Goal: Task Accomplishment & Management: Manage account settings

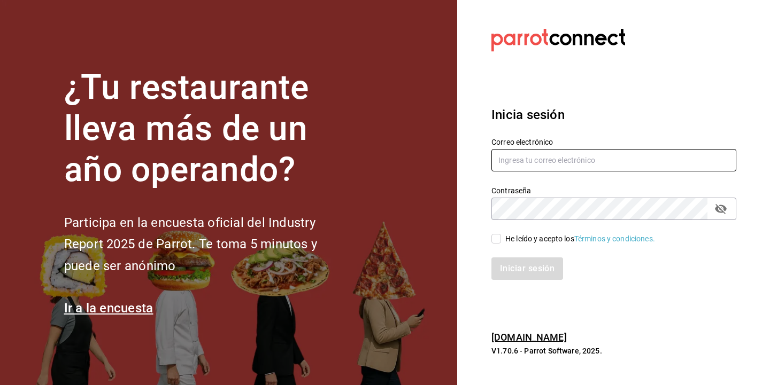
type input "[PERSON_NAME][EMAIL_ADDRESS][DOMAIN_NAME]"
click at [496, 240] on input "He leído y acepto los Términos y condiciones." at bounding box center [496, 239] width 10 height 10
checkbox input "true"
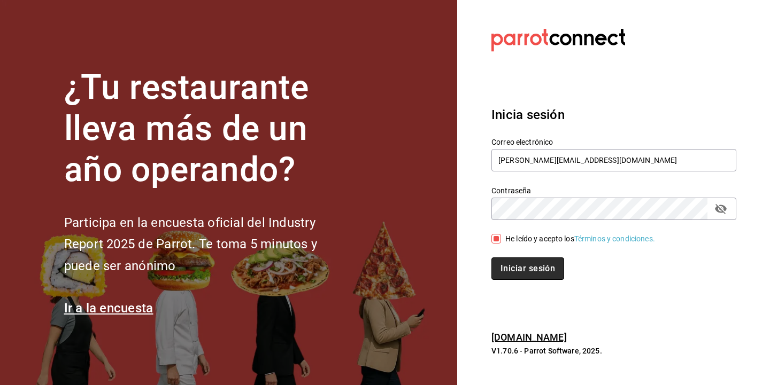
click at [522, 269] on button "Iniciar sesión" at bounding box center [527, 269] width 73 height 22
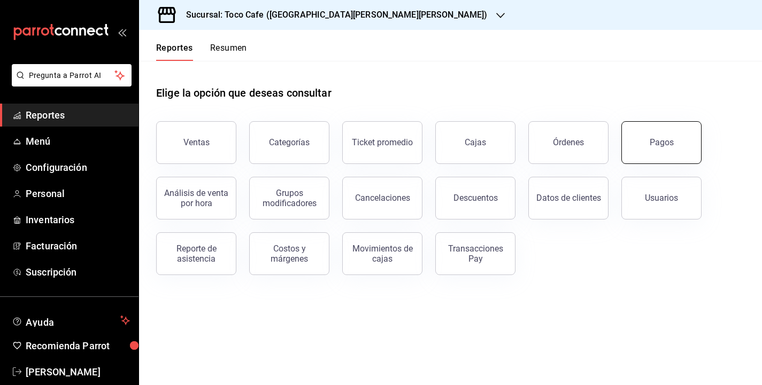
click at [660, 143] on div "Pagos" at bounding box center [661, 142] width 24 height 10
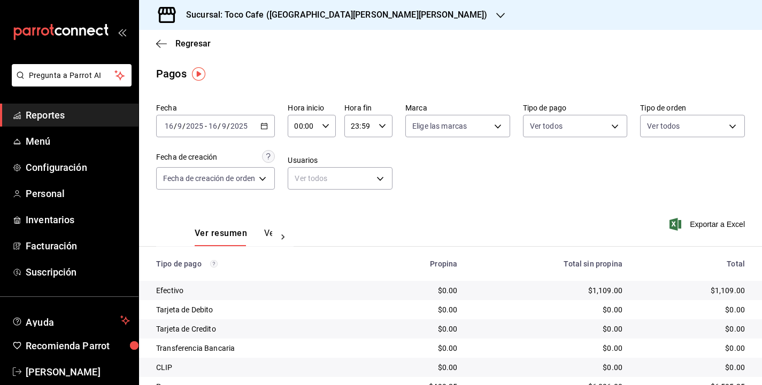
click at [224, 125] on input "9" at bounding box center [223, 126] width 5 height 9
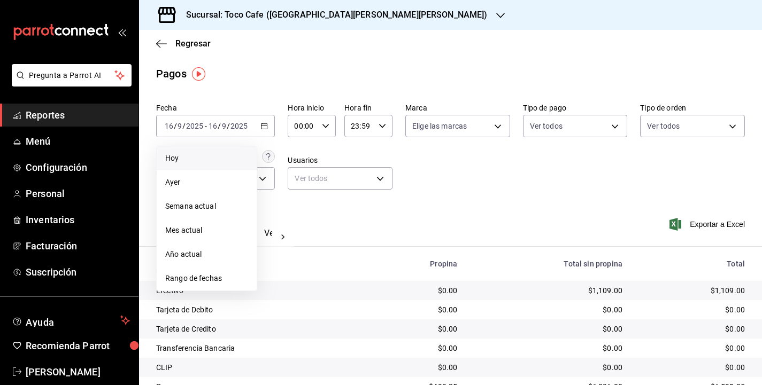
click at [196, 160] on span "Hoy" at bounding box center [206, 158] width 83 height 11
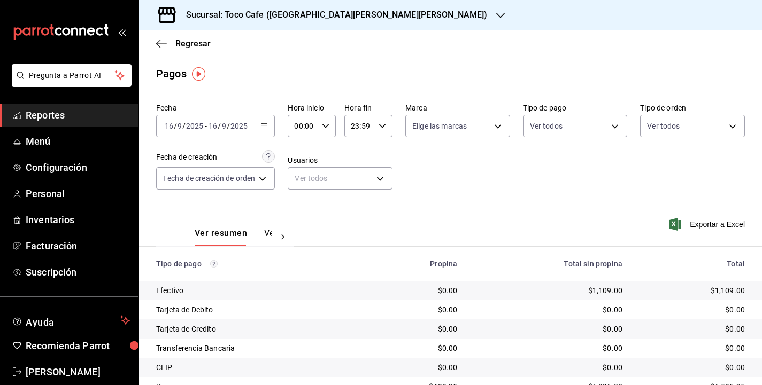
click at [500, 197] on div "Fecha [DATE] [DATE] - [DATE] [DATE] Hora inicio 00:00 Hora inicio Hora fin 23:5…" at bounding box center [450, 151] width 588 height 104
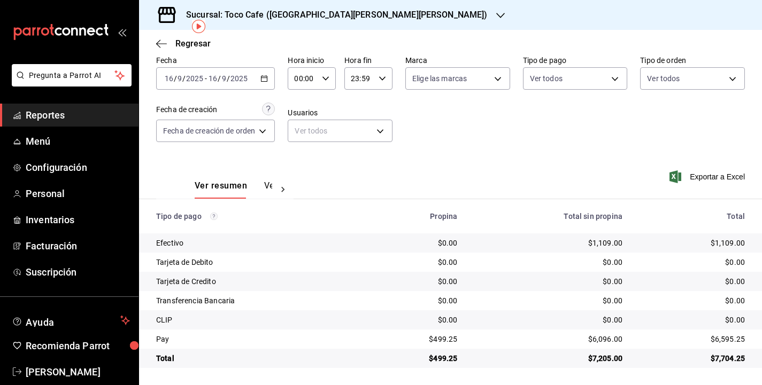
scroll to position [48, 0]
click at [55, 197] on span "Personal" at bounding box center [78, 194] width 104 height 14
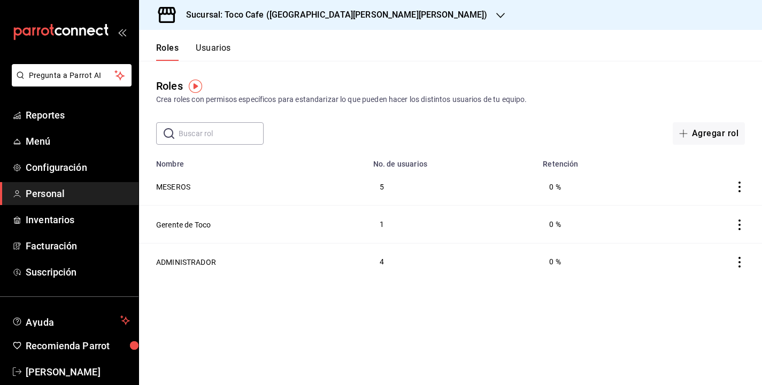
click at [217, 49] on button "Usuarios" at bounding box center [213, 52] width 35 height 18
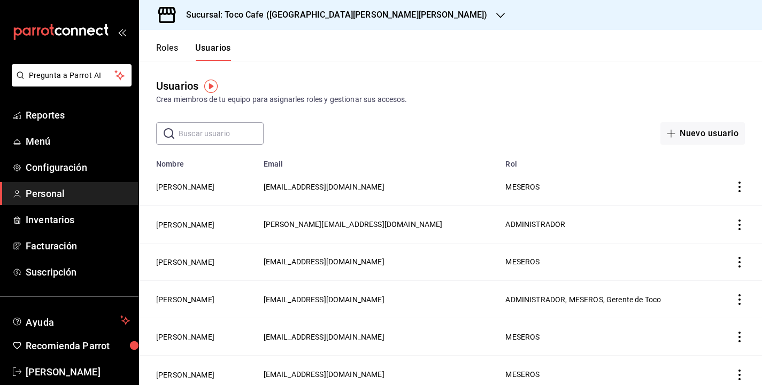
click at [739, 258] on icon "actions" at bounding box center [739, 262] width 2 height 11
click at [709, 276] on span "Eliminar" at bounding box center [700, 277] width 27 height 9
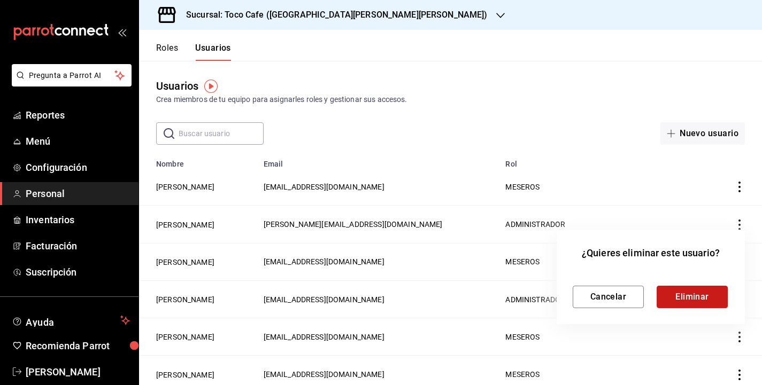
click at [695, 299] on button "Eliminar" at bounding box center [691, 297] width 71 height 22
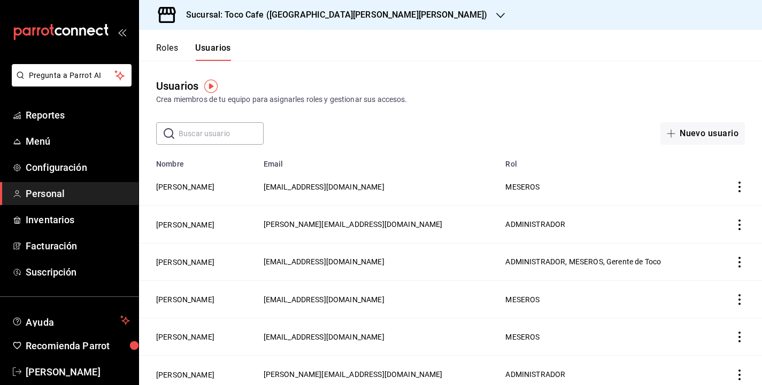
click at [738, 343] on td "employeesTable" at bounding box center [737, 337] width 50 height 37
click at [738, 341] on icon "actions" at bounding box center [739, 337] width 11 height 11
click at [702, 351] on span "Eliminar" at bounding box center [700, 351] width 27 height 9
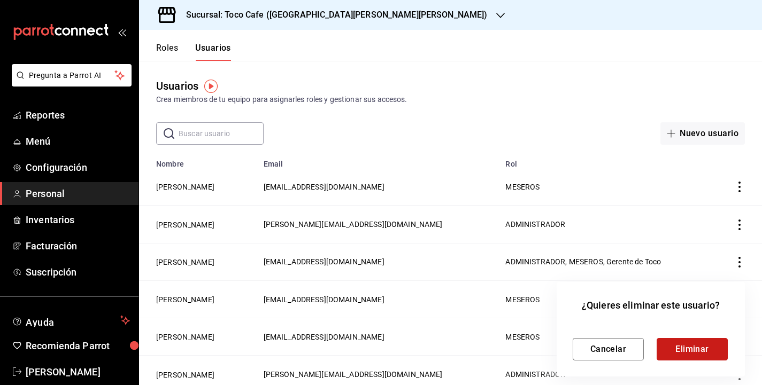
click at [699, 348] on button "Eliminar" at bounding box center [691, 349] width 71 height 22
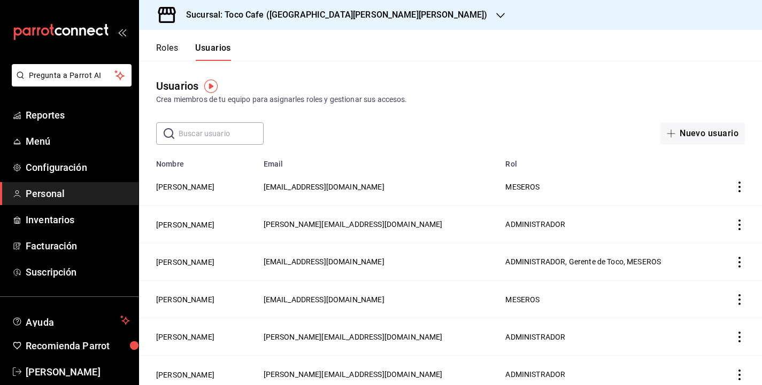
click at [738, 190] on icon "actions" at bounding box center [739, 187] width 11 height 11
click at [711, 204] on span "Eliminar" at bounding box center [700, 202] width 27 height 9
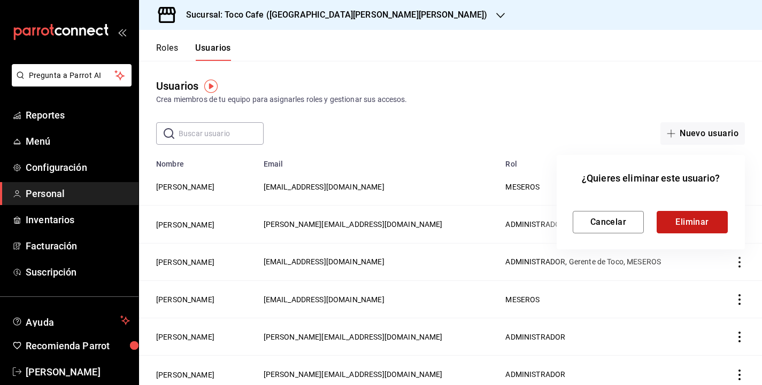
click at [700, 220] on button "Eliminar" at bounding box center [691, 222] width 71 height 22
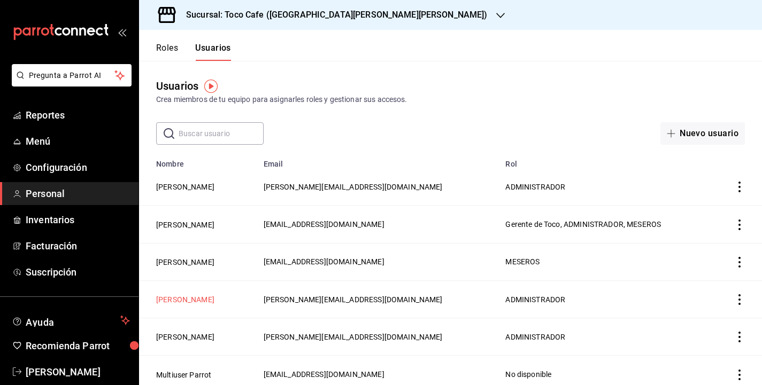
click at [185, 301] on button "[PERSON_NAME]" at bounding box center [185, 299] width 58 height 11
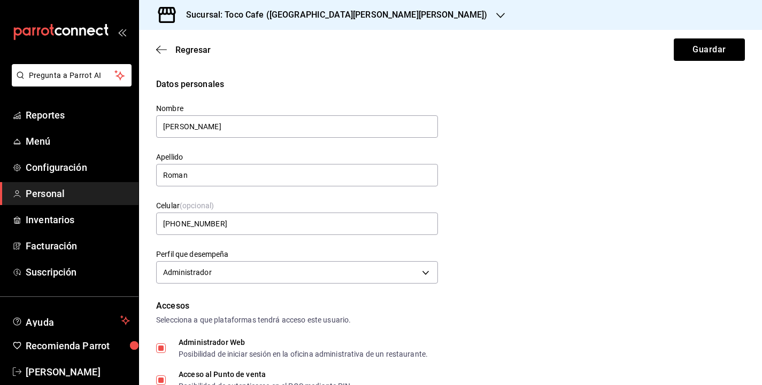
click at [524, 269] on div "Datos personales Nombre [PERSON_NAME] [PERSON_NAME] Celular (opcional) [PHONE_N…" at bounding box center [450, 182] width 588 height 209
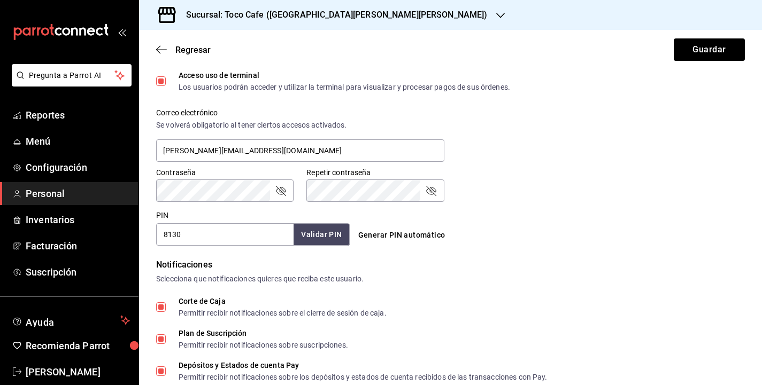
scroll to position [385, 0]
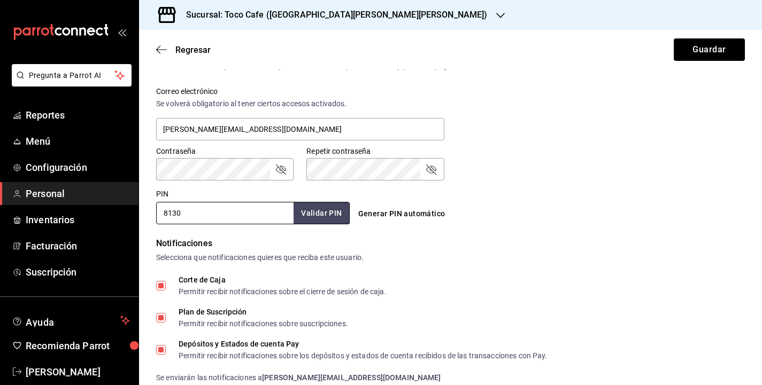
drag, startPoint x: 189, startPoint y: 216, endPoint x: 149, endPoint y: 213, distance: 40.2
click at [149, 213] on div "Datos personales Nombre [PERSON_NAME] [PERSON_NAME] Celular (opcional) [PHONE_N…" at bounding box center [450, 102] width 623 height 818
type input "7592"
click at [321, 219] on button "Validar PIN" at bounding box center [320, 213] width 57 height 23
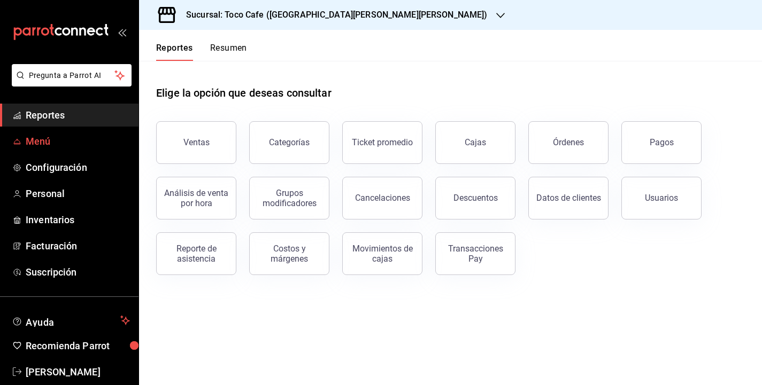
click at [37, 137] on span "Menú" at bounding box center [78, 141] width 104 height 14
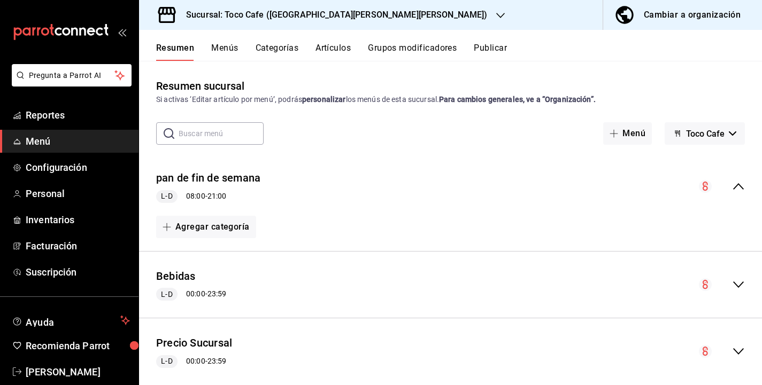
click at [716, 15] on div "Cambiar a organización" at bounding box center [691, 14] width 97 height 15
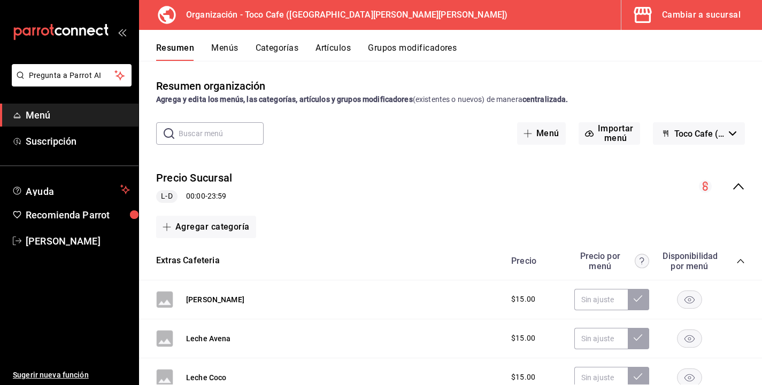
click at [197, 139] on input "text" at bounding box center [221, 133] width 85 height 21
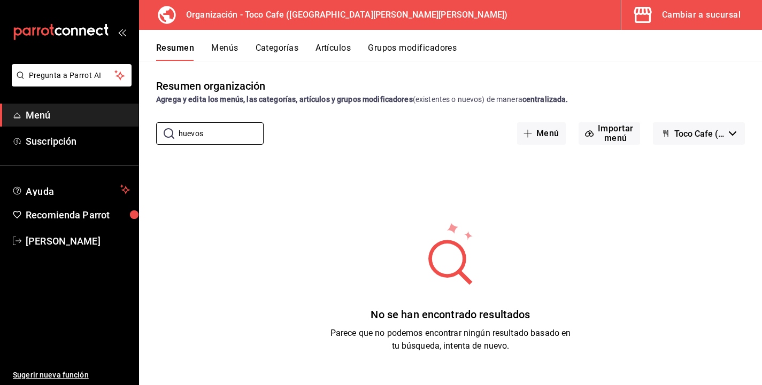
type input "huevos"
click at [317, 152] on div "Resumen organización Agrega y edita los menús, las categorías, artículos y grup…" at bounding box center [450, 231] width 623 height 307
click at [347, 161] on div "No se han encontrado resultados Parece que no podemos encontrar ningún resultad…" at bounding box center [450, 286] width 623 height 267
click at [336, 50] on button "Artículos" at bounding box center [332, 52] width 35 height 18
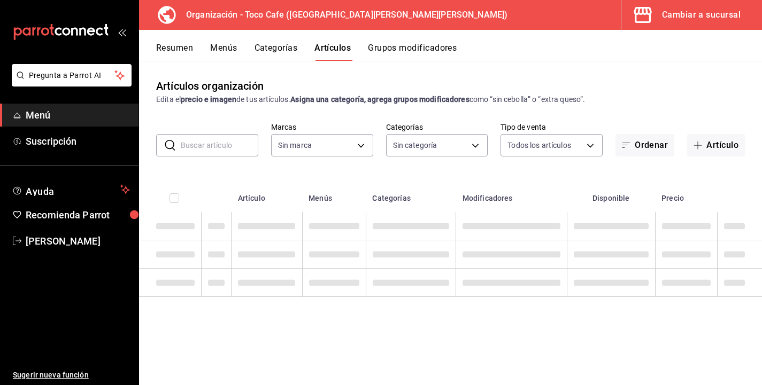
type input "9bab9303-7a11-48d0-a9c6-e3452a30b588"
type input "ba28a4c8-a250-4a18-9f3e-246c711fcfa6,1c4dfcba-276c-4e9a-98c8-082876912c54,e6b4d…"
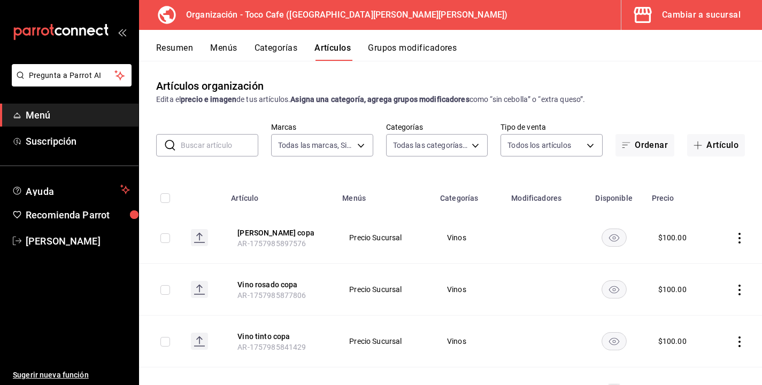
click at [217, 145] on input "text" at bounding box center [219, 145] width 77 height 21
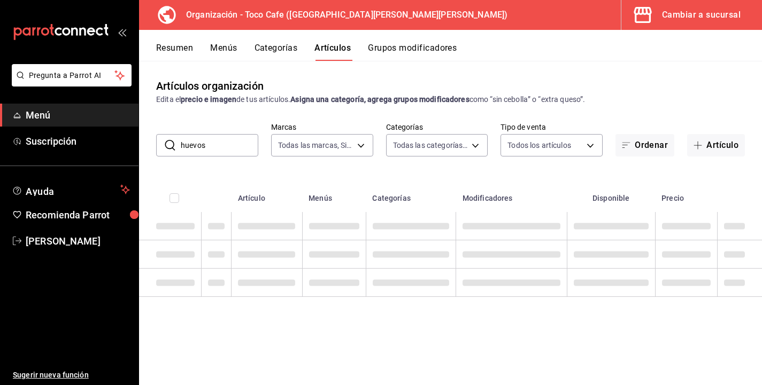
click at [217, 145] on input "huevos" at bounding box center [219, 145] width 77 height 21
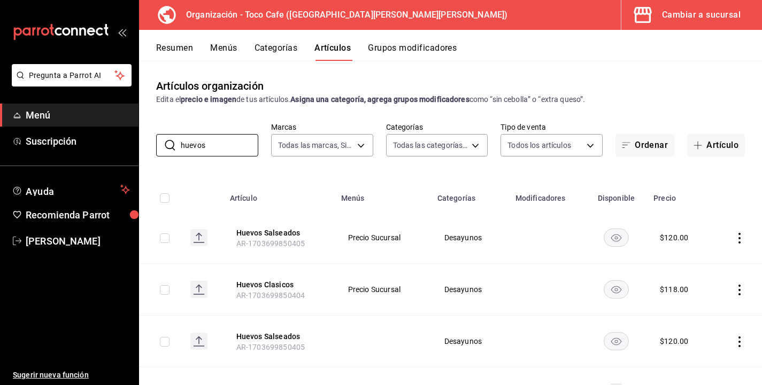
type input "huevos"
click at [738, 243] on icon "actions" at bounding box center [739, 238] width 2 height 11
click at [704, 261] on span "Editar" at bounding box center [707, 262] width 28 height 11
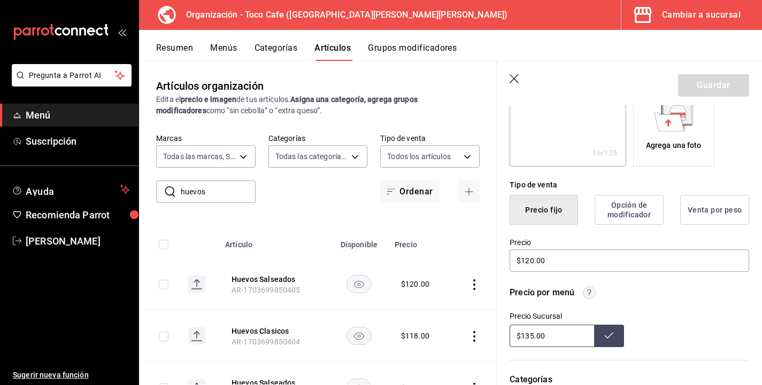
scroll to position [214, 0]
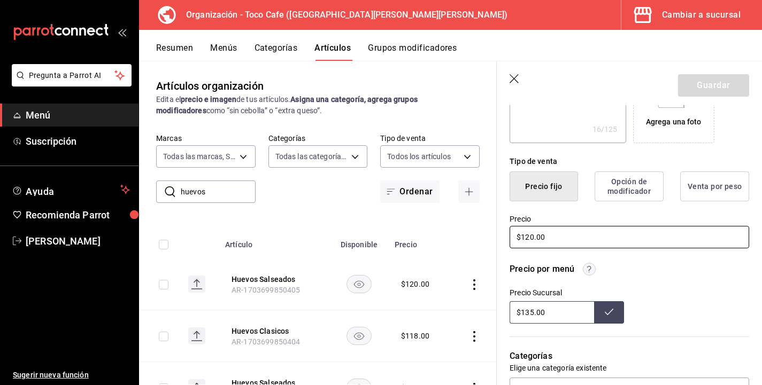
click at [530, 238] on input "$120.00" at bounding box center [628, 237] width 239 height 22
type textarea "x"
type input "$10.00"
type textarea "x"
type input "$150.00"
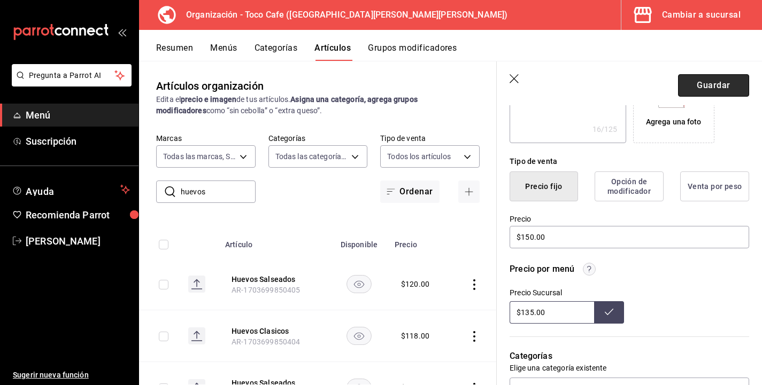
click at [698, 87] on button "Guardar" at bounding box center [713, 85] width 71 height 22
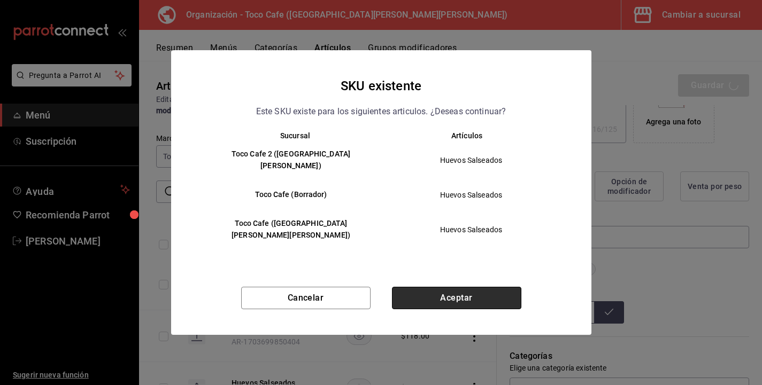
click at [484, 287] on button "Aceptar" at bounding box center [456, 298] width 129 height 22
type textarea "x"
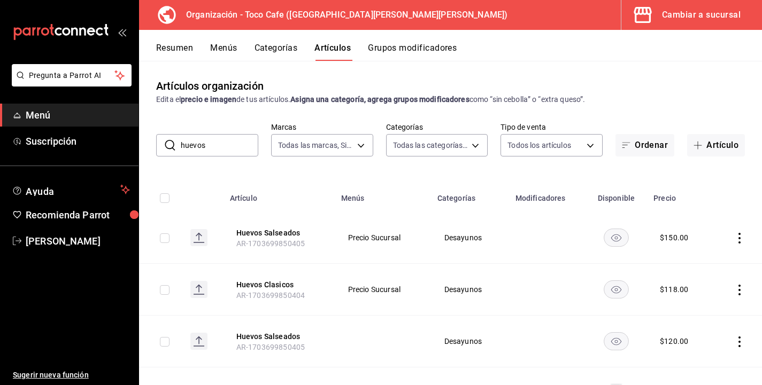
click at [739, 294] on icon "actions" at bounding box center [739, 290] width 2 height 11
click at [703, 311] on span "Editar" at bounding box center [707, 313] width 28 height 11
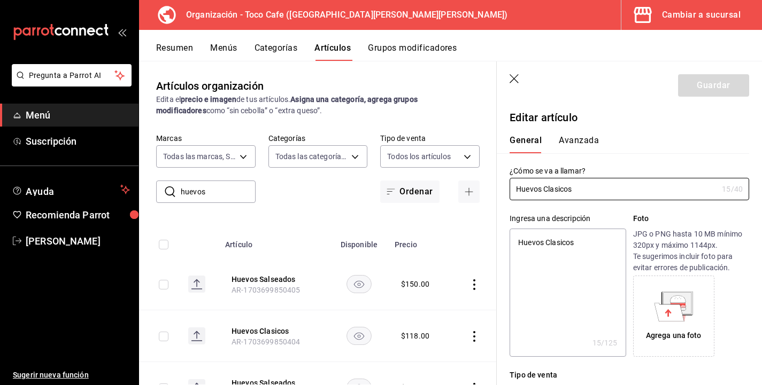
type textarea "x"
type input "$118.00"
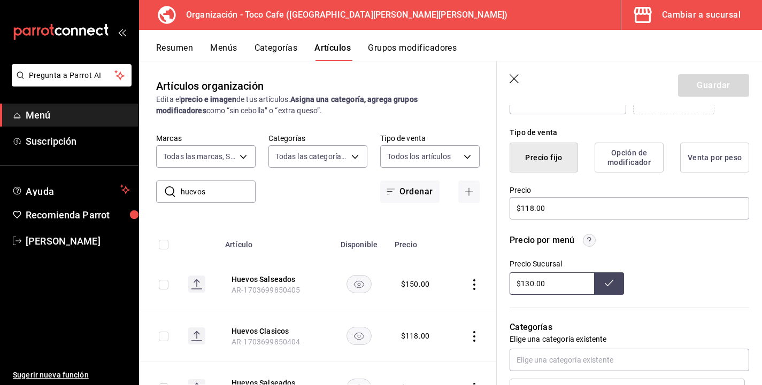
scroll to position [257, 0]
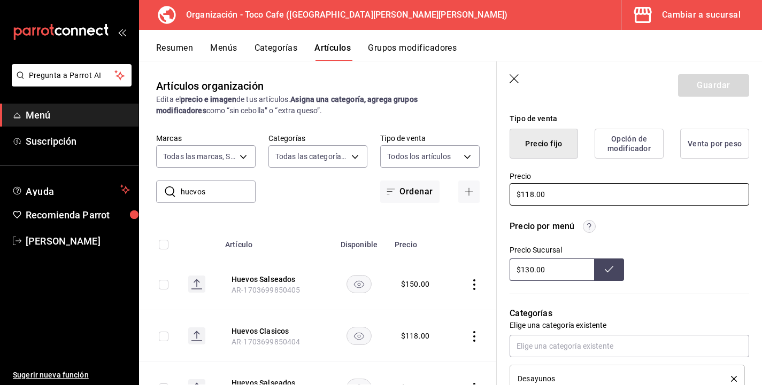
drag, startPoint x: 531, startPoint y: 194, endPoint x: 519, endPoint y: 193, distance: 11.8
click at [519, 193] on input "$118.00" at bounding box center [628, 194] width 239 height 22
type textarea "x"
type input "$1.00"
type textarea "x"
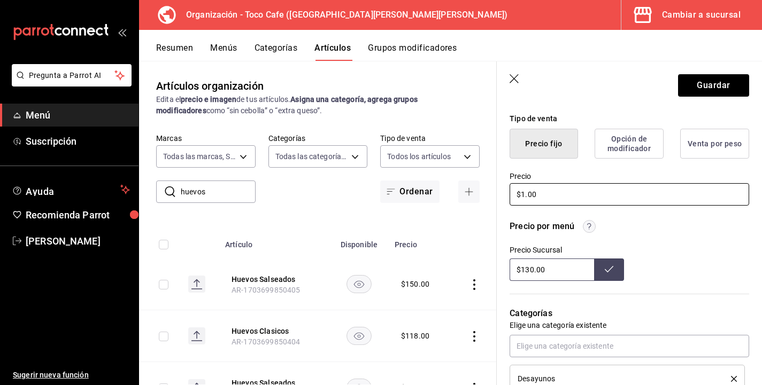
type input "$15.00"
type textarea "x"
type input "$150.00"
click at [529, 267] on input "$130.00" at bounding box center [551, 270] width 84 height 22
click at [702, 253] on div "Precio Sucursal $150.00" at bounding box center [628, 263] width 239 height 35
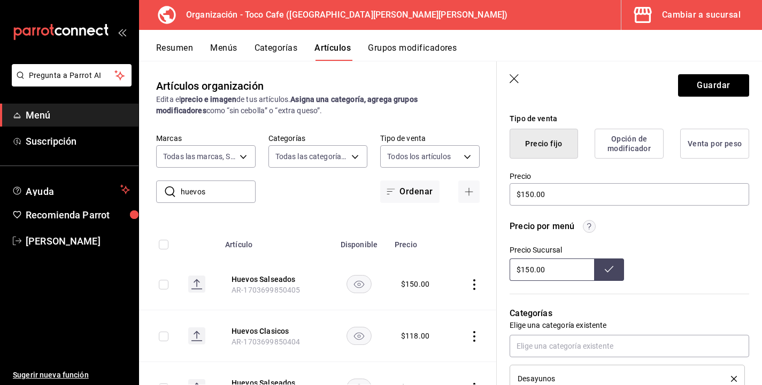
type input "$130.00"
click at [710, 85] on button "Guardar" at bounding box center [713, 85] width 71 height 22
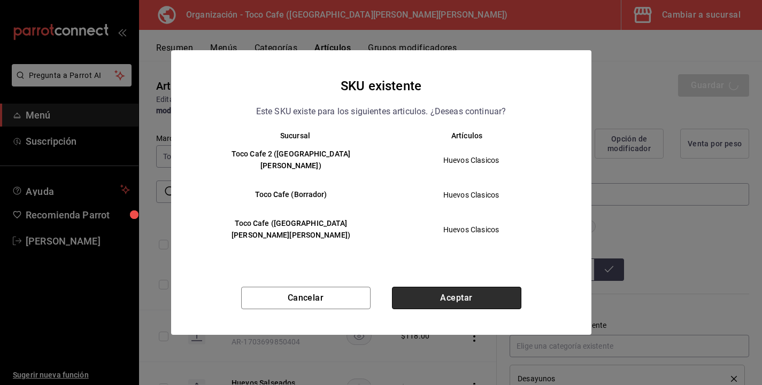
click at [449, 287] on button "Aceptar" at bounding box center [456, 298] width 129 height 22
type textarea "x"
type input "AR-1758079089755"
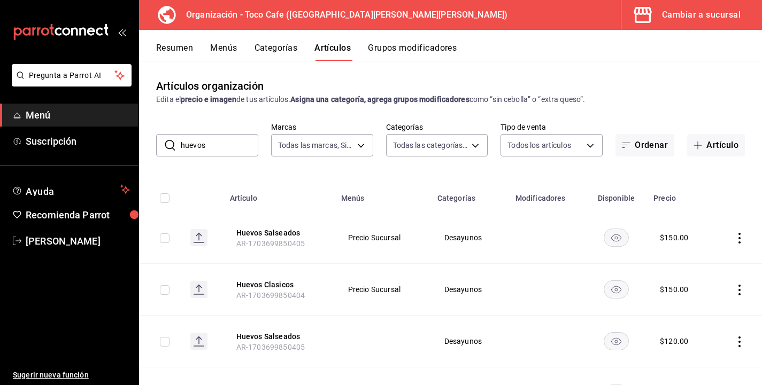
click at [740, 346] on icon "actions" at bounding box center [739, 342] width 2 height 11
click at [705, 312] on span "Editar" at bounding box center [707, 313] width 28 height 11
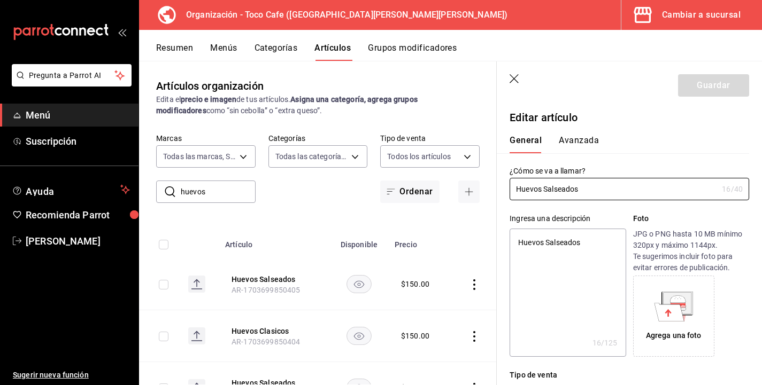
type textarea "x"
type input "$120.00"
click at [744, 286] on div "Agrega una foto" at bounding box center [691, 316] width 116 height 81
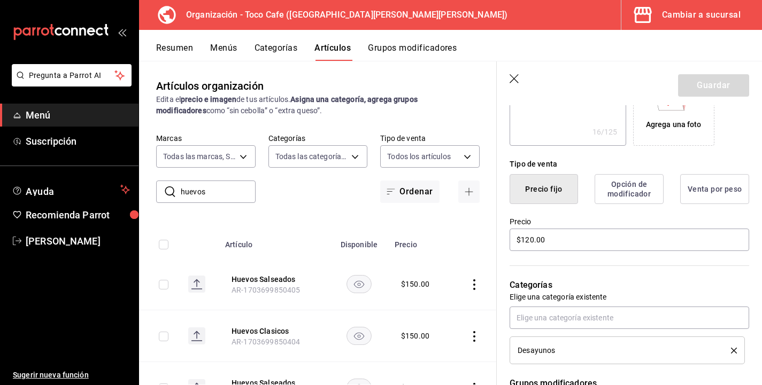
scroll to position [235, 0]
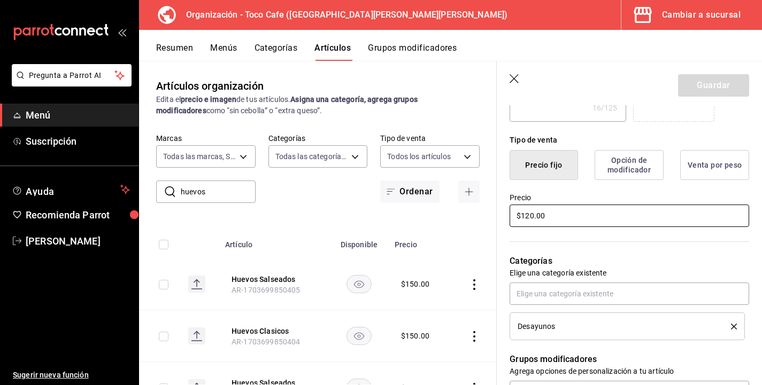
click at [530, 219] on input "$120.00" at bounding box center [628, 216] width 239 height 22
type textarea "x"
type input "$10.00"
type textarea "x"
type input "$150.00"
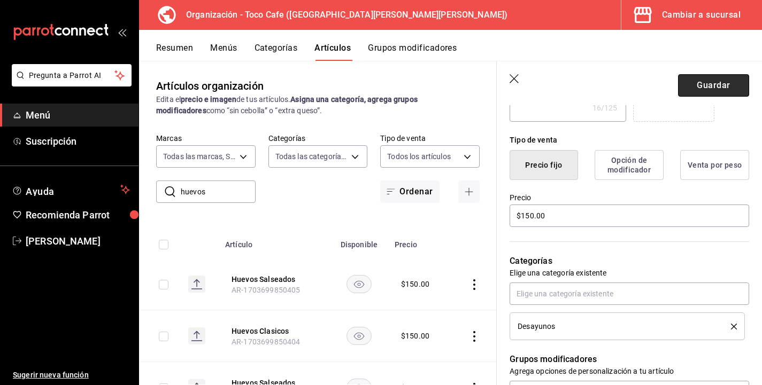
click at [719, 79] on button "Guardar" at bounding box center [713, 85] width 71 height 22
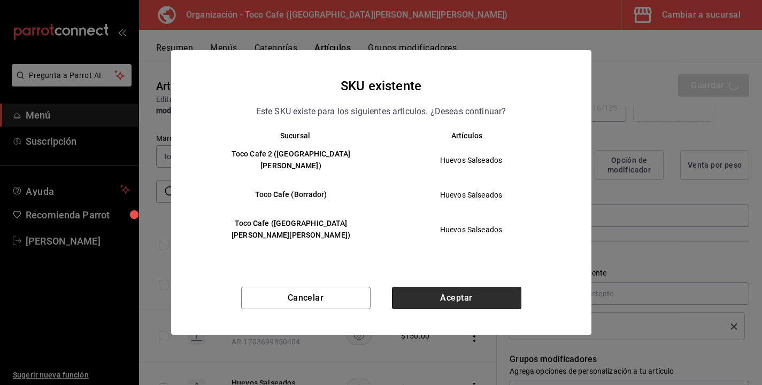
click at [499, 287] on button "Aceptar" at bounding box center [456, 298] width 129 height 22
type textarea "x"
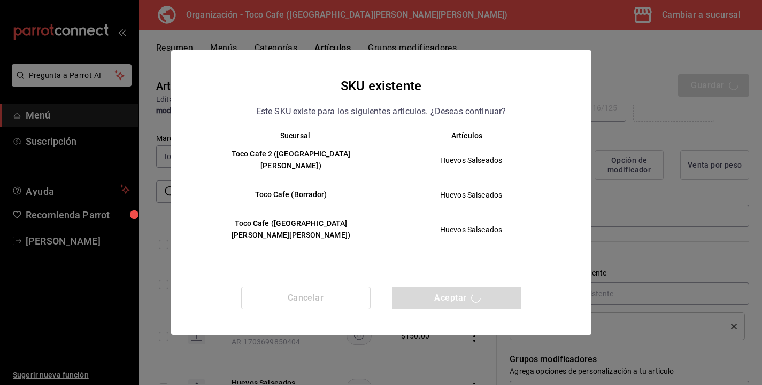
type textarea "x"
type input "AR-1758079117523"
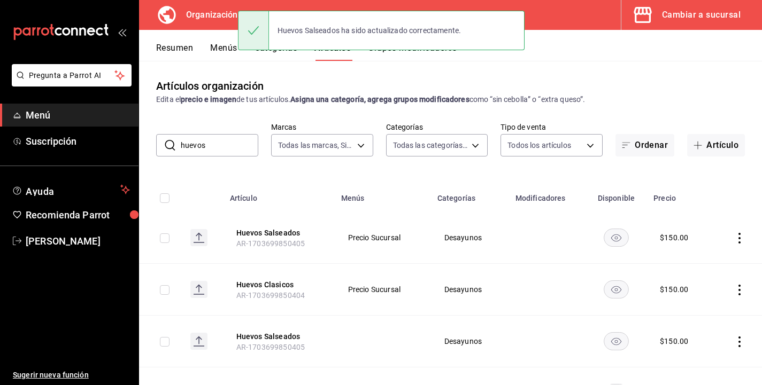
click at [755, 276] on td at bounding box center [736, 290] width 49 height 52
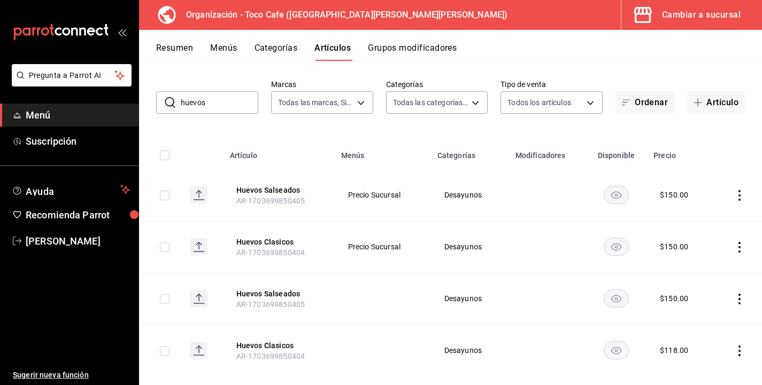
scroll to position [60, 0]
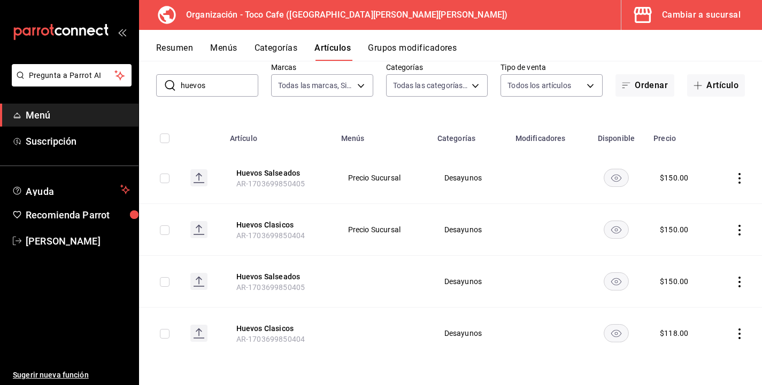
click at [736, 337] on icon "actions" at bounding box center [739, 334] width 11 height 11
click at [703, 311] on span "Editar" at bounding box center [707, 313] width 28 height 11
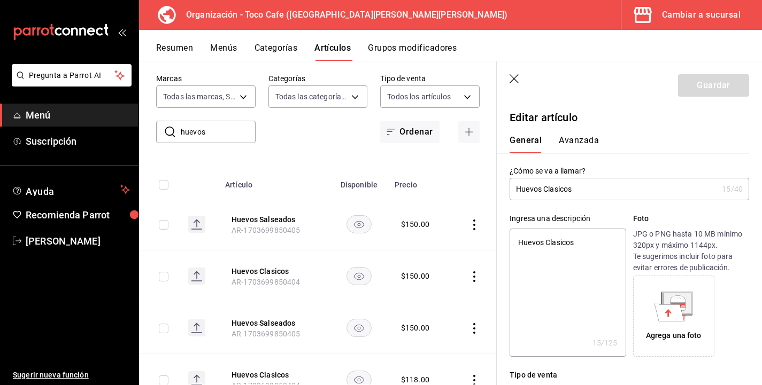
click at [732, 304] on div "Agrega una foto" at bounding box center [691, 316] width 116 height 81
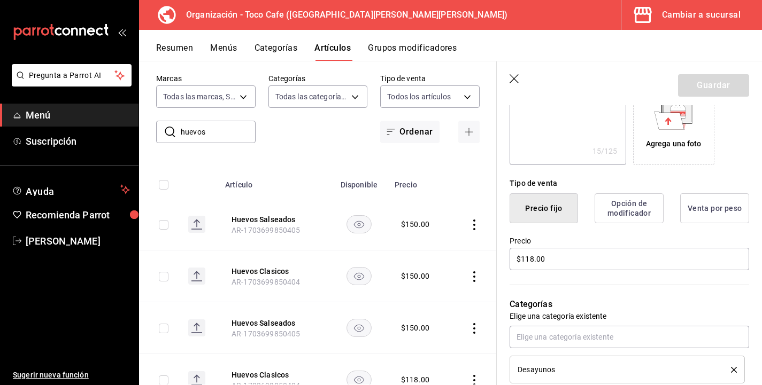
scroll to position [192, 0]
click at [533, 258] on input "$118.00" at bounding box center [628, 258] width 239 height 22
type textarea "x"
type input "$11.00"
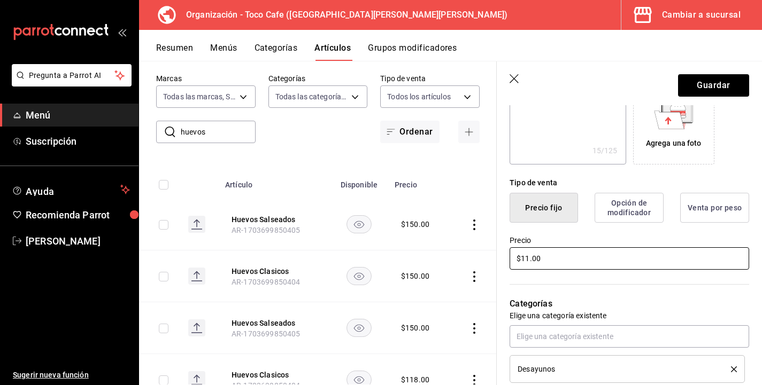
type textarea "x"
type input "$1.00"
type textarea "x"
type input "$15.00"
type textarea "x"
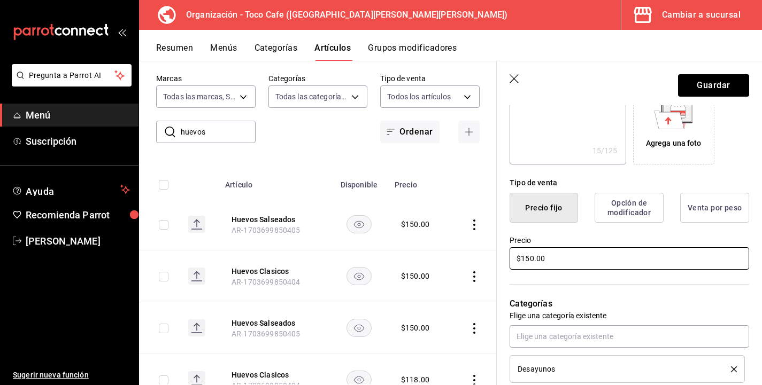
type input "$150.00"
click at [742, 294] on div "Categorías Elige una categoría existente Desayunos" at bounding box center [622, 327] width 252 height 112
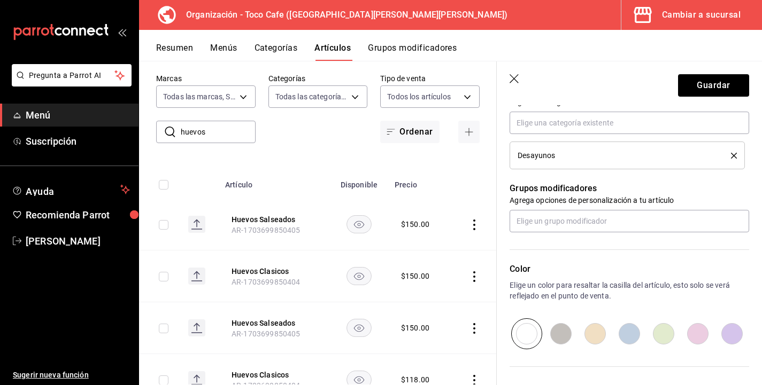
scroll to position [428, 0]
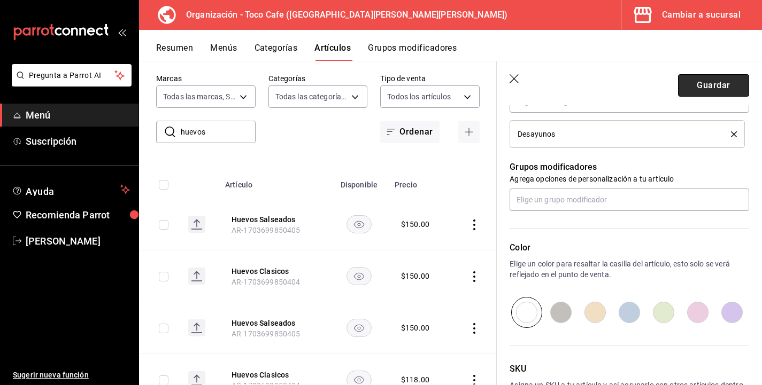
click at [721, 84] on button "Guardar" at bounding box center [713, 85] width 71 height 22
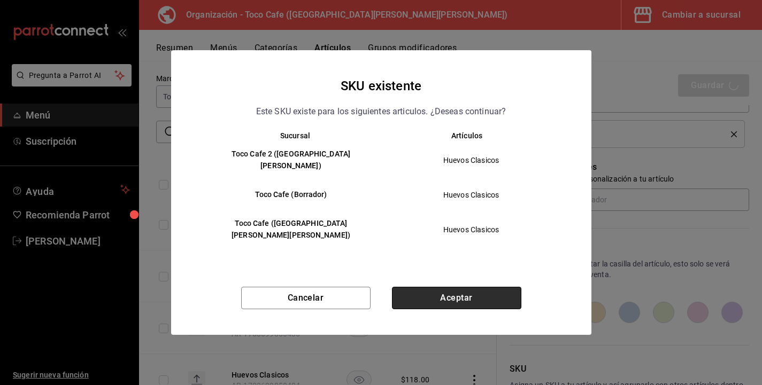
click at [471, 288] on button "Aceptar" at bounding box center [456, 298] width 129 height 22
type textarea "x"
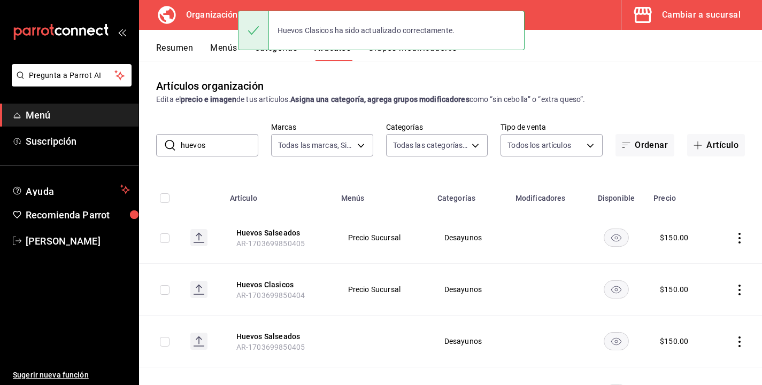
click at [754, 315] on td at bounding box center [736, 290] width 49 height 52
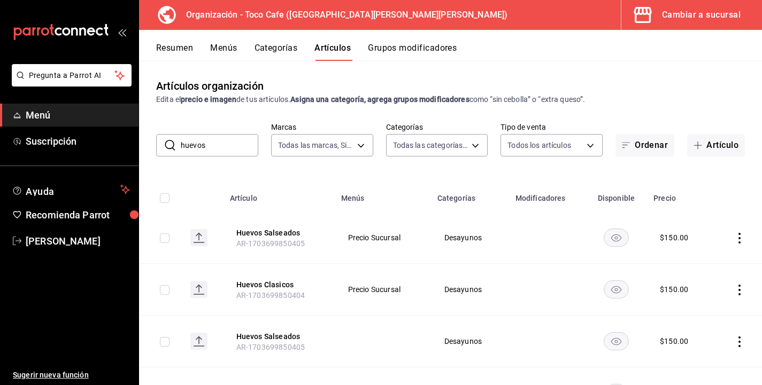
drag, startPoint x: 217, startPoint y: 146, endPoint x: 167, endPoint y: 145, distance: 50.2
click at [167, 145] on div "​ huevos ​" at bounding box center [207, 145] width 102 height 22
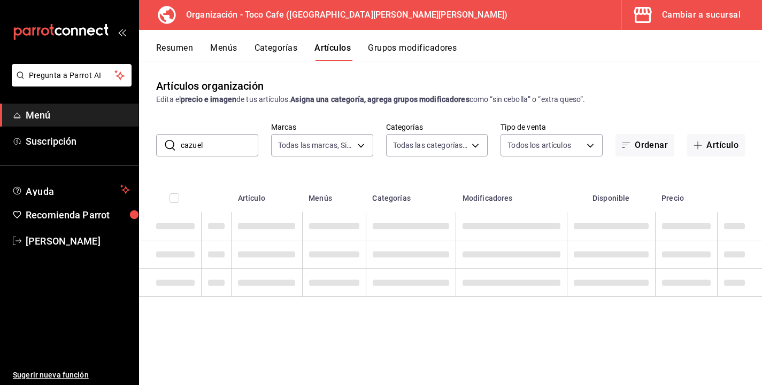
type input "cazuela"
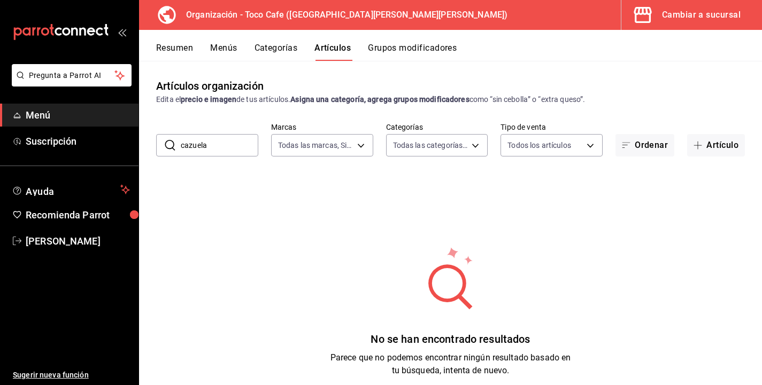
drag, startPoint x: 216, startPoint y: 145, endPoint x: 156, endPoint y: 142, distance: 60.5
click at [156, 142] on div "​ cazuela ​" at bounding box center [207, 145] width 102 height 22
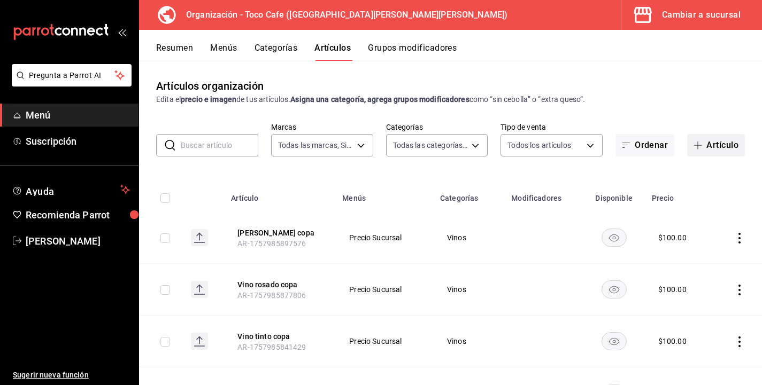
click at [714, 145] on button "Artículo" at bounding box center [716, 145] width 58 height 22
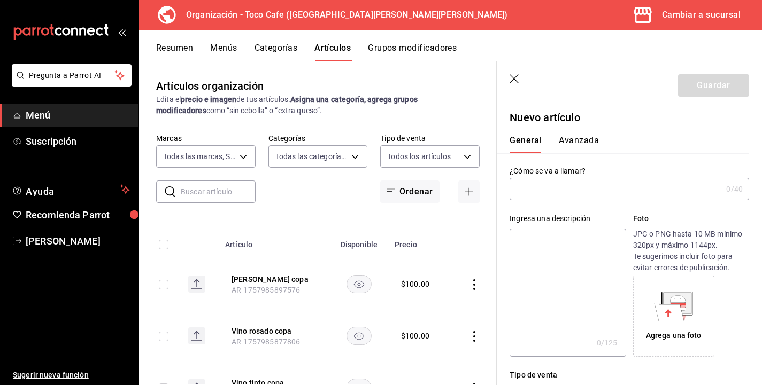
click at [553, 189] on input "text" at bounding box center [615, 189] width 212 height 21
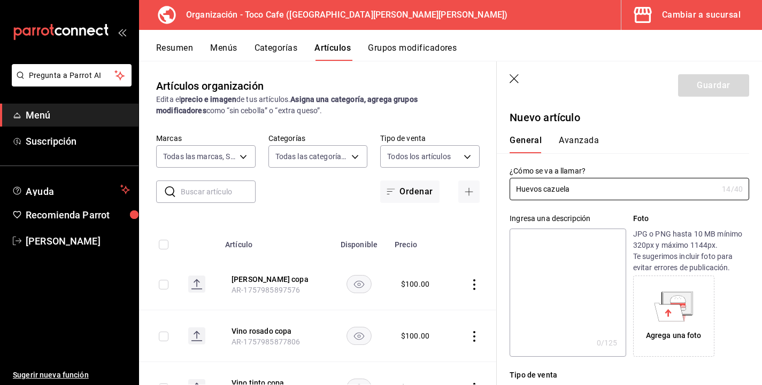
type input "Huevos cazuela"
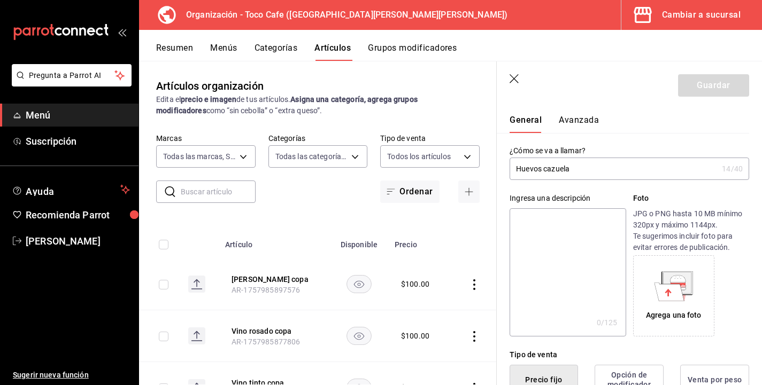
scroll to position [21, 0]
click at [736, 283] on div "Agrega una foto" at bounding box center [691, 294] width 116 height 81
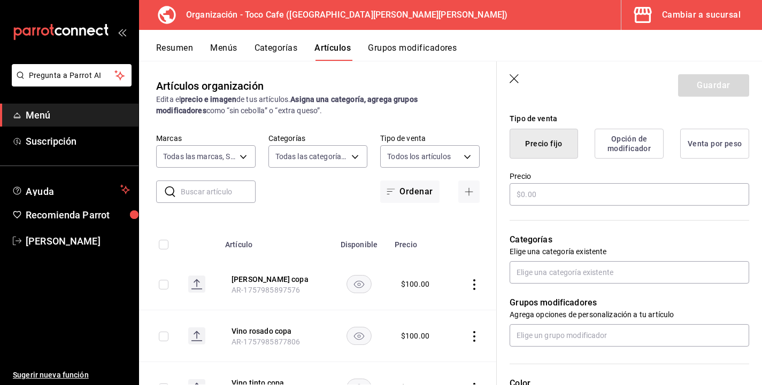
scroll to position [235, 0]
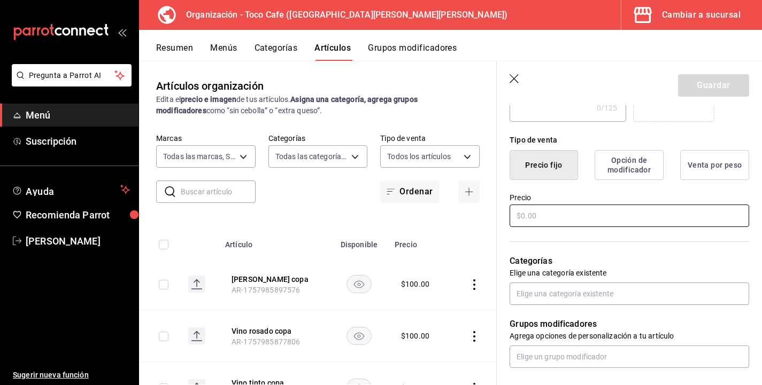
click at [526, 216] on input "text" at bounding box center [628, 216] width 239 height 22
type input "$160.00"
click at [749, 254] on div "Nuevo artículo General Avanzada ¿Cómo se va a llamar? Huevos cazuela 14 /40 ¿Có…" at bounding box center [628, 244] width 265 height 749
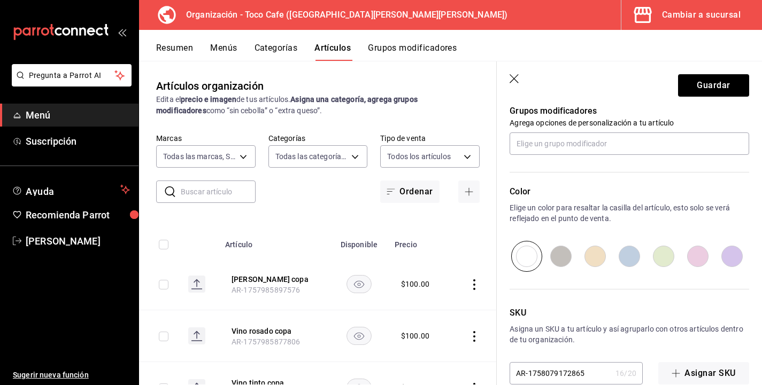
scroll to position [449, 0]
click at [720, 87] on button "Guardar" at bounding box center [713, 85] width 71 height 22
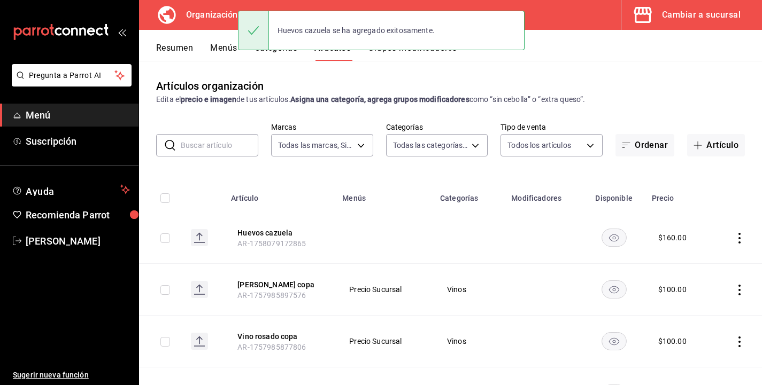
click at [729, 200] on th at bounding box center [736, 195] width 50 height 34
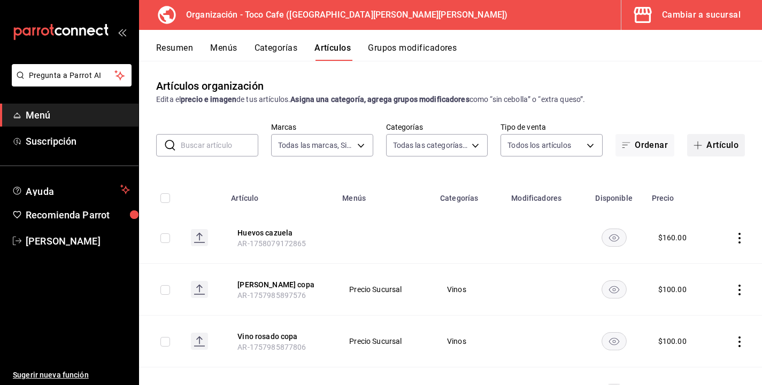
click at [713, 144] on button "Artículo" at bounding box center [716, 145] width 58 height 22
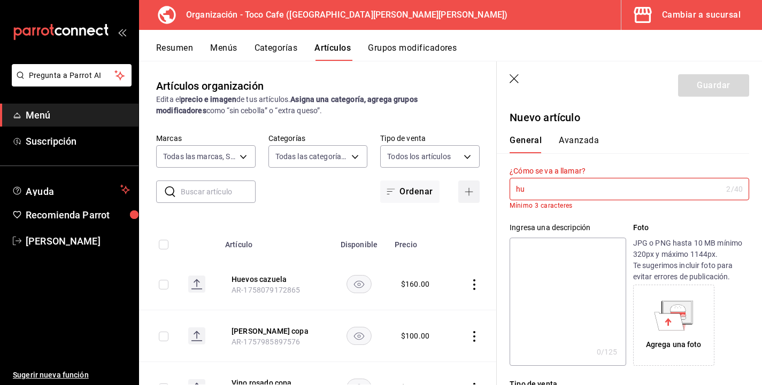
type input "h"
click at [186, 195] on input "text" at bounding box center [218, 191] width 75 height 21
type input "motuleños"
click at [305, 221] on div "Artículos organización Edita el precio e imagen de tus artículos. Asigna una ca…" at bounding box center [318, 223] width 358 height 324
click at [516, 78] on icon "button" at bounding box center [514, 79] width 11 height 11
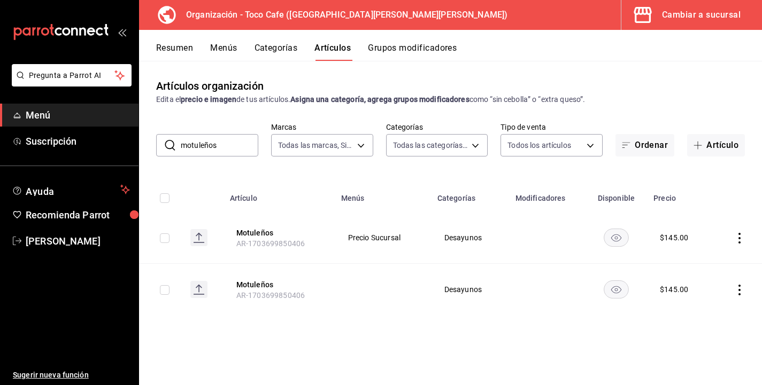
click at [739, 239] on icon "actions" at bounding box center [739, 238] width 11 height 11
click at [701, 265] on span "Editar" at bounding box center [707, 262] width 28 height 11
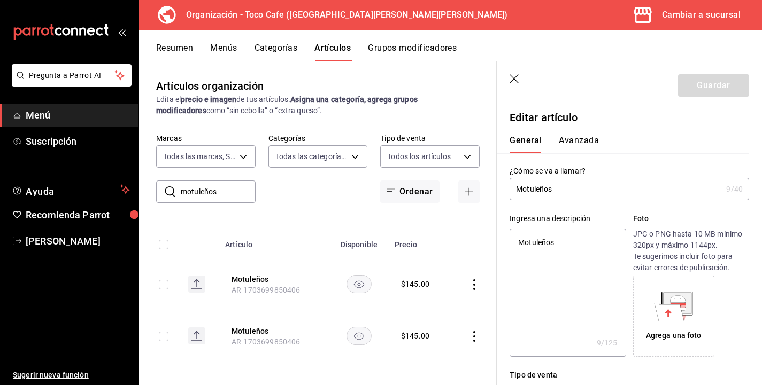
click at [730, 300] on div "Agrega una foto" at bounding box center [691, 316] width 116 height 81
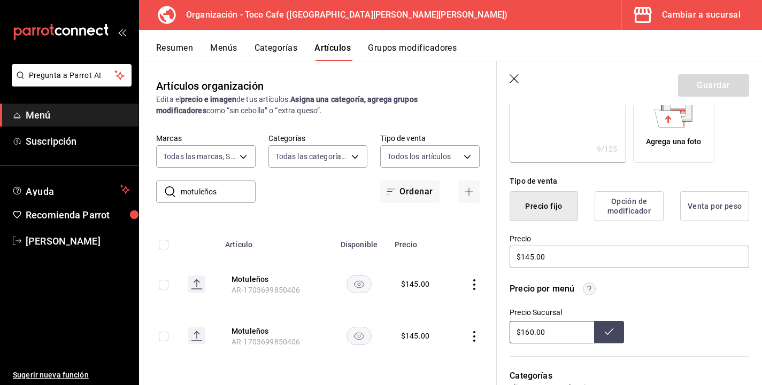
scroll to position [214, 0]
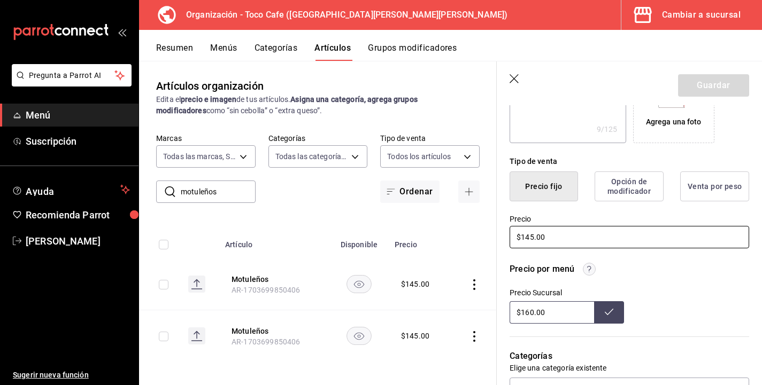
drag, startPoint x: 533, startPoint y: 238, endPoint x: 519, endPoint y: 236, distance: 14.5
click at [519, 236] on input "$145.00" at bounding box center [628, 237] width 239 height 22
type textarea "x"
type input "$1.00"
type textarea "x"
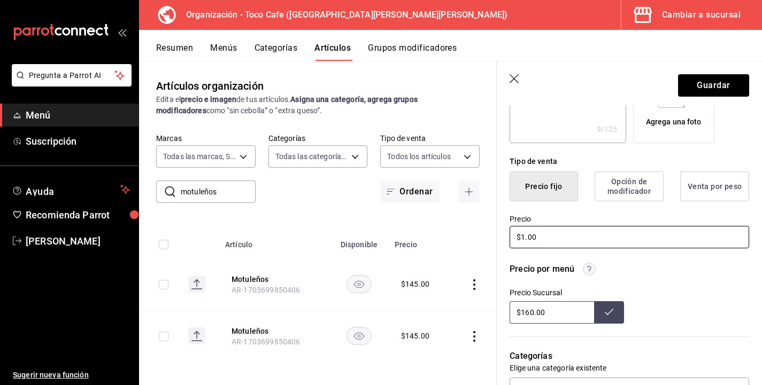
type input "$17.00"
type textarea "x"
type input "$170.00"
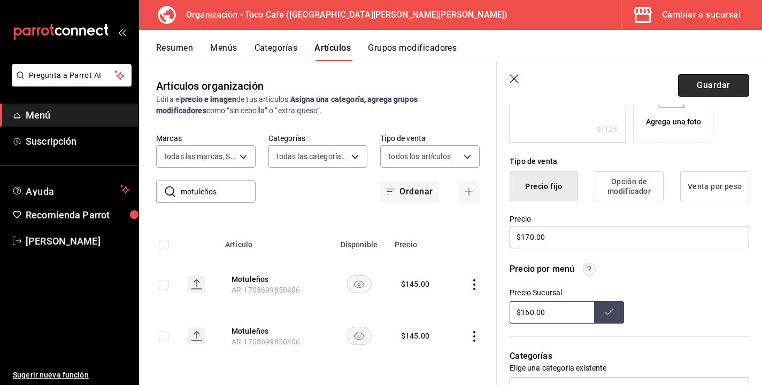
click at [718, 82] on button "Guardar" at bounding box center [713, 85] width 71 height 22
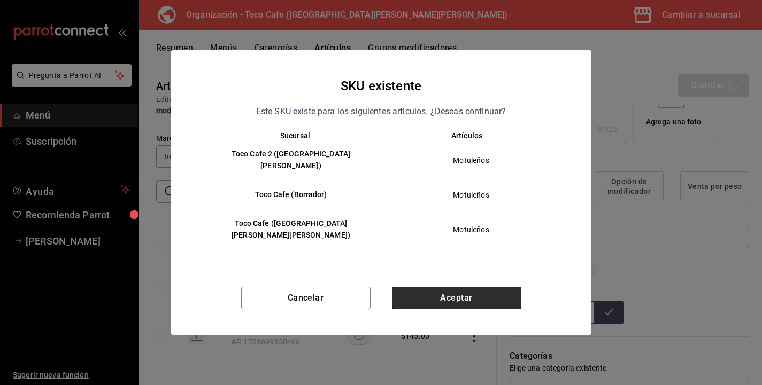
click at [474, 287] on button "Aceptar" at bounding box center [456, 298] width 129 height 22
type textarea "x"
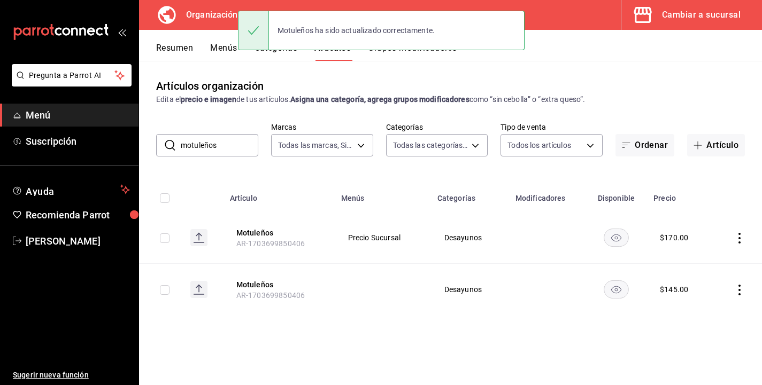
click at [740, 295] on icon "actions" at bounding box center [739, 290] width 11 height 11
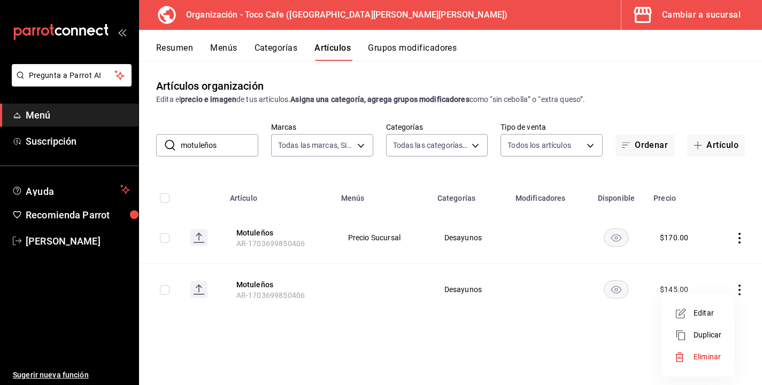
click at [711, 315] on span "Editar" at bounding box center [707, 313] width 28 height 11
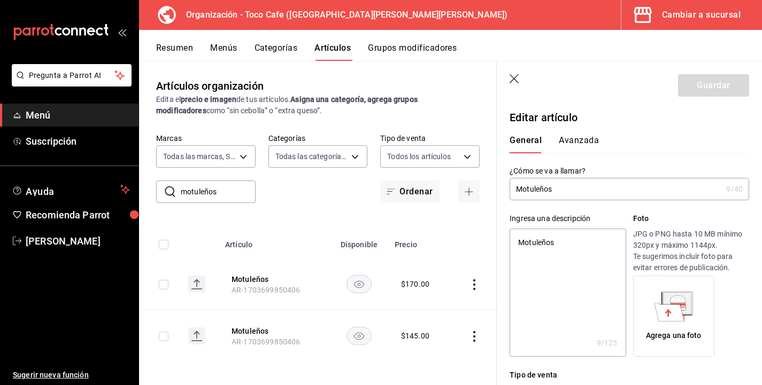
click at [735, 329] on div "Agrega una foto" at bounding box center [691, 316] width 116 height 81
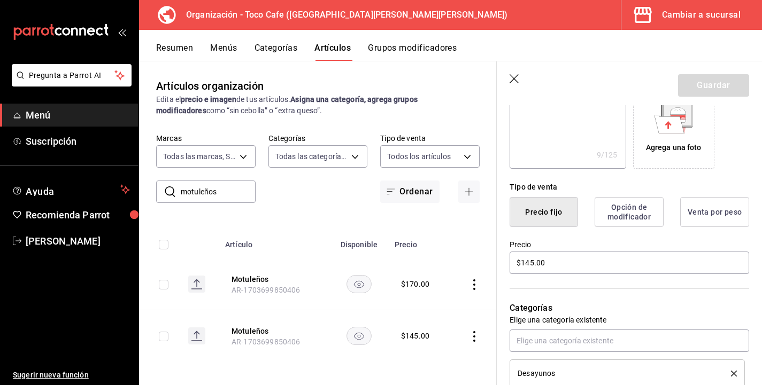
scroll to position [192, 0]
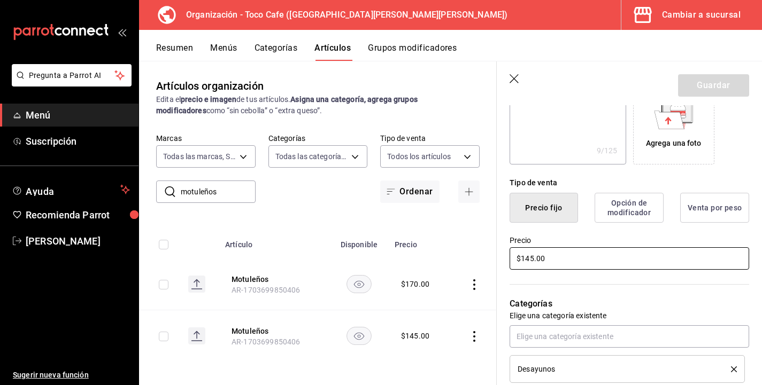
drag, startPoint x: 533, startPoint y: 259, endPoint x: 521, endPoint y: 257, distance: 12.5
click at [521, 257] on input "$145.00" at bounding box center [628, 258] width 239 height 22
type textarea "x"
type input "$1.00"
type textarea "x"
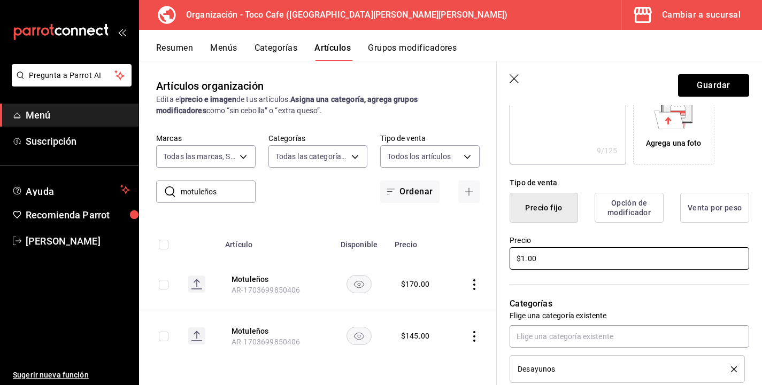
type input "$17.00"
type textarea "x"
type input "$170.00"
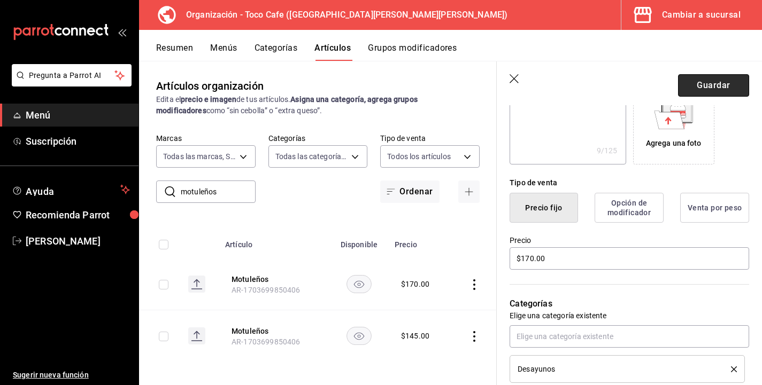
click at [718, 81] on button "Guardar" at bounding box center [713, 85] width 71 height 22
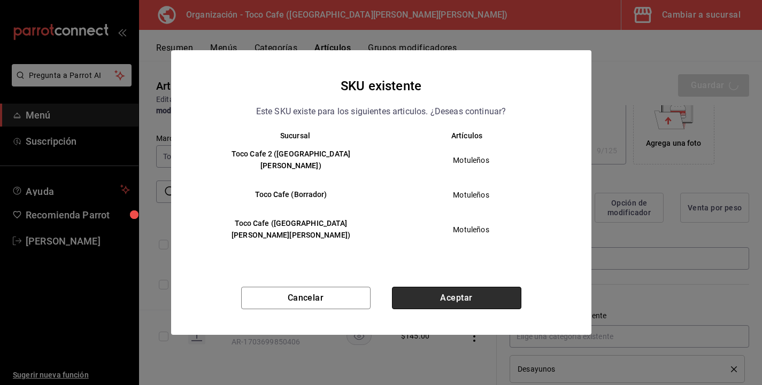
click at [495, 288] on button "Aceptar" at bounding box center [456, 298] width 129 height 22
type textarea "x"
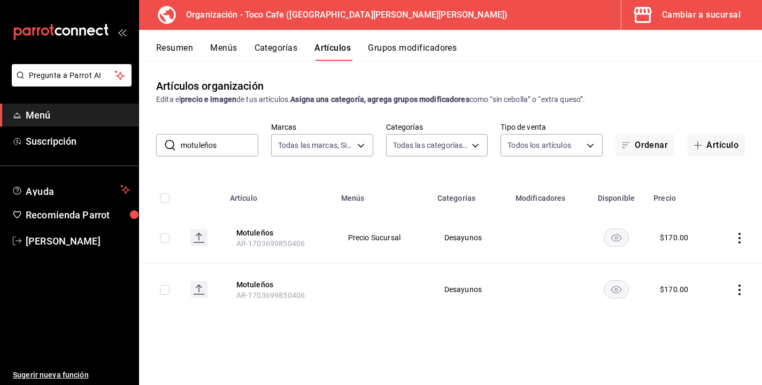
drag, startPoint x: 223, startPoint y: 147, endPoint x: 172, endPoint y: 142, distance: 52.1
click at [172, 142] on div "​ motuleños ​" at bounding box center [207, 145] width 102 height 22
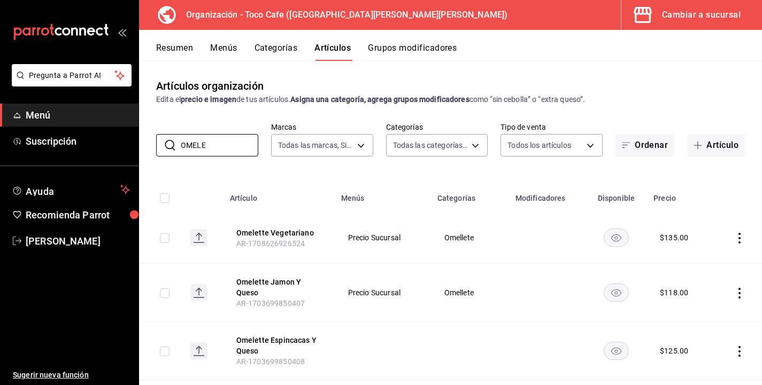
type input "OMELE"
click at [740, 243] on td at bounding box center [736, 238] width 49 height 52
click at [738, 241] on icon "actions" at bounding box center [739, 238] width 11 height 11
click at [707, 259] on span "Editar" at bounding box center [707, 262] width 28 height 11
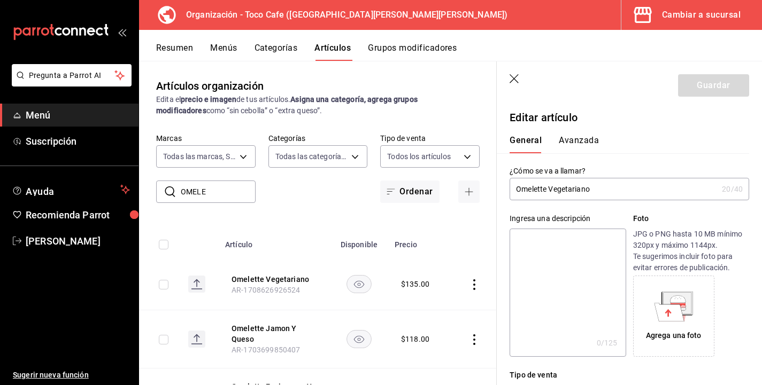
click at [723, 324] on div "Agrega una foto" at bounding box center [691, 316] width 116 height 81
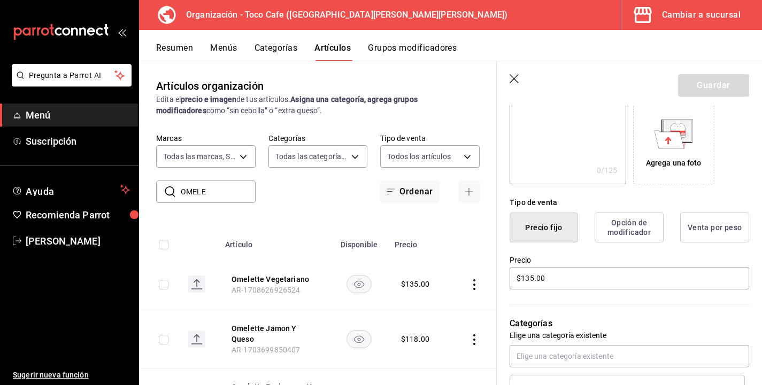
scroll to position [192, 0]
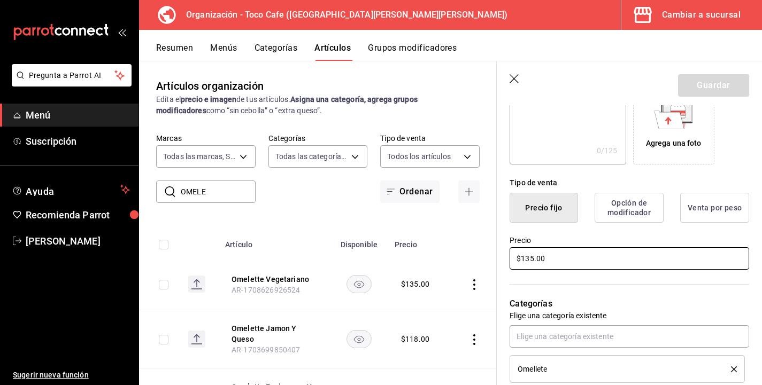
drag, startPoint x: 532, startPoint y: 259, endPoint x: 525, endPoint y: 259, distance: 6.9
click at [525, 259] on input "$135.00" at bounding box center [628, 258] width 239 height 22
type input "$150.00"
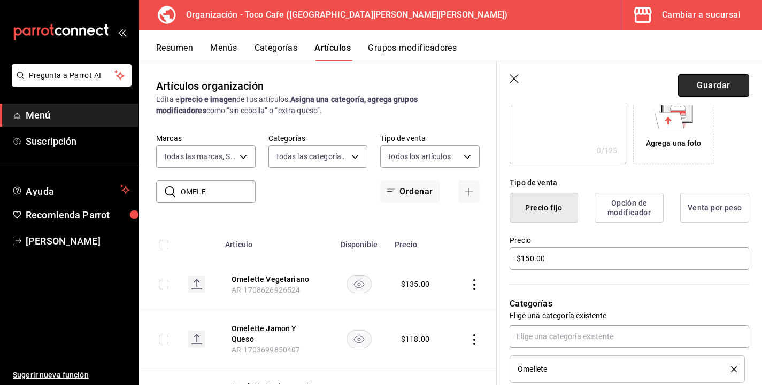
click at [714, 87] on button "Guardar" at bounding box center [713, 85] width 71 height 22
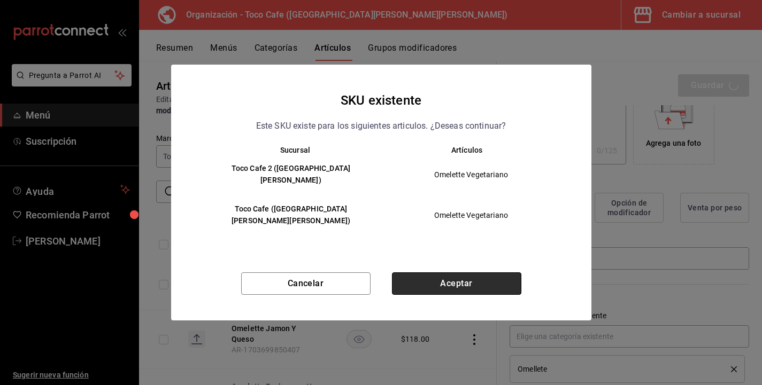
click at [487, 278] on button "Aceptar" at bounding box center [456, 284] width 129 height 22
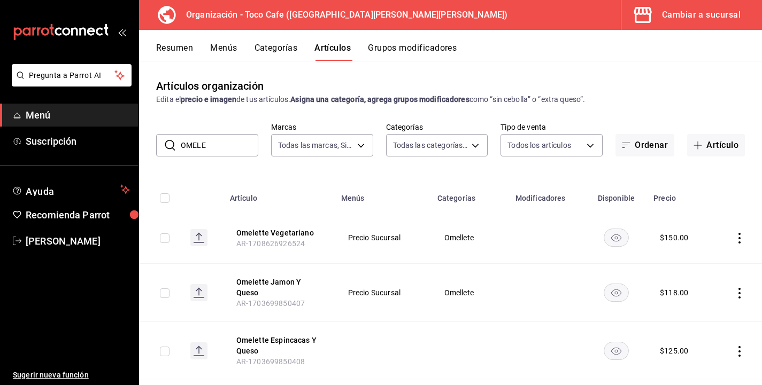
click at [487, 278] on td "Omellete" at bounding box center [470, 293] width 78 height 58
click at [739, 286] on td at bounding box center [736, 293] width 49 height 58
click at [738, 298] on td at bounding box center [736, 293] width 49 height 58
click at [739, 293] on icon "actions" at bounding box center [739, 293] width 2 height 11
click at [707, 314] on span "Editar" at bounding box center [707, 313] width 28 height 11
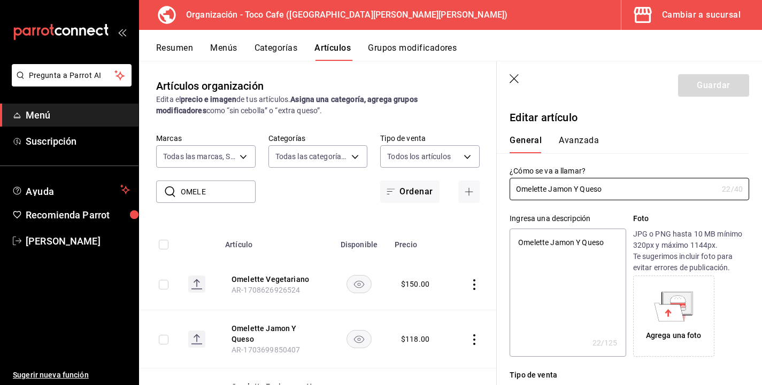
click at [739, 312] on div "Agrega una foto" at bounding box center [691, 316] width 116 height 81
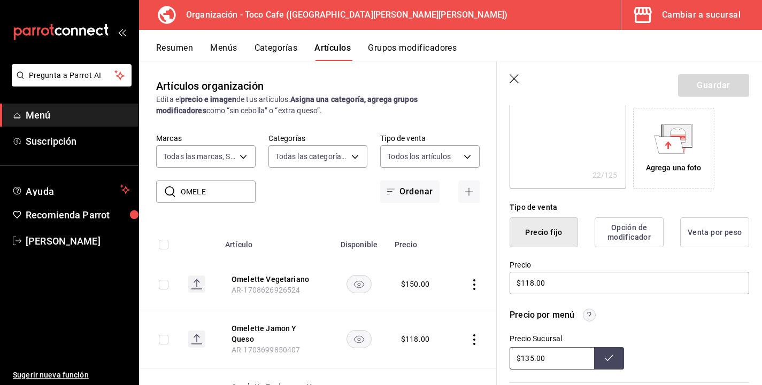
scroll to position [192, 0]
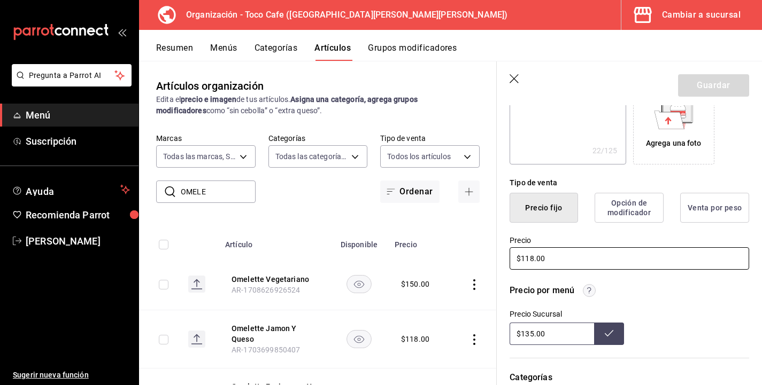
drag, startPoint x: 534, startPoint y: 259, endPoint x: 525, endPoint y: 258, distance: 8.6
click at [525, 258] on input "$118.00" at bounding box center [628, 258] width 239 height 22
type textarea "x"
type input "$15.00"
type textarea "x"
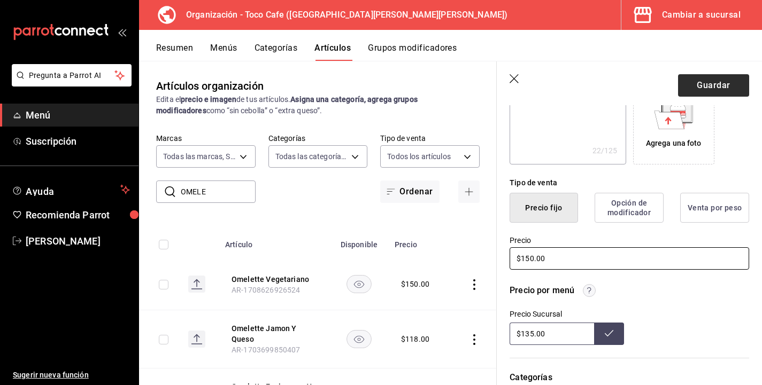
type input "$150.00"
click at [715, 80] on button "Guardar" at bounding box center [713, 85] width 71 height 22
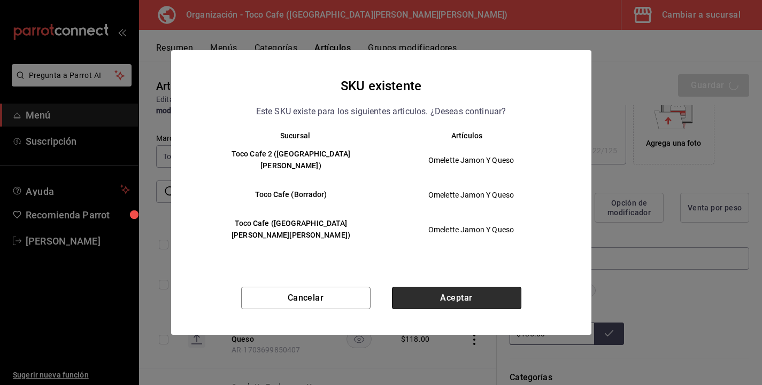
click at [486, 287] on button "Aceptar" at bounding box center [456, 298] width 129 height 22
type textarea "x"
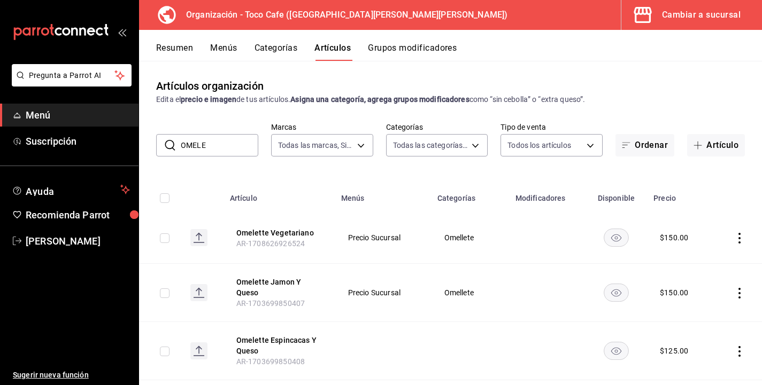
click at [739, 356] on icon "actions" at bounding box center [739, 351] width 2 height 11
click at [702, 315] on span "Editar" at bounding box center [707, 313] width 28 height 11
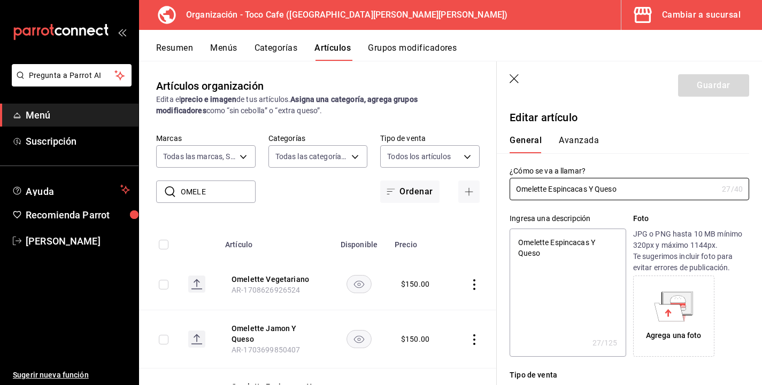
click at [744, 304] on div "Agrega una foto" at bounding box center [691, 316] width 116 height 81
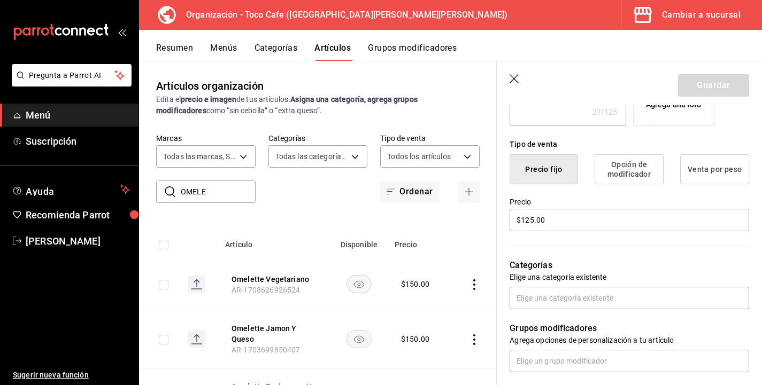
scroll to position [235, 0]
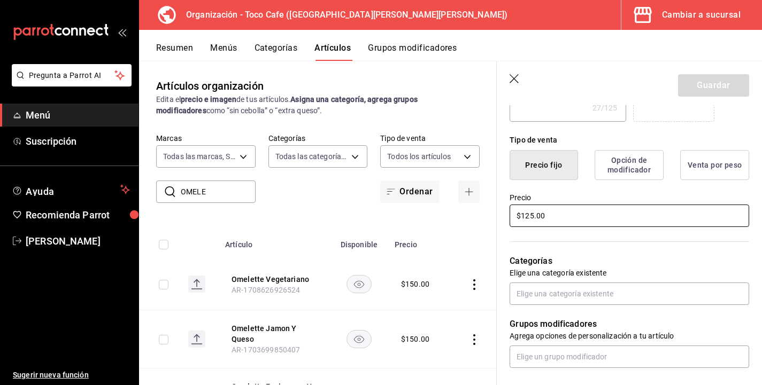
click at [532, 216] on input "$125.00" at bounding box center [628, 216] width 239 height 22
type textarea "x"
type input "$15.00"
type textarea "x"
type input "$165.00"
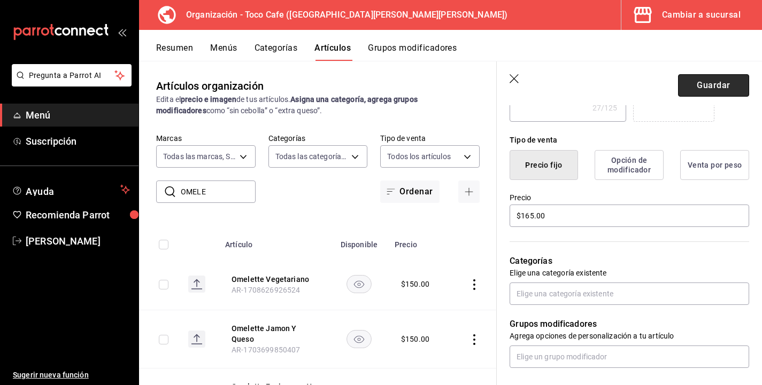
click at [708, 83] on button "Guardar" at bounding box center [713, 85] width 71 height 22
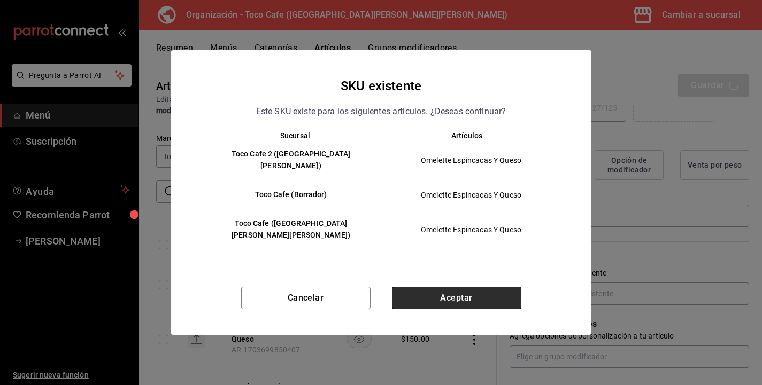
click at [463, 287] on button "Aceptar" at bounding box center [456, 298] width 129 height 22
type textarea "x"
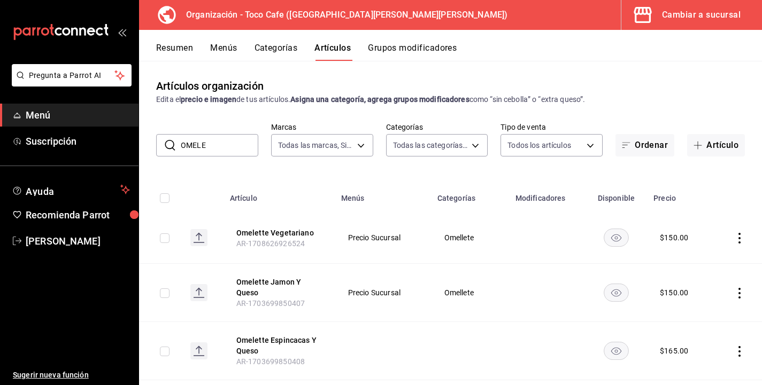
click at [752, 356] on td at bounding box center [736, 351] width 49 height 58
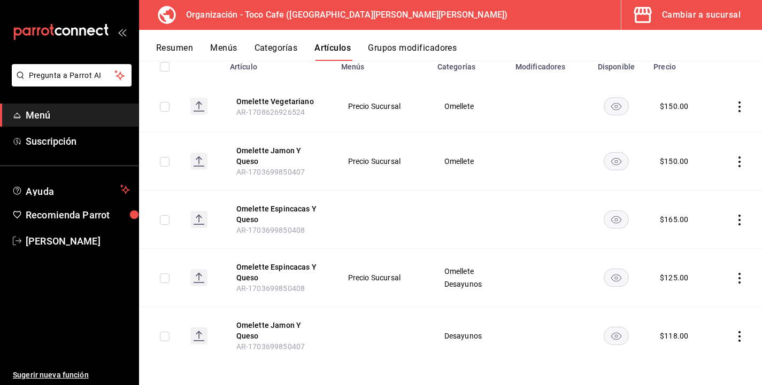
scroll to position [137, 0]
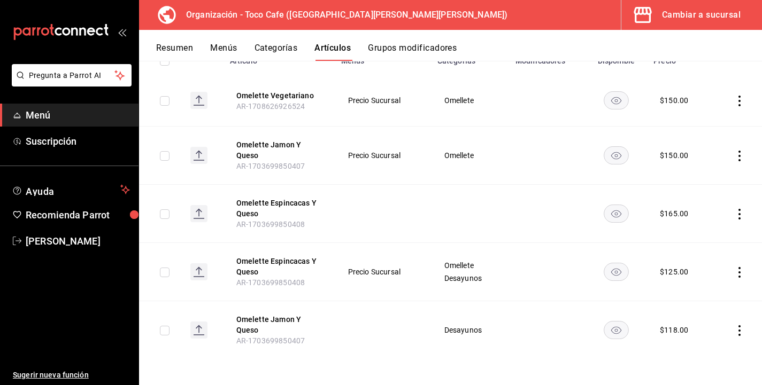
click at [740, 274] on icon "actions" at bounding box center [739, 272] width 11 height 11
click at [707, 301] on span "Editar" at bounding box center [707, 297] width 28 height 11
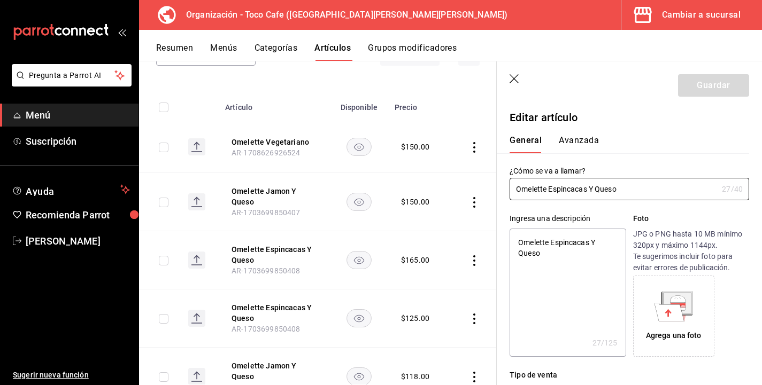
type textarea "x"
type input "$125.00"
click at [738, 289] on div "Agrega una foto" at bounding box center [691, 316] width 116 height 81
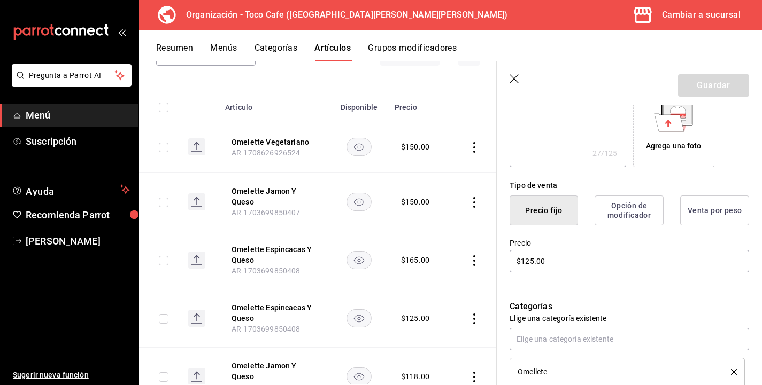
scroll to position [214, 0]
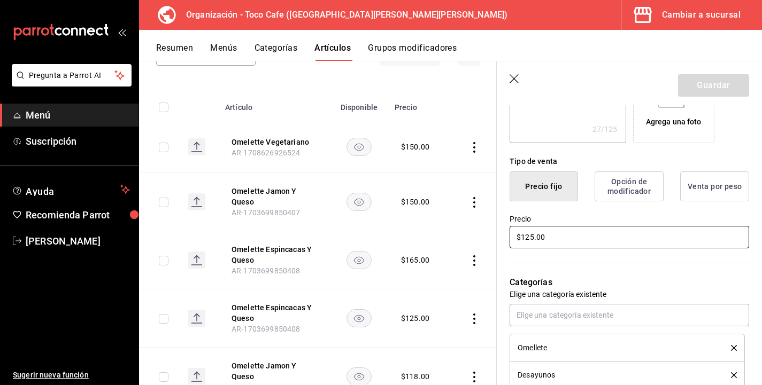
click at [527, 237] on input "$125.00" at bounding box center [628, 237] width 239 height 22
type textarea "x"
type input "$15.00"
type textarea "x"
type input "$165.00"
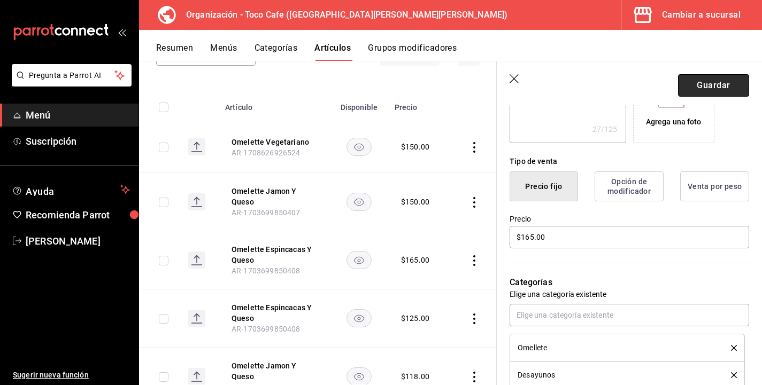
click at [727, 84] on button "Guardar" at bounding box center [713, 85] width 71 height 22
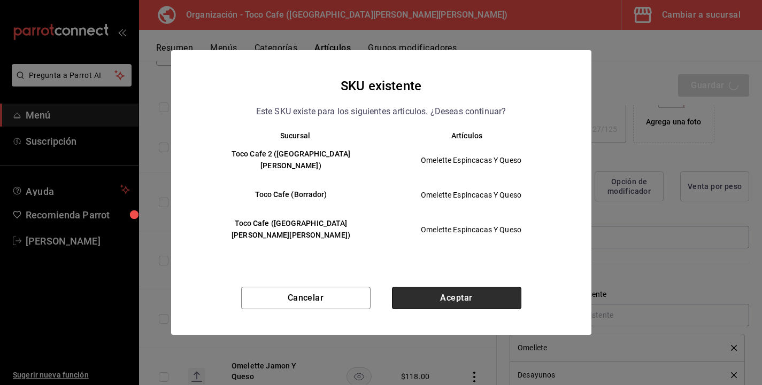
click at [486, 289] on button "Aceptar" at bounding box center [456, 298] width 129 height 22
type textarea "x"
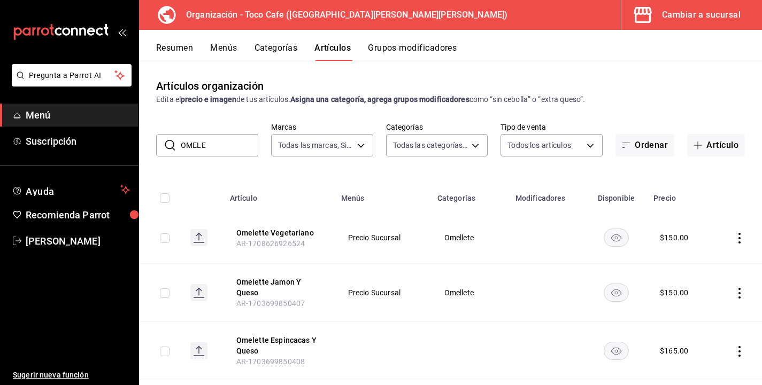
click at [752, 330] on td at bounding box center [736, 351] width 49 height 58
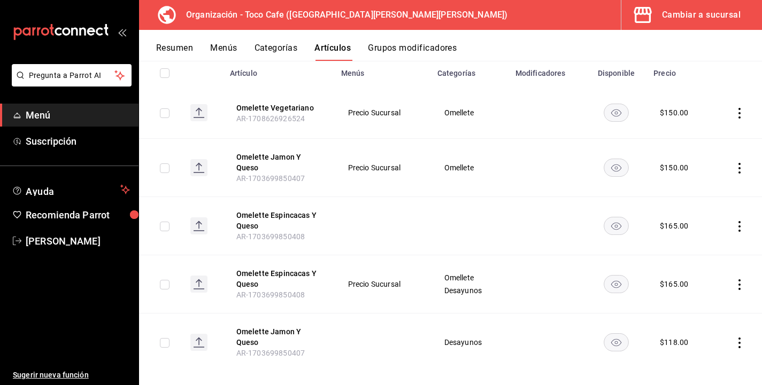
scroll to position [137, 0]
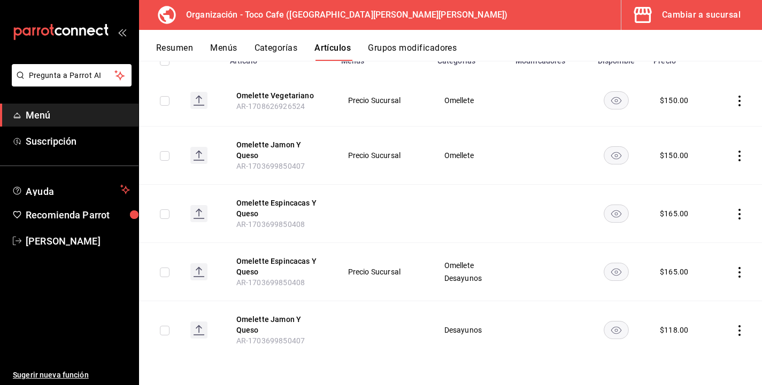
click at [739, 333] on icon "actions" at bounding box center [739, 330] width 2 height 11
click at [706, 311] on span "Editar" at bounding box center [707, 313] width 28 height 11
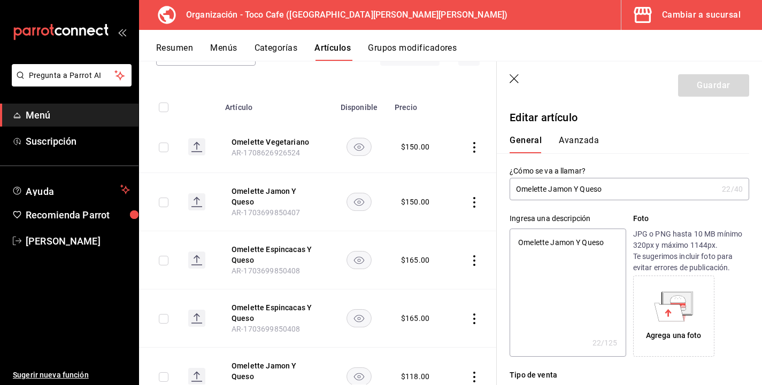
click at [741, 301] on div "Agrega una foto" at bounding box center [691, 316] width 116 height 81
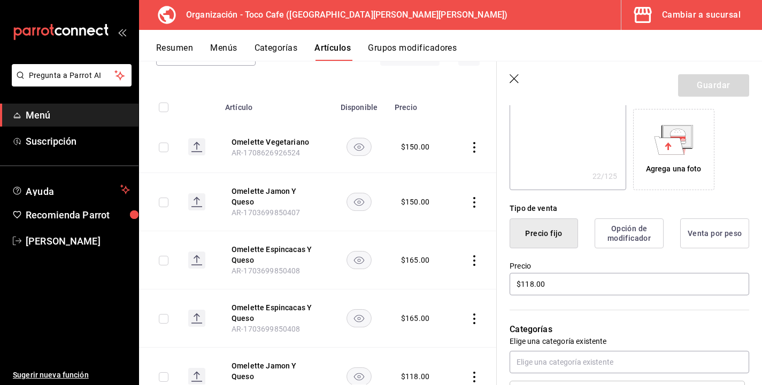
scroll to position [192, 0]
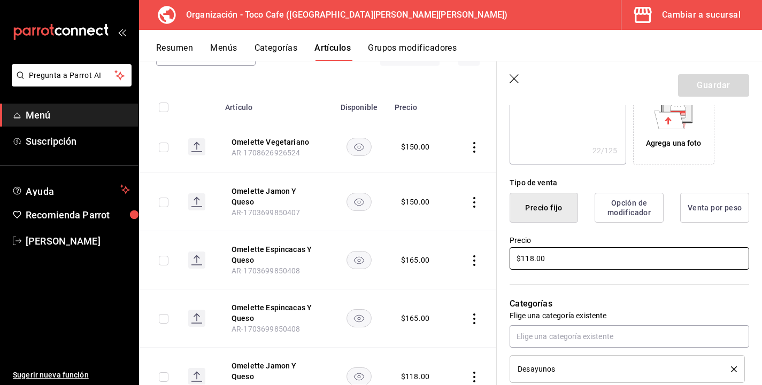
click at [533, 257] on input "$118.00" at bounding box center [628, 258] width 239 height 22
type textarea "x"
type input "$11.00"
type textarea "x"
type input "$1.00"
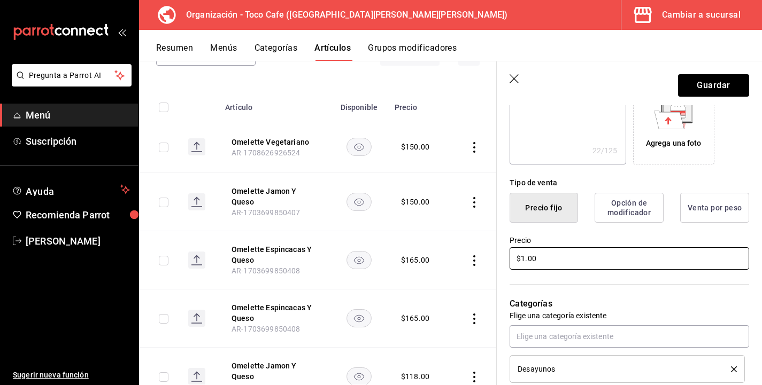
type textarea "x"
type input "$15.00"
type textarea "x"
type input "$150.00"
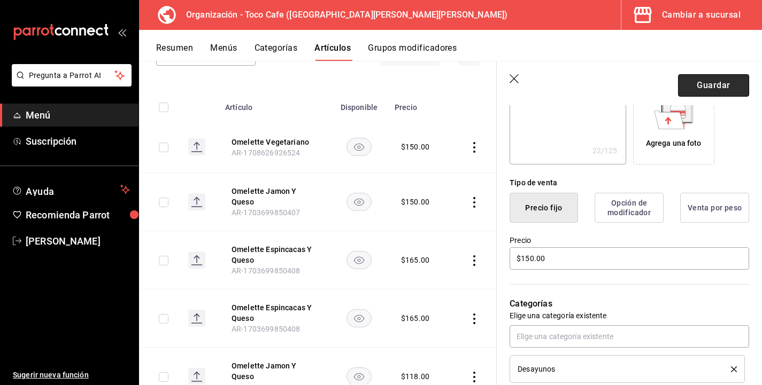
click at [710, 81] on button "Guardar" at bounding box center [713, 85] width 71 height 22
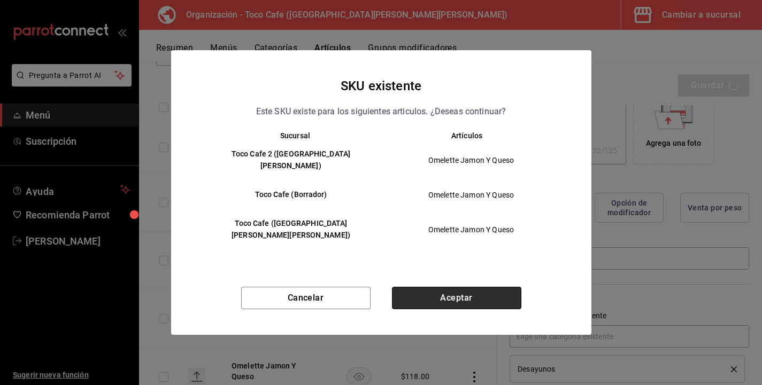
click at [495, 289] on button "Aceptar" at bounding box center [456, 298] width 129 height 22
type textarea "x"
type input "AR-1758079442780"
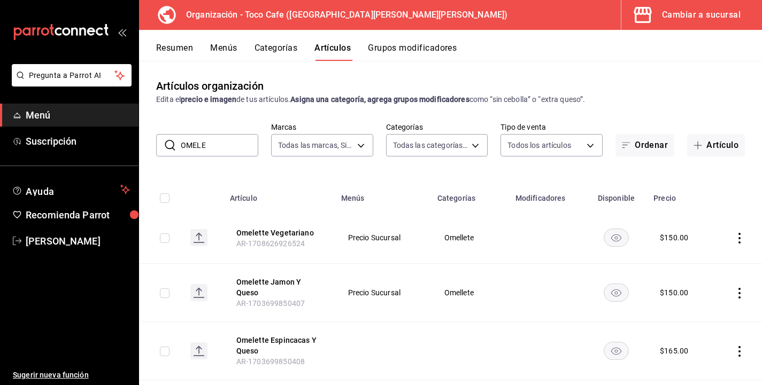
drag, startPoint x: 211, startPoint y: 148, endPoint x: 173, endPoint y: 145, distance: 38.6
click at [173, 145] on div "​ OMELE ​" at bounding box center [207, 145] width 102 height 22
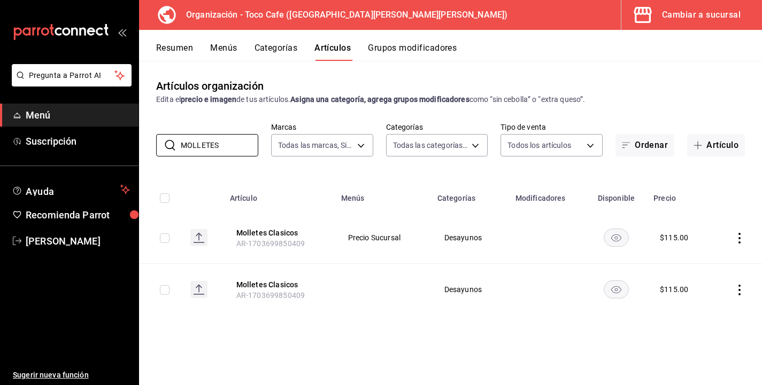
type input "MOLLETES"
click at [738, 244] on td at bounding box center [736, 238] width 49 height 52
click at [740, 242] on icon "actions" at bounding box center [739, 238] width 11 height 11
click at [708, 261] on span "Editar" at bounding box center [707, 262] width 28 height 11
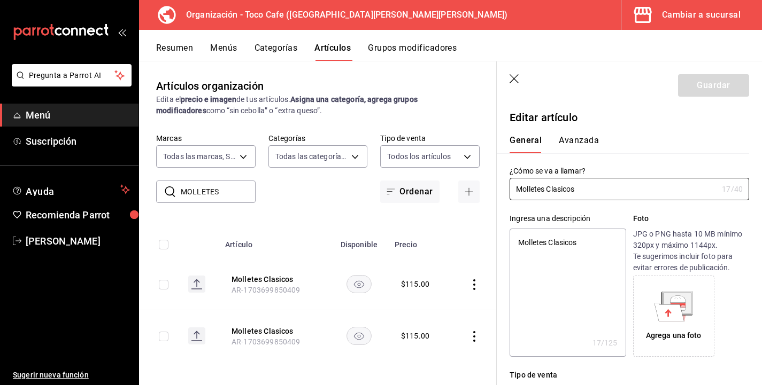
click at [740, 330] on div "Agrega una foto" at bounding box center [691, 316] width 116 height 81
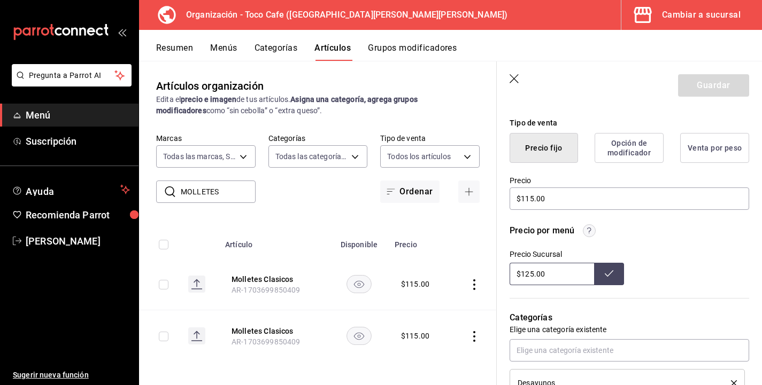
scroll to position [257, 0]
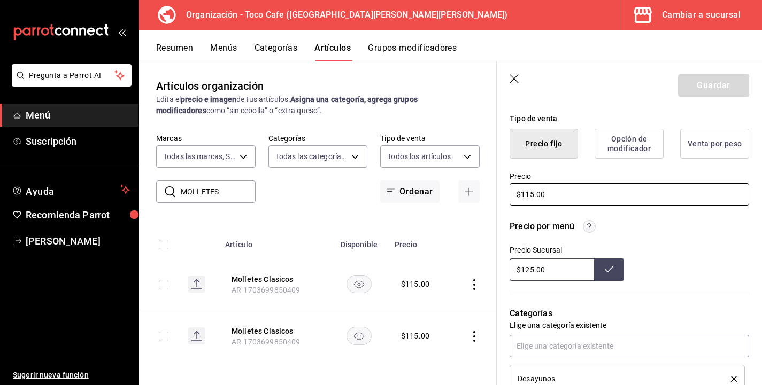
click at [530, 191] on input "$115.00" at bounding box center [628, 194] width 239 height 22
type textarea "x"
type input "$15.00"
type textarea "x"
type input "$135.00"
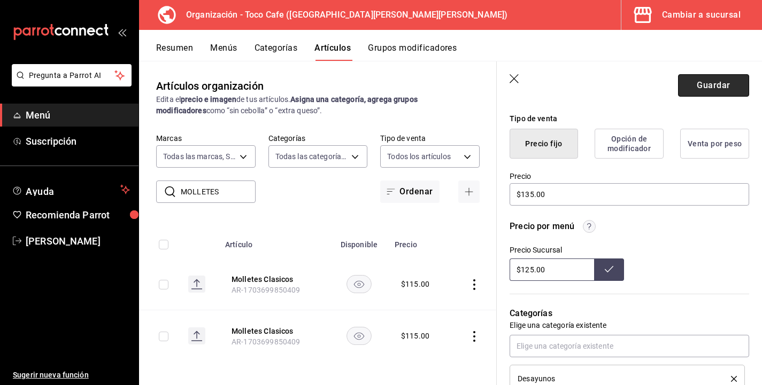
click at [706, 79] on button "Guardar" at bounding box center [713, 85] width 71 height 22
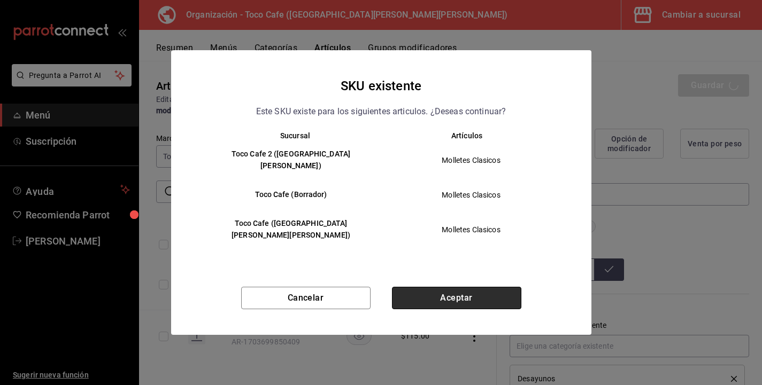
click at [451, 287] on button "Aceptar" at bounding box center [456, 298] width 129 height 22
type textarea "x"
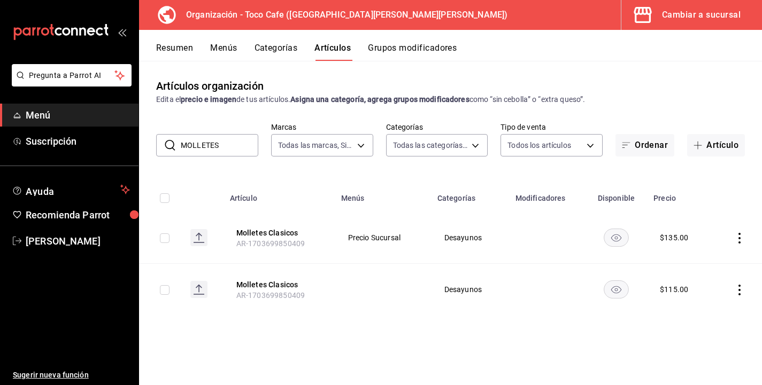
click at [738, 287] on icon "actions" at bounding box center [739, 290] width 11 height 11
click at [704, 315] on span "Editar" at bounding box center [707, 313] width 28 height 11
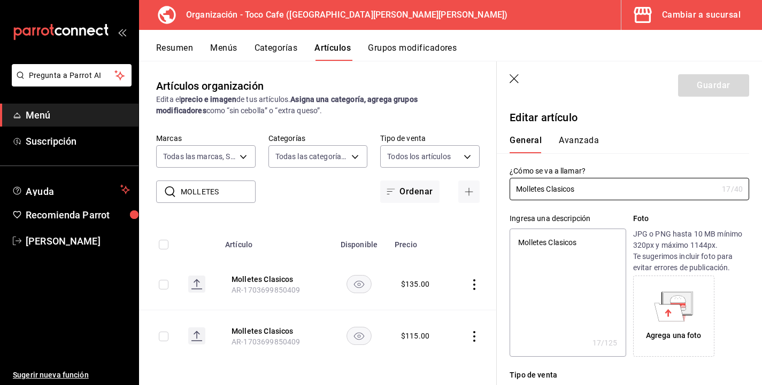
click at [724, 297] on div "Agrega una foto" at bounding box center [691, 316] width 116 height 81
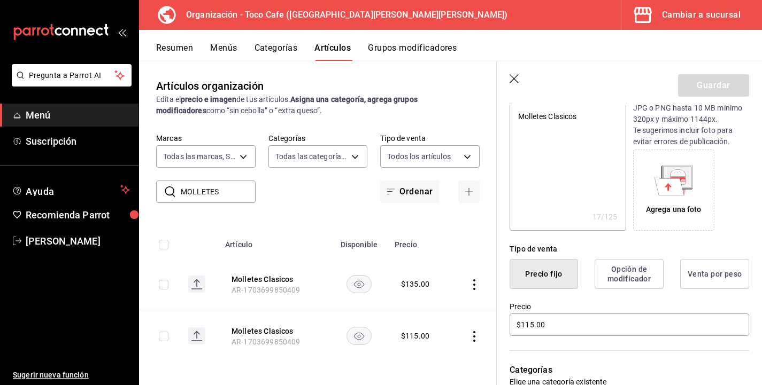
scroll to position [128, 0]
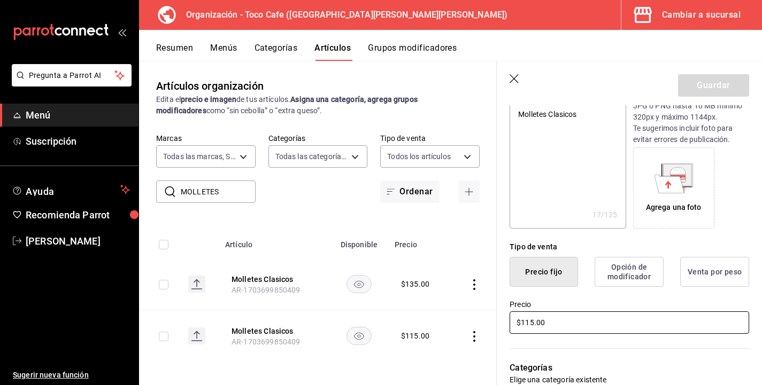
click at [529, 323] on input "$115.00" at bounding box center [628, 323] width 239 height 22
type textarea "x"
type input "$15.00"
type textarea "x"
type input "$135.00"
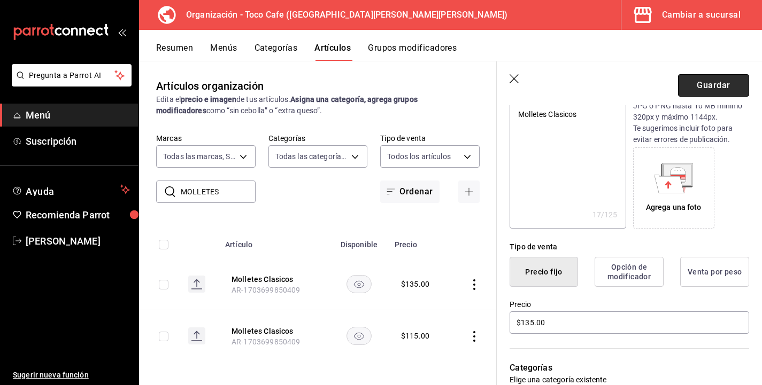
click at [718, 88] on button "Guardar" at bounding box center [713, 85] width 71 height 22
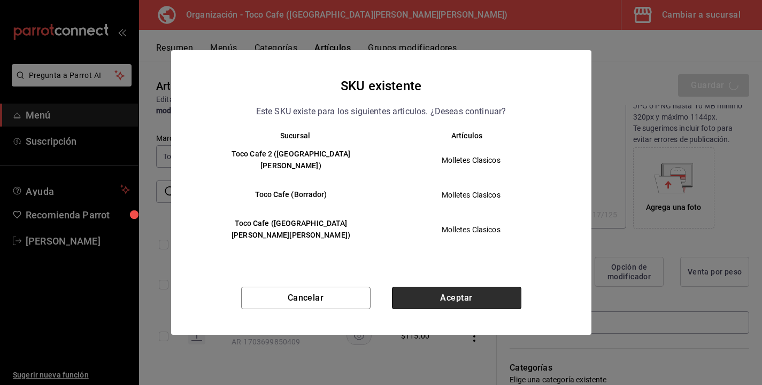
click at [449, 293] on button "Aceptar" at bounding box center [456, 298] width 129 height 22
type textarea "x"
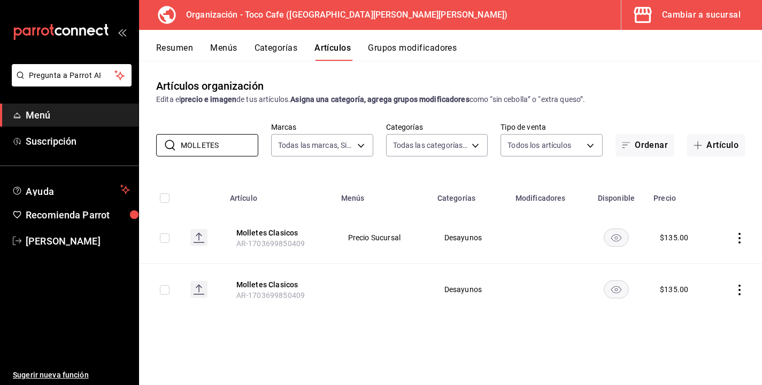
drag, startPoint x: 224, startPoint y: 151, endPoint x: 145, endPoint y: 139, distance: 79.4
click at [145, 139] on div "​ MOLLETES ​ Marcas Todas las marcas, Sin marca 9bab9303-7a11-48d0-a9c6-e3452a3…" at bounding box center [450, 139] width 623 height 34
type input "SINCRO"
click at [740, 242] on icon "actions" at bounding box center [739, 238] width 11 height 11
click at [707, 260] on span "Editar" at bounding box center [707, 262] width 28 height 11
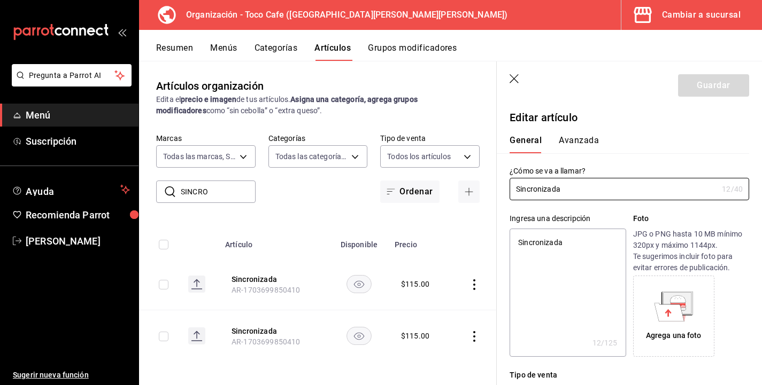
type textarea "x"
type input "$115.00"
click at [747, 342] on div "Agrega una foto" at bounding box center [691, 316] width 116 height 81
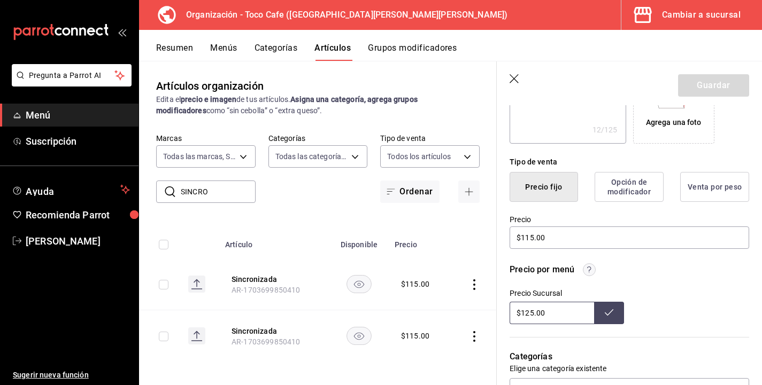
scroll to position [214, 0]
click at [529, 236] on input "$115.00" at bounding box center [628, 237] width 239 height 22
type textarea "x"
type input "$15.00"
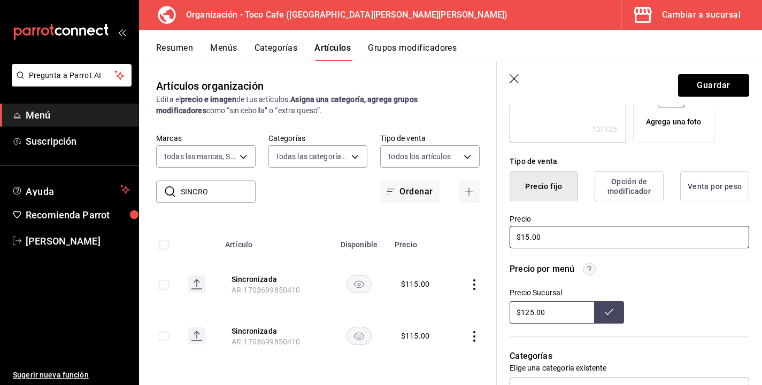
type textarea "x"
type input "$135.00"
click at [529, 308] on input "$125.00" at bounding box center [551, 312] width 84 height 22
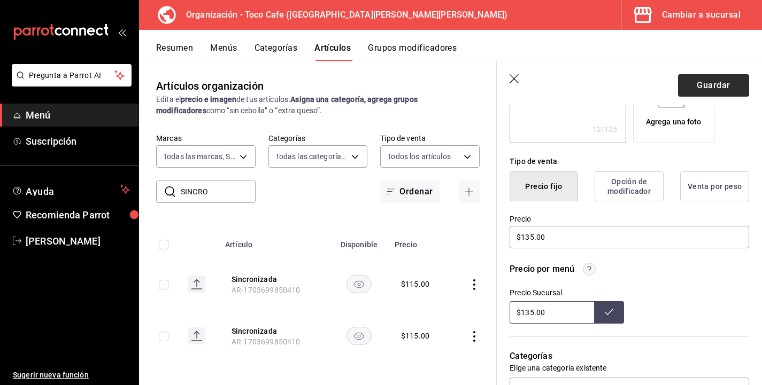
type input "$135.00"
click at [723, 82] on button "Guardar" at bounding box center [713, 85] width 71 height 22
type textarea "x"
type input "$125.00"
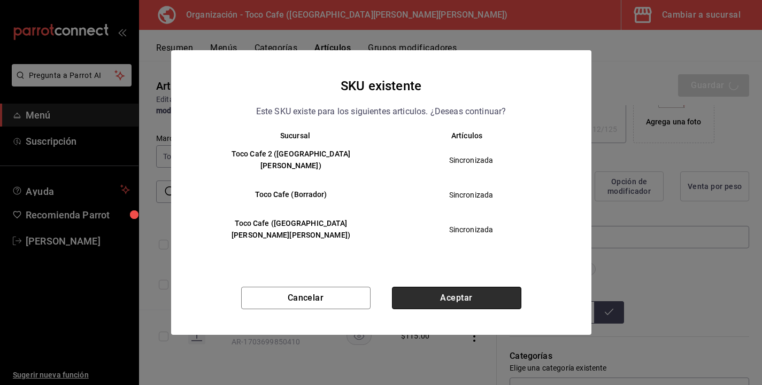
click at [476, 293] on button "Aceptar" at bounding box center [456, 298] width 129 height 22
type textarea "x"
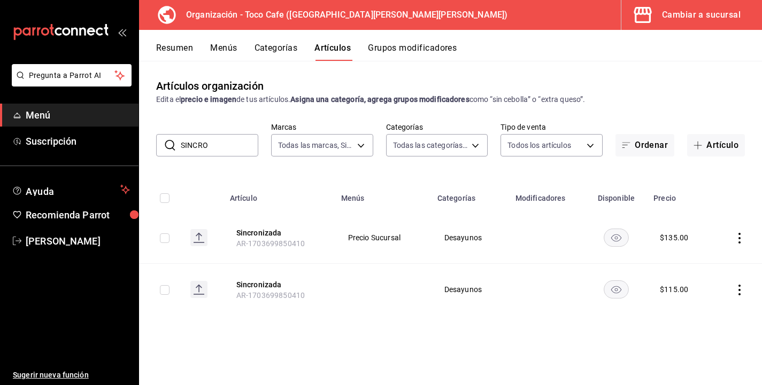
click at [740, 294] on icon "actions" at bounding box center [739, 290] width 2 height 11
click at [710, 315] on span "Editar" at bounding box center [707, 313] width 28 height 11
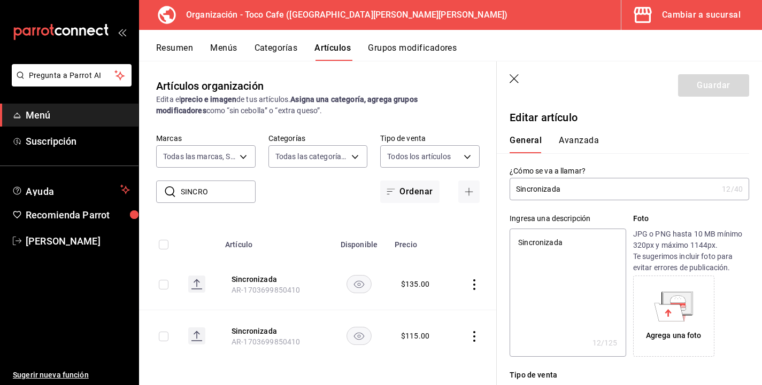
click at [743, 339] on div "Agrega una foto" at bounding box center [691, 316] width 116 height 81
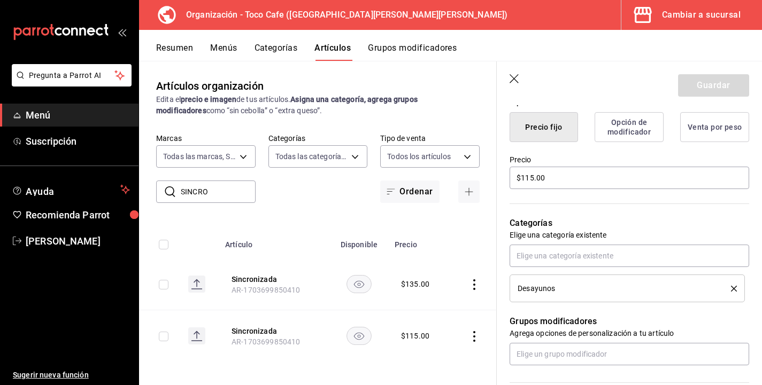
scroll to position [278, 0]
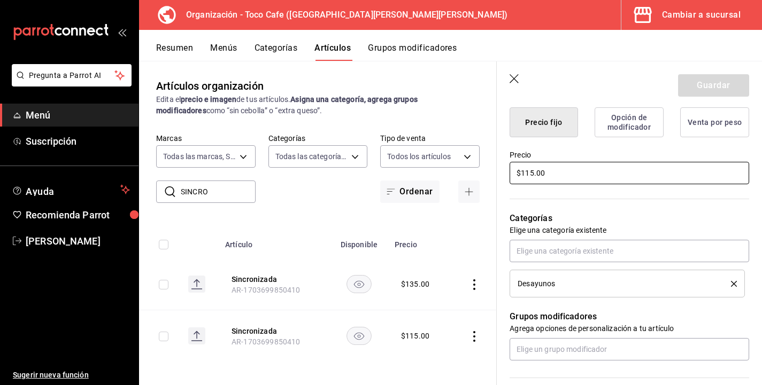
click at [530, 170] on input "$115.00" at bounding box center [628, 173] width 239 height 22
type textarea "x"
type input "$15.00"
type textarea "x"
type input "$135.00"
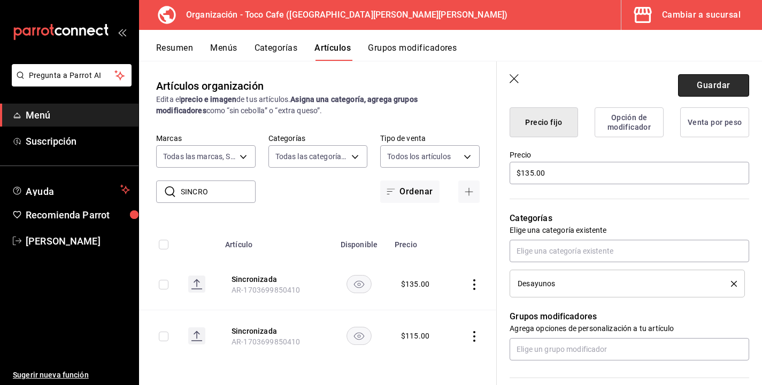
click at [716, 82] on button "Guardar" at bounding box center [713, 85] width 71 height 22
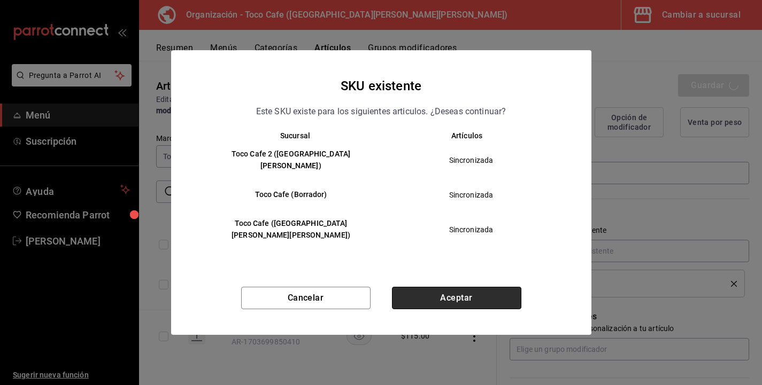
click at [457, 287] on button "Aceptar" at bounding box center [456, 298] width 129 height 22
type textarea "x"
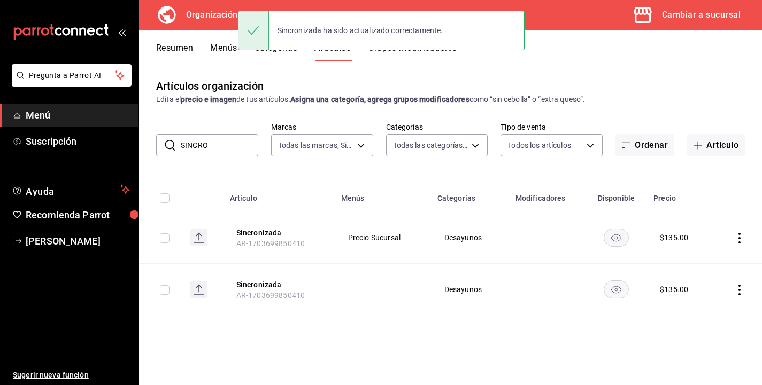
click at [656, 322] on div "Artículos organización Edita el precio e imagen de tus artículos. Asigna una ca…" at bounding box center [450, 223] width 623 height 324
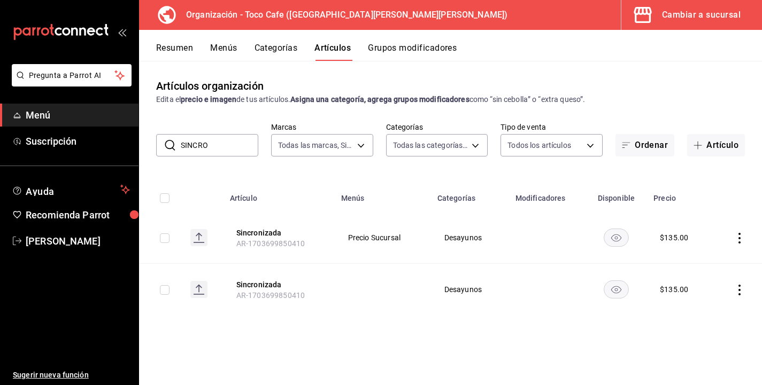
drag, startPoint x: 215, startPoint y: 147, endPoint x: 170, endPoint y: 145, distance: 45.5
click at [170, 145] on div "​ SINCRO ​" at bounding box center [207, 145] width 102 height 22
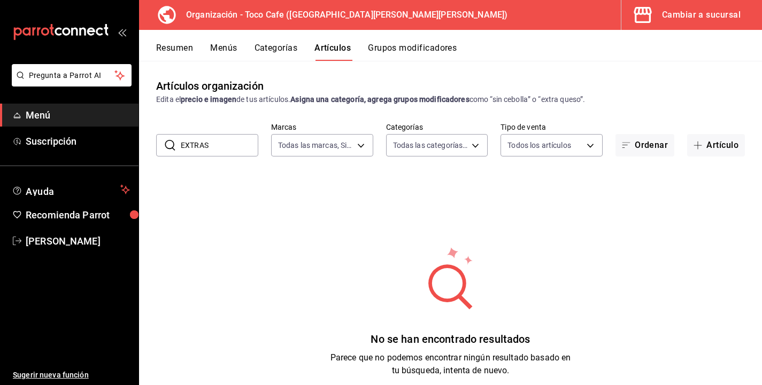
drag, startPoint x: 207, startPoint y: 149, endPoint x: 160, endPoint y: 135, distance: 49.0
click at [160, 135] on div "​ EXTRAS ​" at bounding box center [207, 145] width 102 height 22
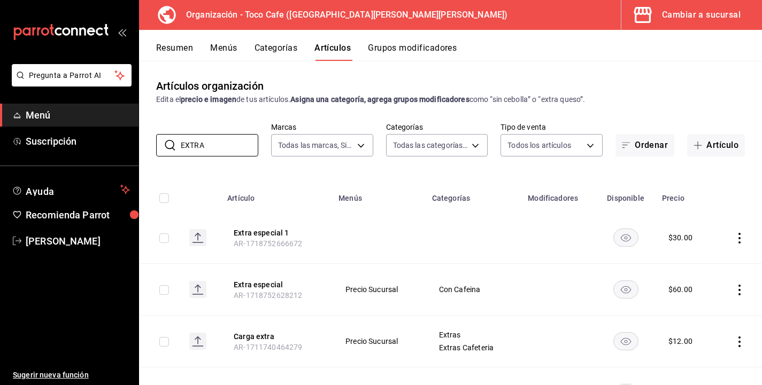
type input "EXTRA"
click at [751, 275] on td at bounding box center [737, 290] width 48 height 52
click at [718, 146] on button "Artículo" at bounding box center [716, 145] width 58 height 22
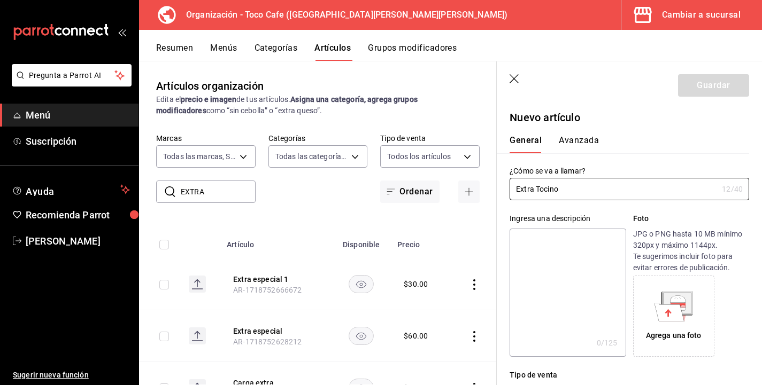
type input "Extra Tocino"
click at [739, 309] on div "Agrega una foto" at bounding box center [691, 316] width 116 height 81
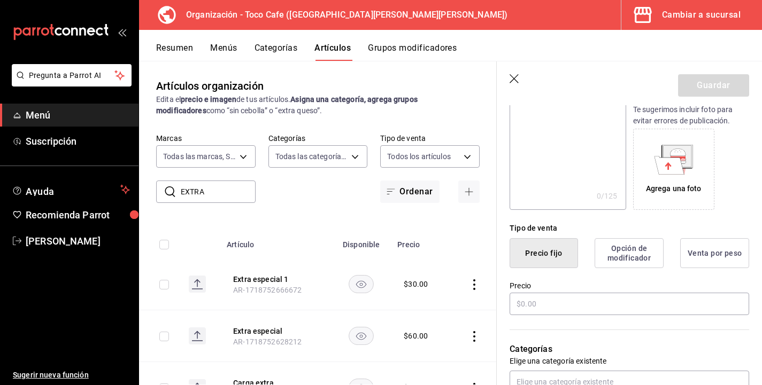
scroll to position [171, 0]
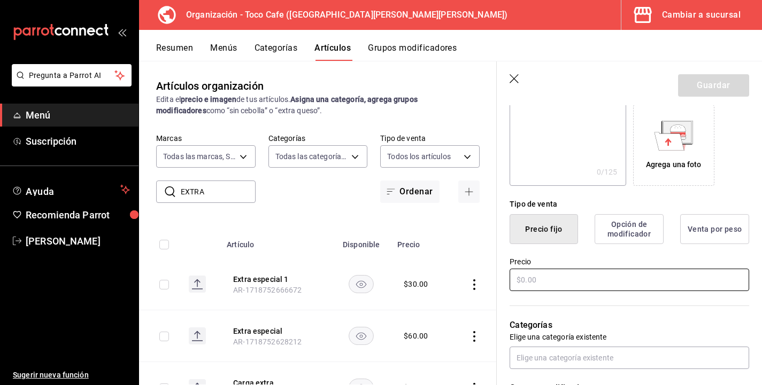
click at [529, 274] on input "text" at bounding box center [628, 280] width 239 height 22
type input "$35.00"
click at [716, 85] on button "Guardar" at bounding box center [713, 85] width 71 height 22
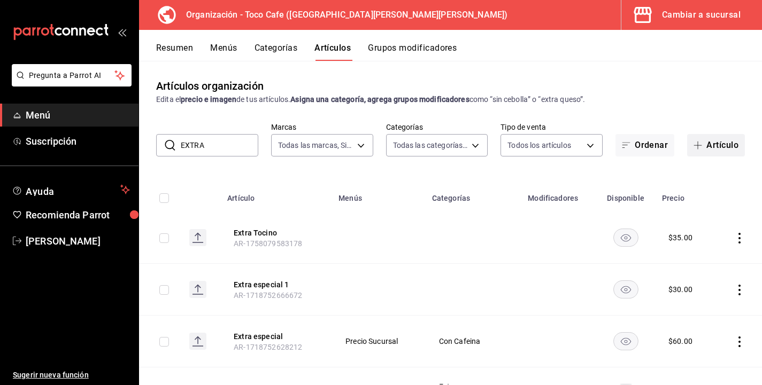
click at [717, 146] on button "Artículo" at bounding box center [716, 145] width 58 height 22
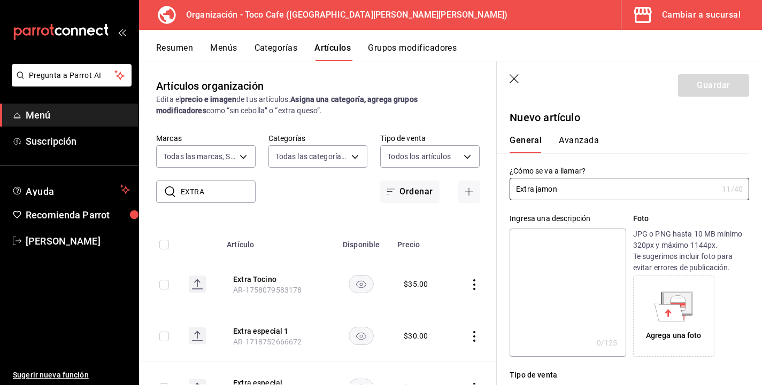
type input "Extra jamon"
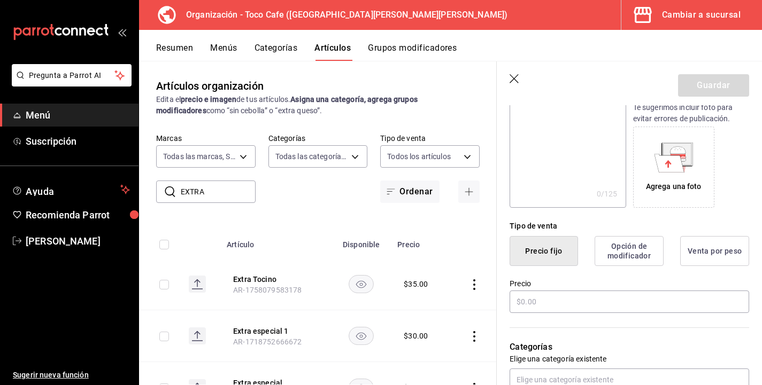
scroll to position [150, 0]
click at [581, 304] on input "text" at bounding box center [628, 301] width 239 height 22
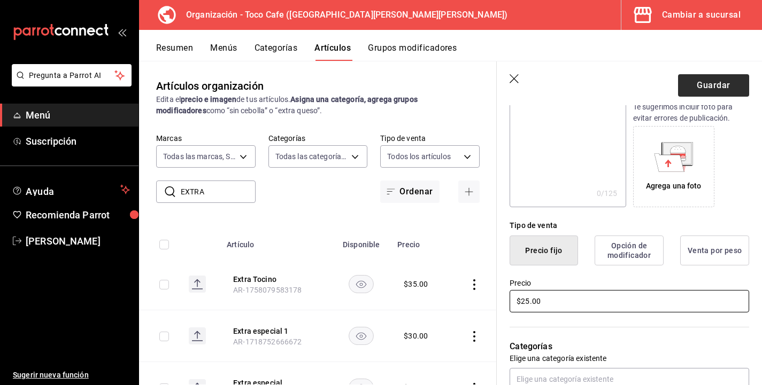
type input "$25.00"
click at [719, 89] on button "Guardar" at bounding box center [713, 85] width 71 height 22
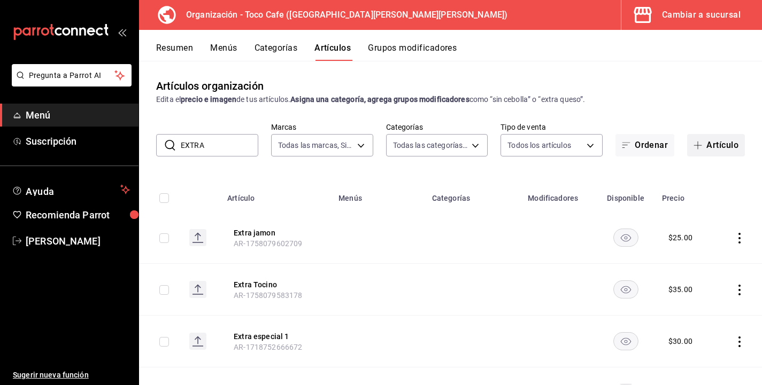
click at [716, 148] on button "Artículo" at bounding box center [716, 145] width 58 height 22
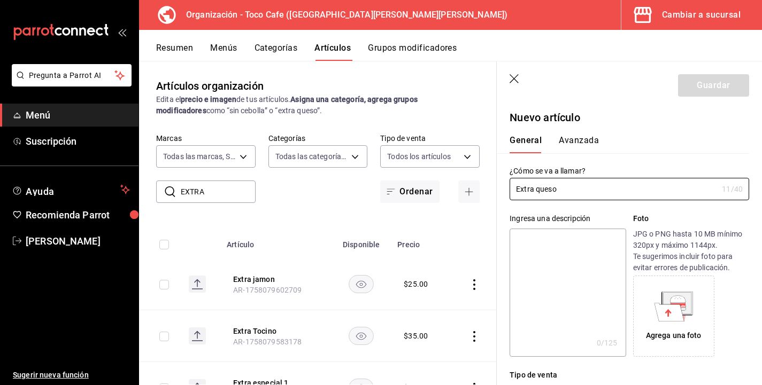
type input "Extra queso"
click at [736, 297] on div "Agrega una foto" at bounding box center [691, 316] width 116 height 81
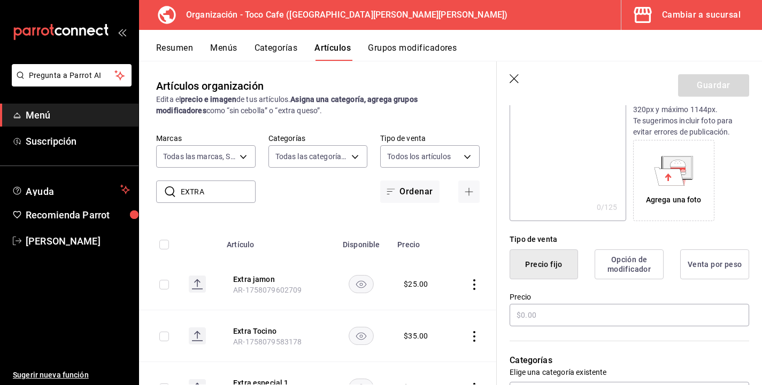
scroll to position [150, 0]
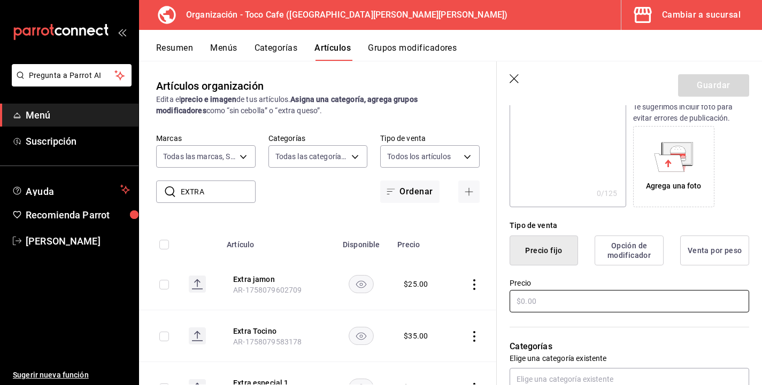
click at [563, 299] on input "text" at bounding box center [628, 301] width 239 height 22
type input "$25.00"
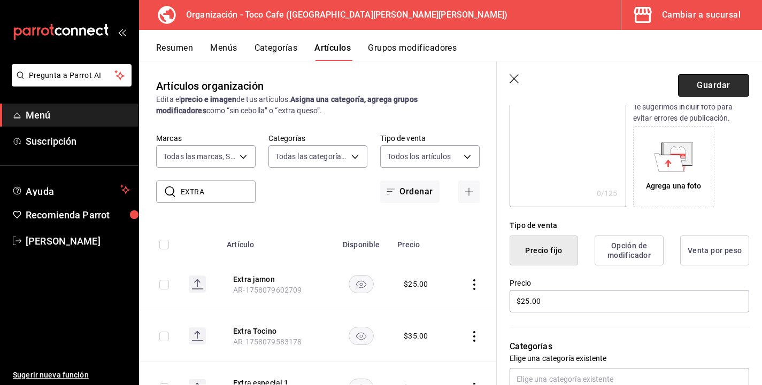
click at [709, 83] on button "Guardar" at bounding box center [713, 85] width 71 height 22
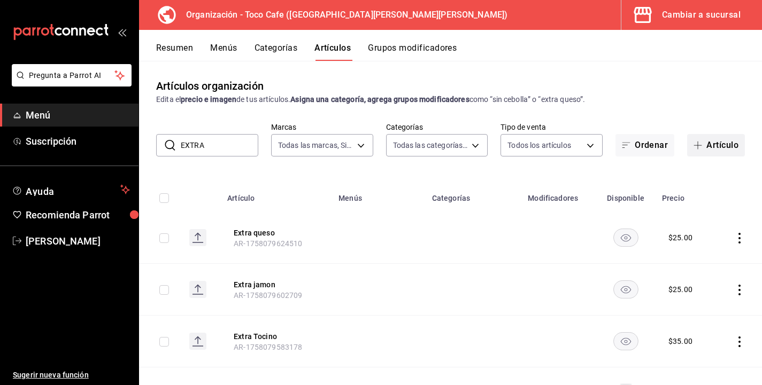
click at [712, 146] on button "Artículo" at bounding box center [716, 145] width 58 height 22
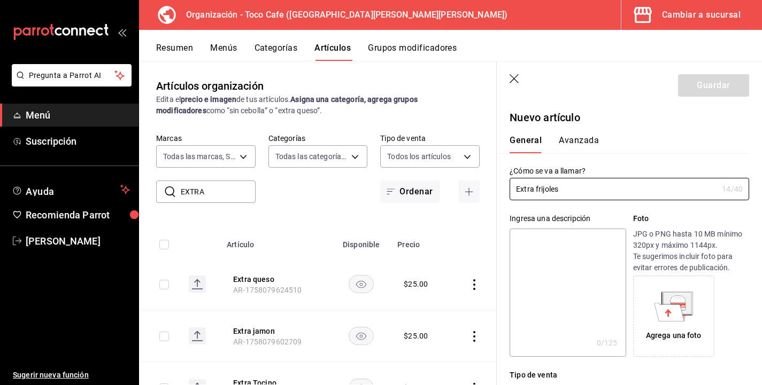
type input "Extra frijoles"
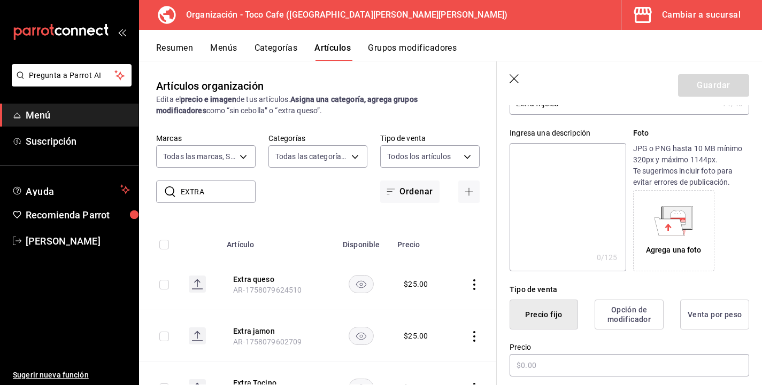
scroll to position [107, 0]
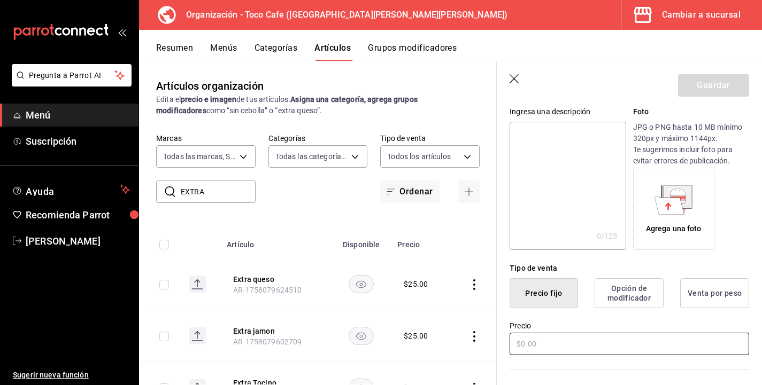
click at [561, 343] on input "text" at bounding box center [628, 344] width 239 height 22
type input "$25.00"
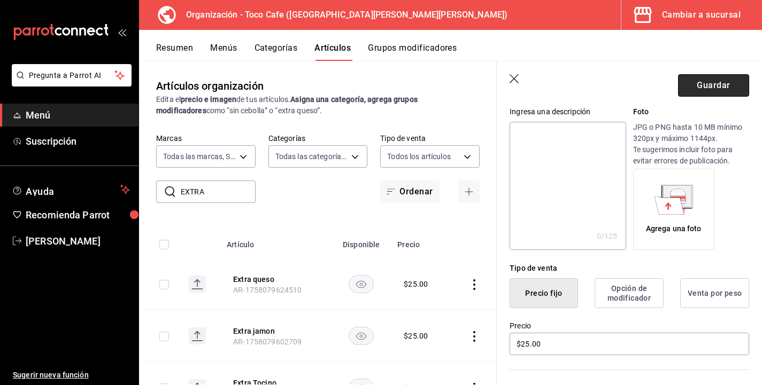
click at [713, 83] on button "Guardar" at bounding box center [713, 85] width 71 height 22
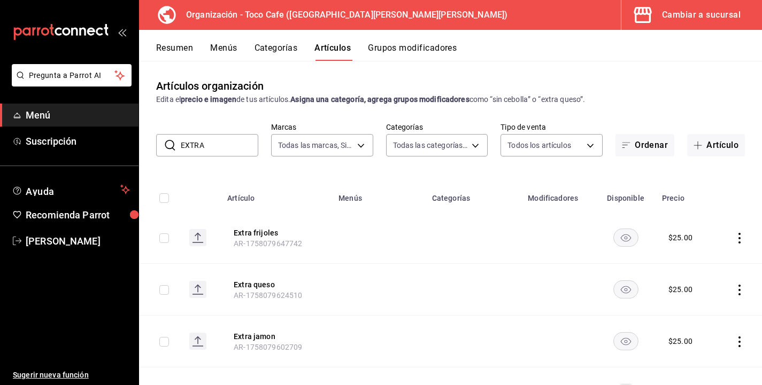
click at [740, 243] on icon "actions" at bounding box center [739, 238] width 11 height 11
click at [706, 265] on span "Editar" at bounding box center [707, 262] width 28 height 11
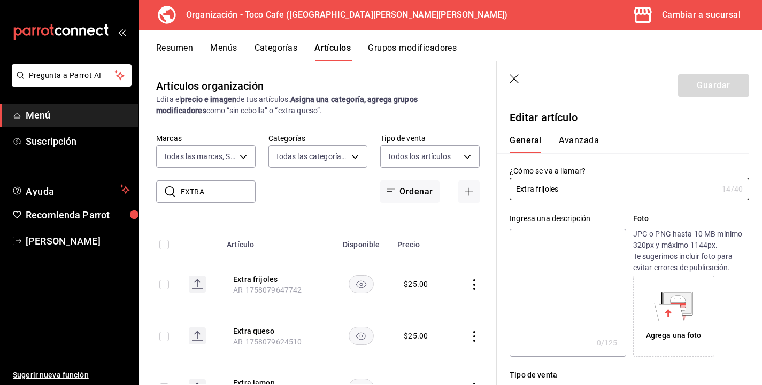
click at [735, 296] on div "Agrega una foto" at bounding box center [691, 316] width 116 height 81
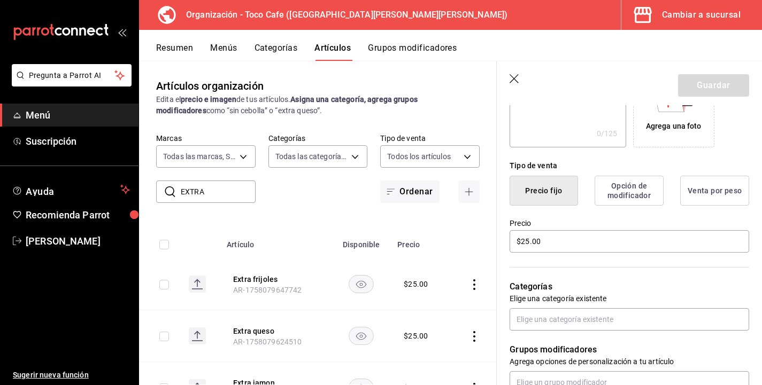
scroll to position [214, 0]
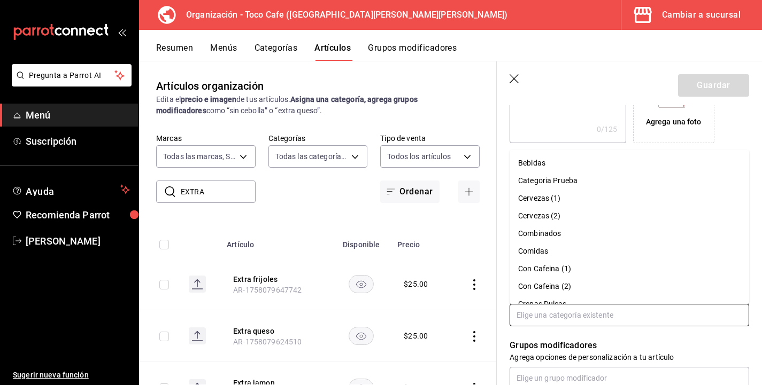
click at [679, 322] on input "text" at bounding box center [628, 315] width 239 height 22
click at [548, 251] on li "Comidas" at bounding box center [628, 252] width 239 height 18
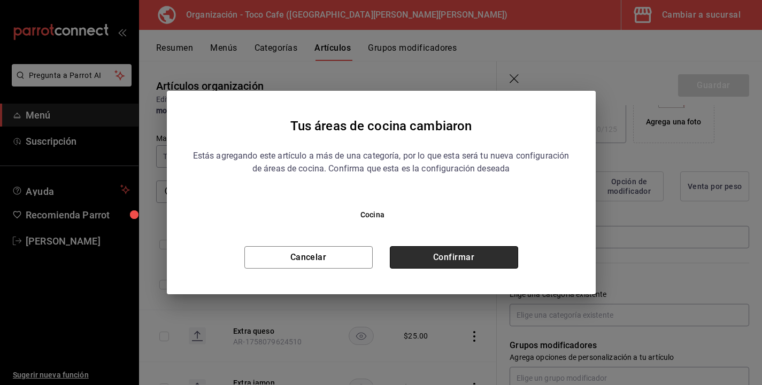
click at [501, 262] on button "Confirmar" at bounding box center [454, 257] width 128 height 22
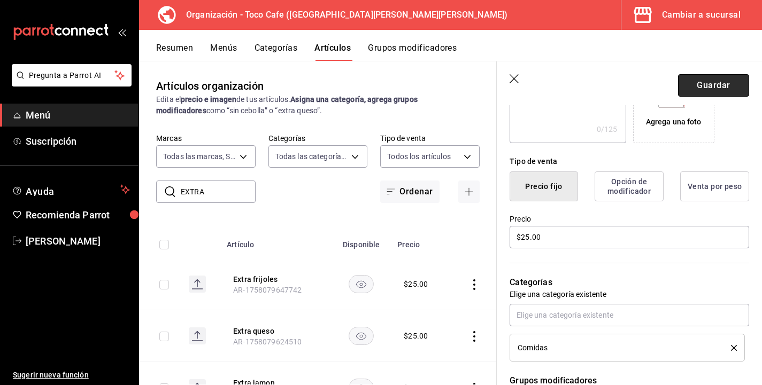
click at [735, 82] on button "Guardar" at bounding box center [713, 85] width 71 height 22
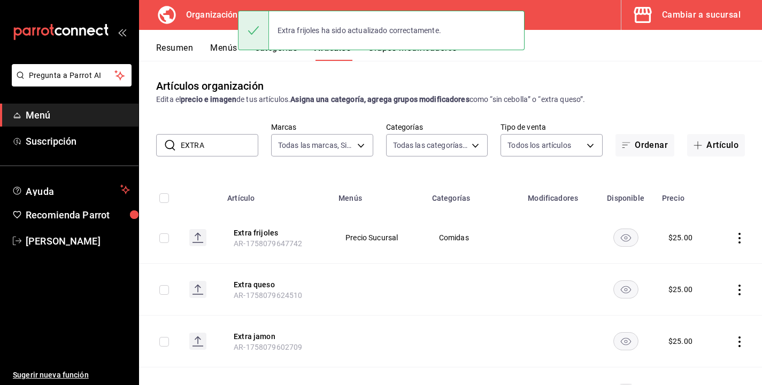
click at [738, 294] on icon "actions" at bounding box center [739, 290] width 11 height 11
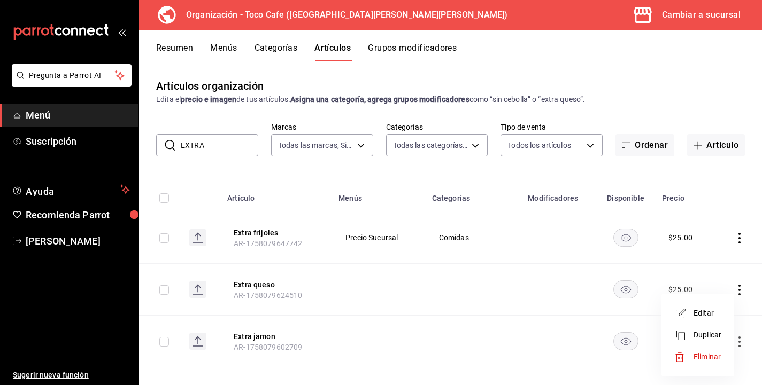
click at [709, 316] on span "Editar" at bounding box center [707, 313] width 28 height 11
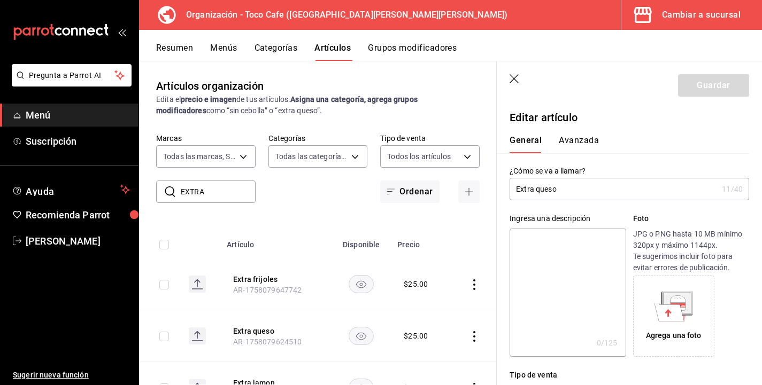
click at [740, 290] on div "Agrega una foto" at bounding box center [691, 316] width 116 height 81
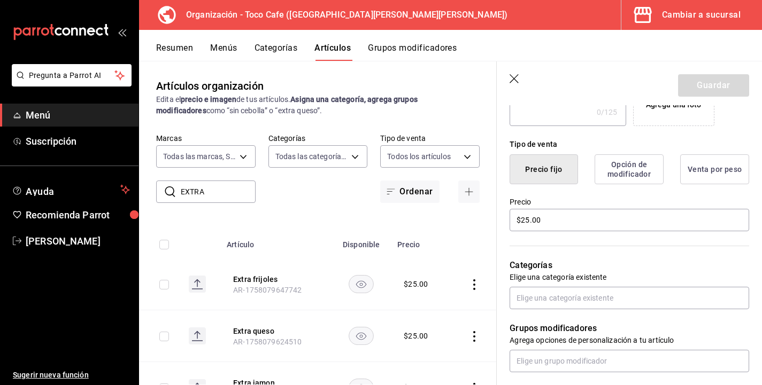
scroll to position [235, 0]
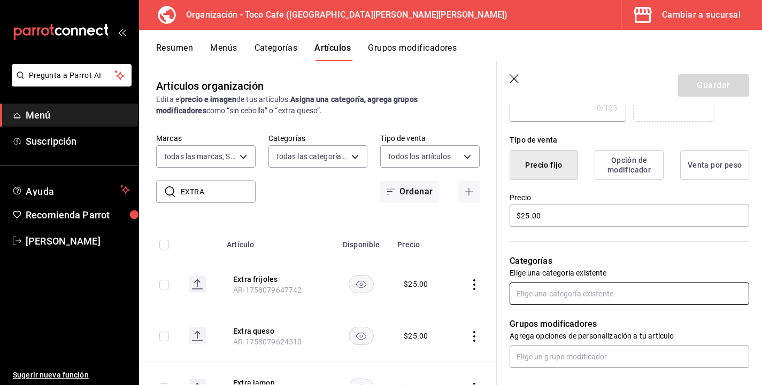
click at [648, 296] on input "text" at bounding box center [628, 294] width 239 height 22
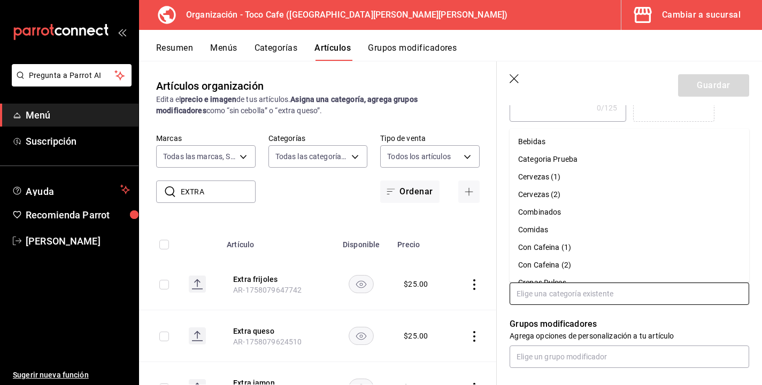
click at [554, 223] on li "Comidas" at bounding box center [628, 230] width 239 height 18
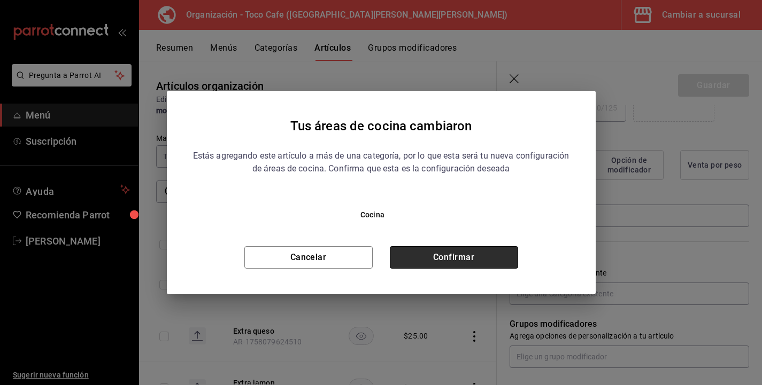
click at [490, 249] on button "Confirmar" at bounding box center [454, 257] width 128 height 22
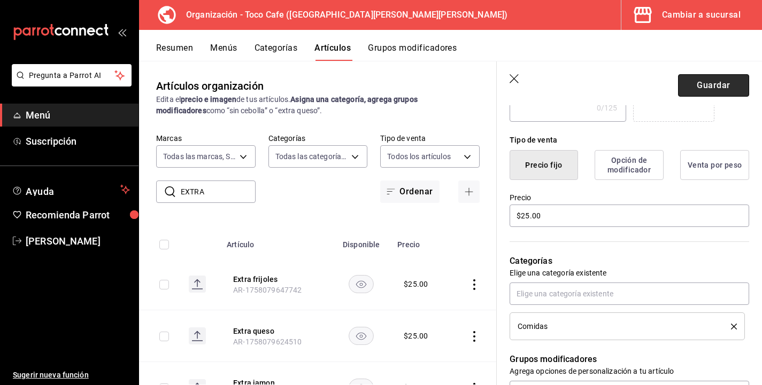
click at [720, 83] on button "Guardar" at bounding box center [713, 85] width 71 height 22
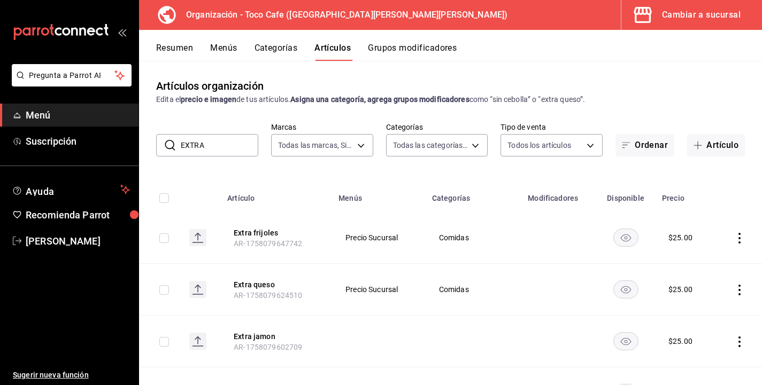
click at [739, 345] on icon "actions" at bounding box center [739, 342] width 2 height 11
click at [704, 315] on span "Editar" at bounding box center [707, 313] width 28 height 11
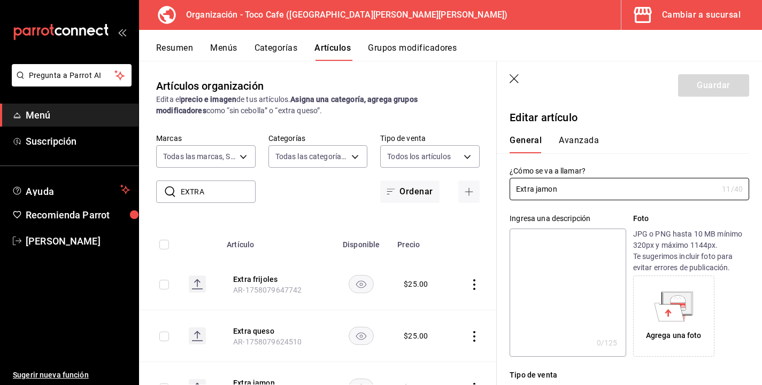
type input "$25.00"
click at [741, 294] on div "Agrega una foto" at bounding box center [691, 316] width 116 height 81
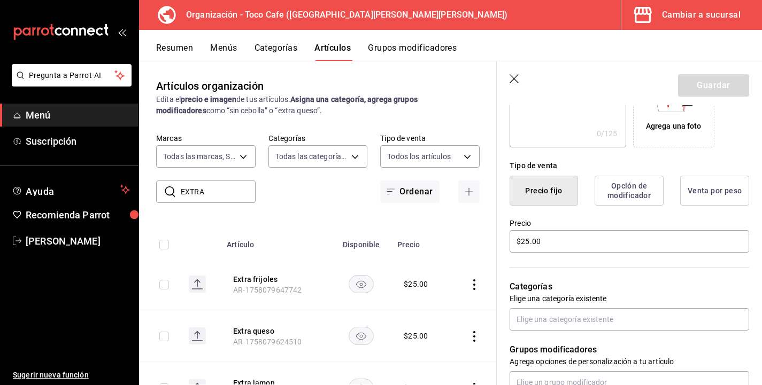
scroll to position [214, 0]
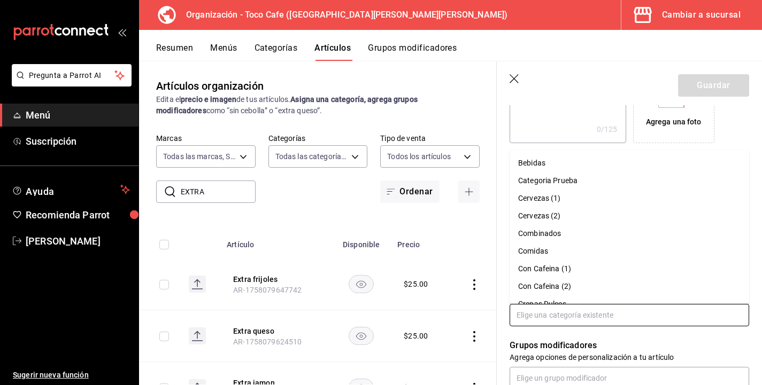
click at [645, 311] on input "text" at bounding box center [628, 315] width 239 height 22
click at [594, 255] on li "Comidas" at bounding box center [628, 252] width 239 height 18
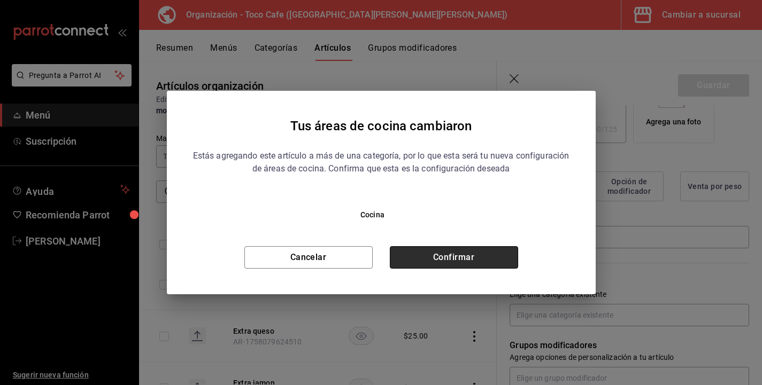
click at [464, 257] on button "Confirmar" at bounding box center [454, 257] width 128 height 22
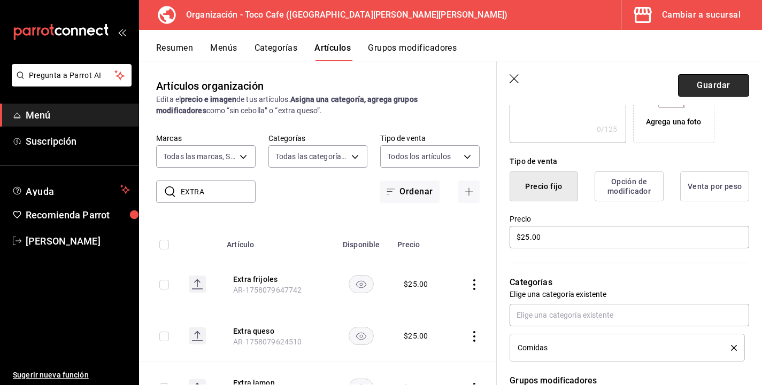
click at [724, 80] on button "Guardar" at bounding box center [713, 85] width 71 height 22
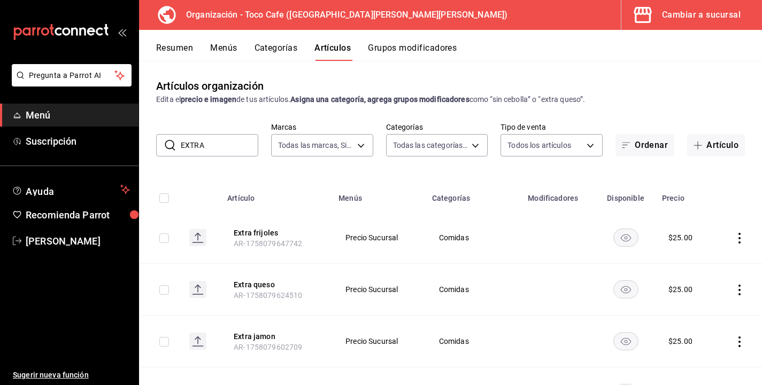
click at [757, 334] on td at bounding box center [737, 342] width 48 height 52
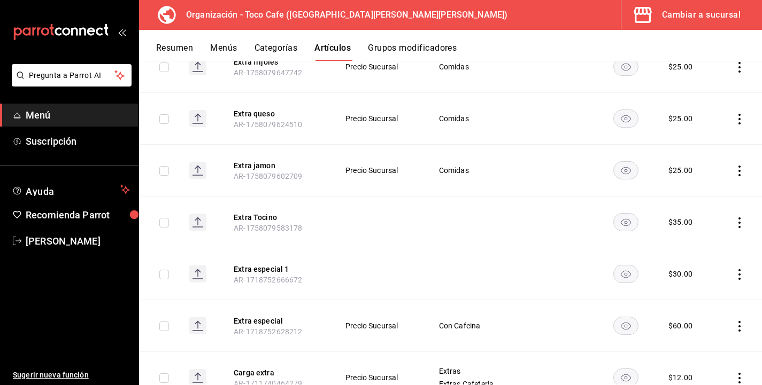
scroll to position [192, 0]
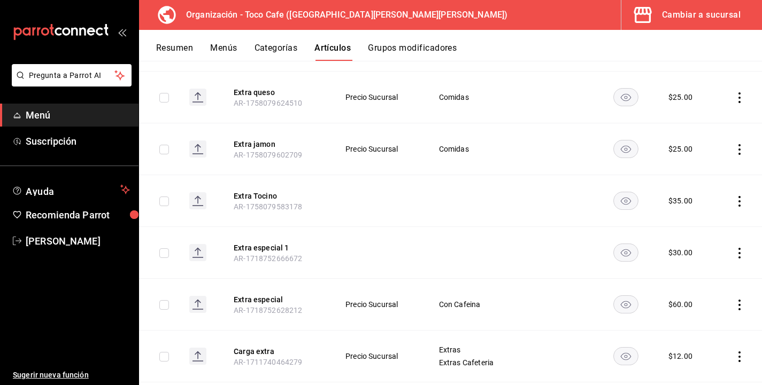
click at [736, 205] on icon "actions" at bounding box center [739, 201] width 11 height 11
click at [702, 228] on span "Editar" at bounding box center [707, 225] width 28 height 11
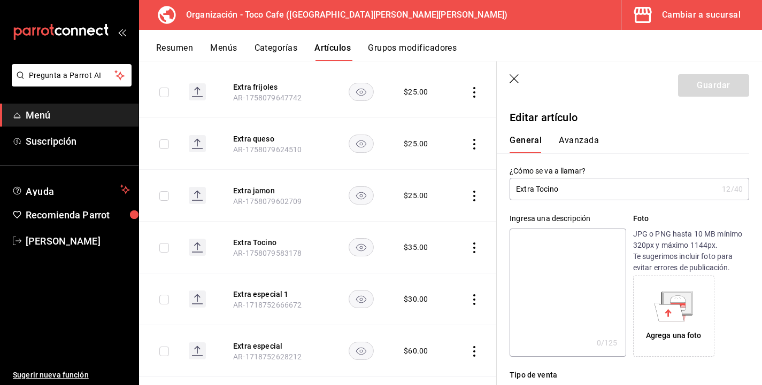
click at [736, 313] on div "Agrega una foto" at bounding box center [691, 316] width 116 height 81
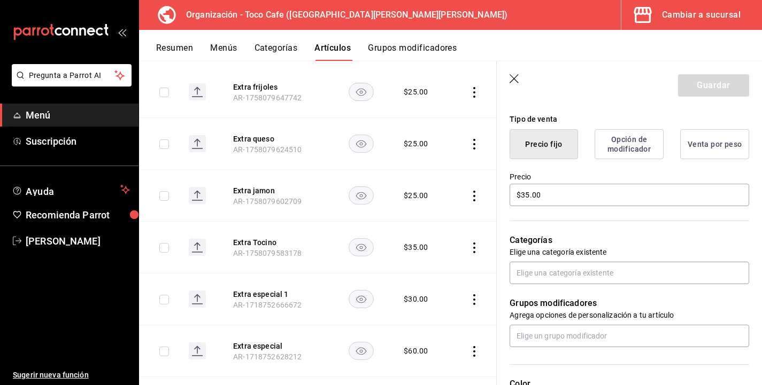
scroll to position [257, 0]
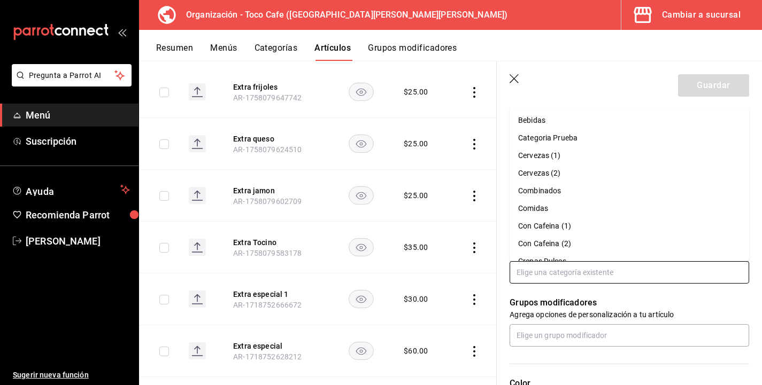
click at [625, 270] on input "text" at bounding box center [628, 272] width 239 height 22
click at [545, 209] on li "Comidas" at bounding box center [628, 209] width 239 height 18
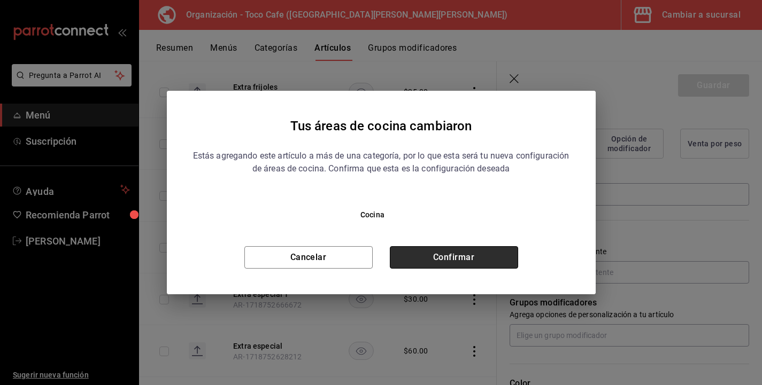
click at [491, 252] on button "Confirmar" at bounding box center [454, 257] width 128 height 22
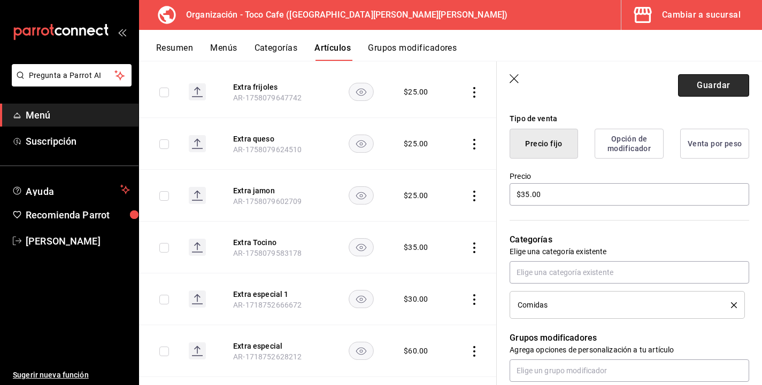
click at [695, 90] on button "Guardar" at bounding box center [713, 85] width 71 height 22
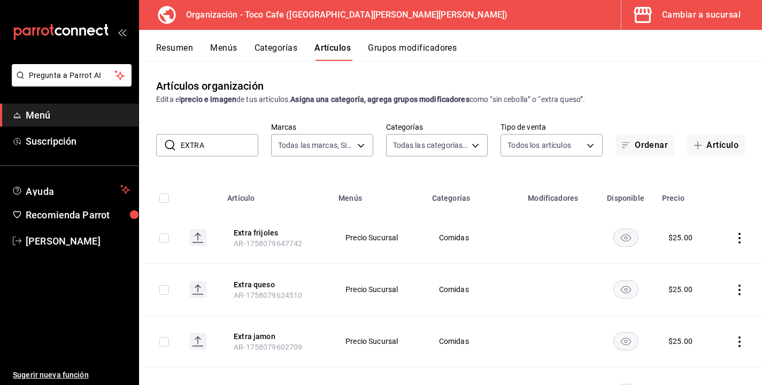
click at [752, 226] on td at bounding box center [737, 238] width 48 height 52
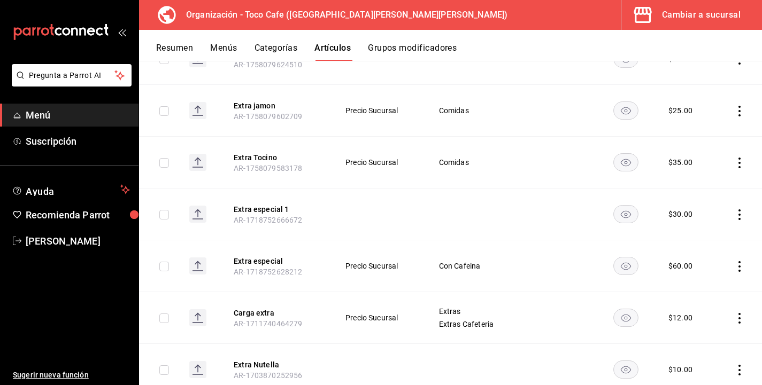
scroll to position [235, 0]
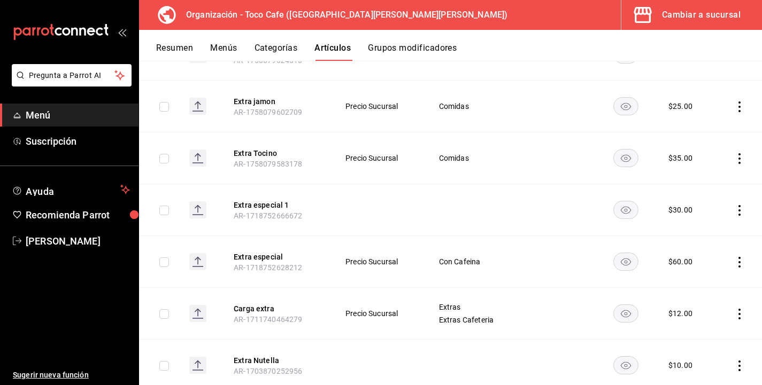
click at [741, 214] on icon "actions" at bounding box center [739, 210] width 11 height 11
click at [708, 236] on span "Editar" at bounding box center [707, 234] width 28 height 11
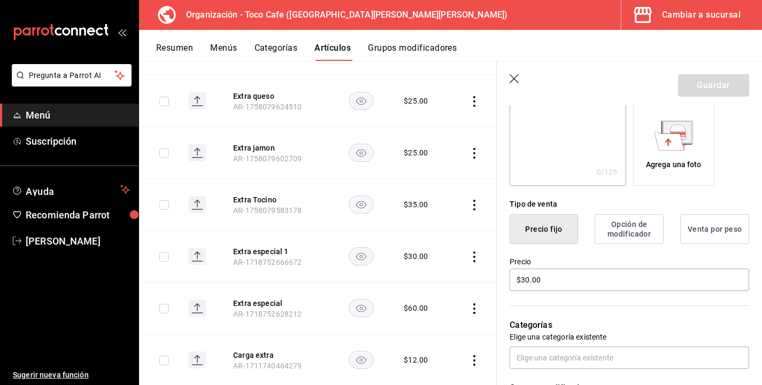
scroll to position [192, 0]
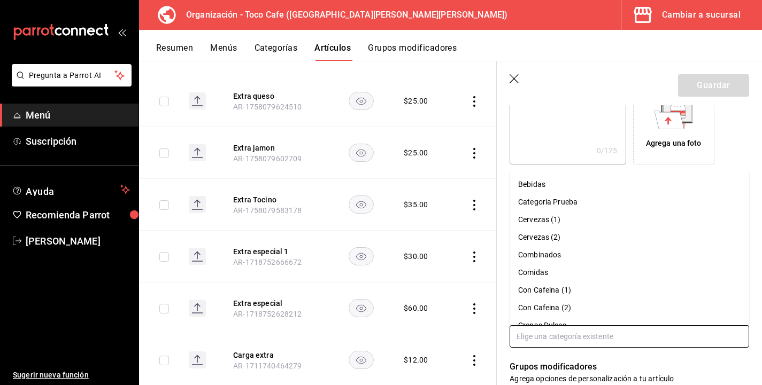
click at [628, 331] on input "text" at bounding box center [628, 336] width 239 height 22
click at [580, 275] on li "Comidas" at bounding box center [628, 273] width 239 height 18
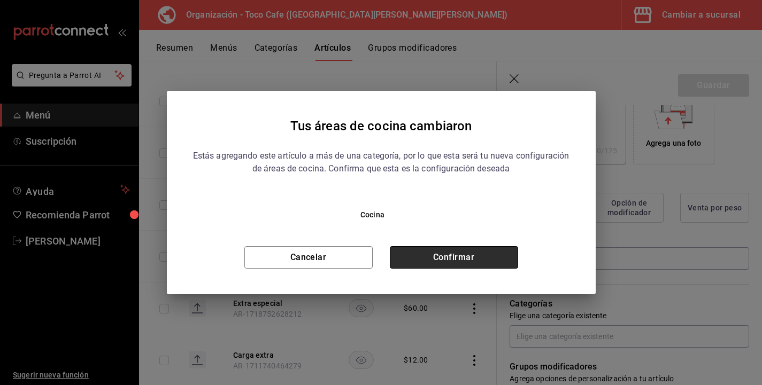
click at [489, 258] on button "Confirmar" at bounding box center [454, 257] width 128 height 22
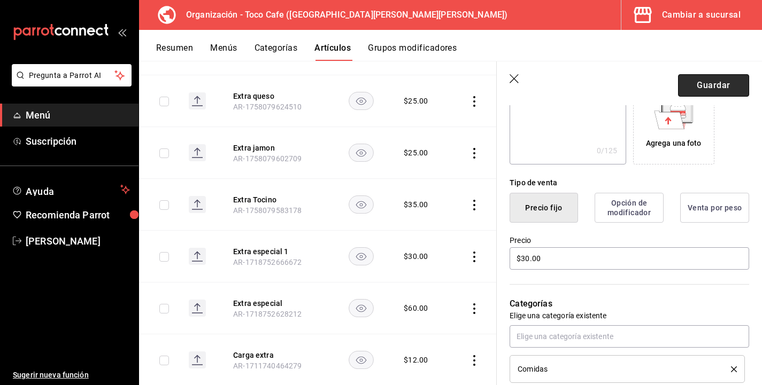
click at [720, 82] on button "Guardar" at bounding box center [713, 85] width 71 height 22
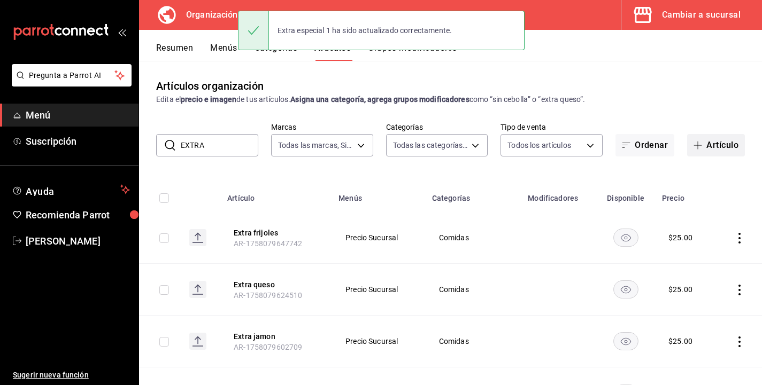
click at [717, 145] on button "Artículo" at bounding box center [716, 145] width 58 height 22
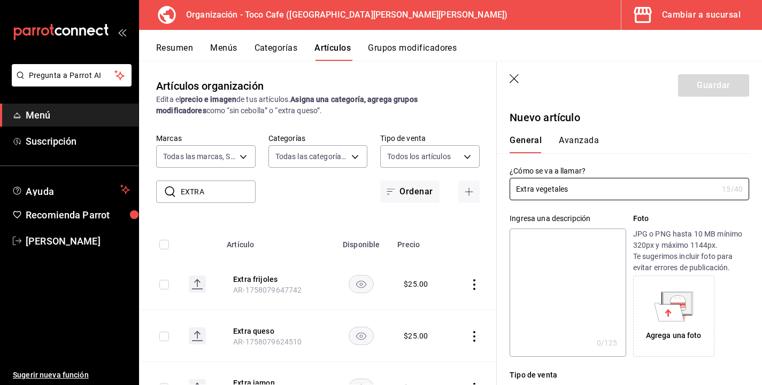
type input "Extra vegetales"
click at [708, 152] on div "General Avanzada" at bounding box center [622, 144] width 227 height 18
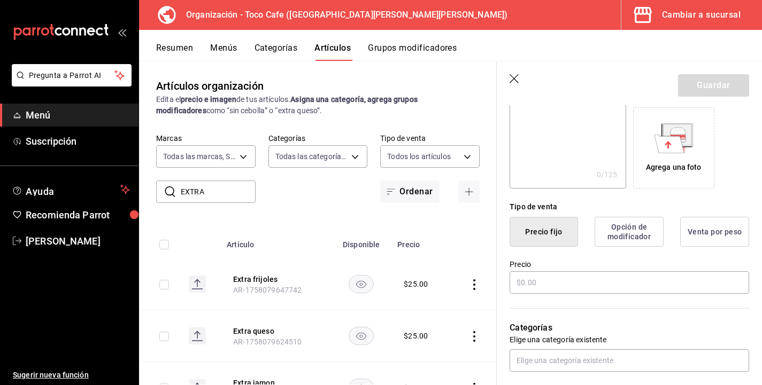
scroll to position [192, 0]
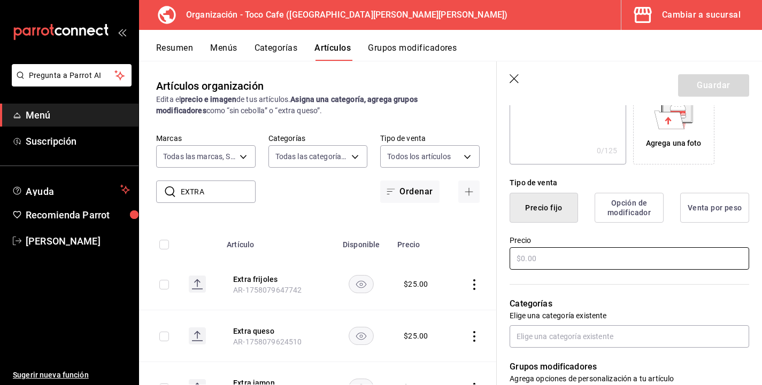
click at [628, 260] on input "text" at bounding box center [628, 258] width 239 height 22
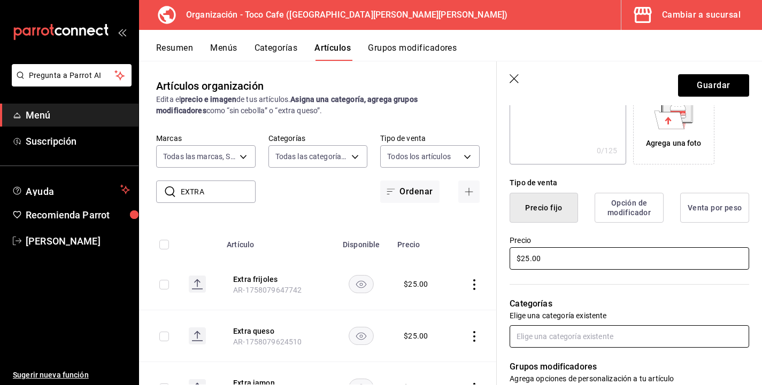
type input "$25.00"
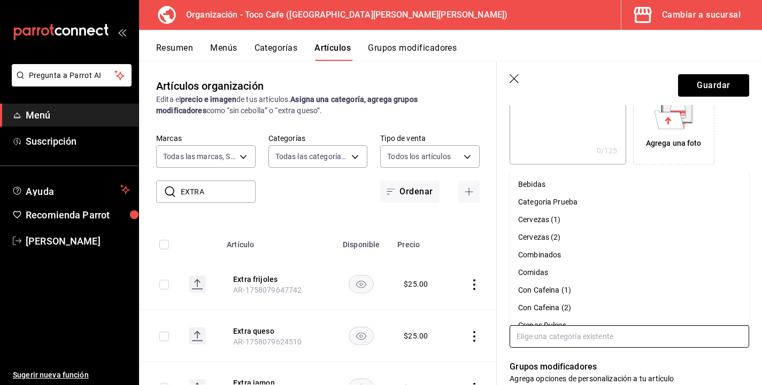
click at [624, 341] on input "text" at bounding box center [628, 336] width 239 height 22
click at [583, 267] on li "Comidas" at bounding box center [628, 273] width 239 height 18
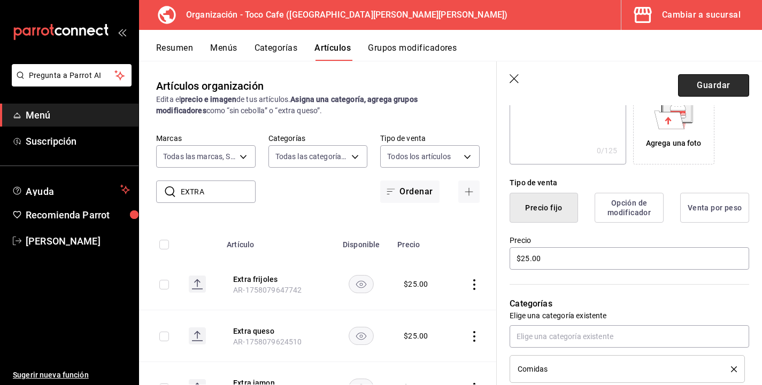
click at [707, 84] on button "Guardar" at bounding box center [713, 85] width 71 height 22
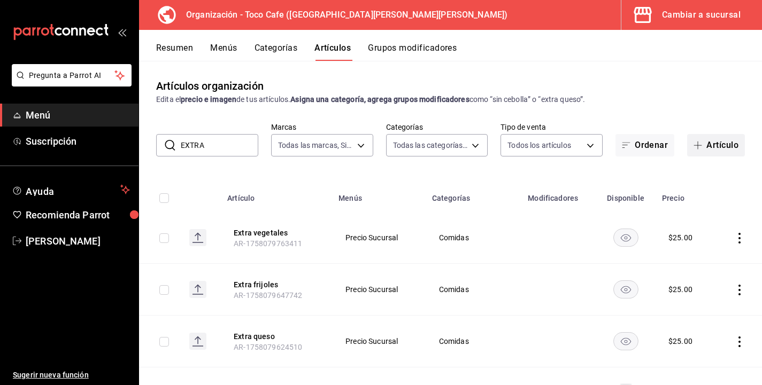
click at [710, 145] on button "Artículo" at bounding box center [716, 145] width 58 height 22
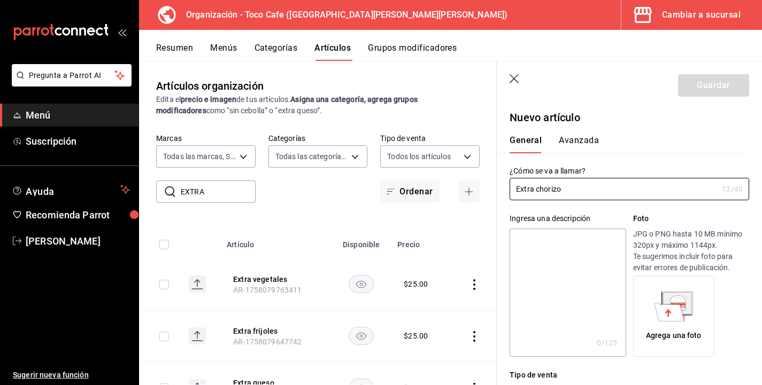
type input "Extra chorizo"
click at [740, 325] on div "Agrega una foto" at bounding box center [691, 316] width 116 height 81
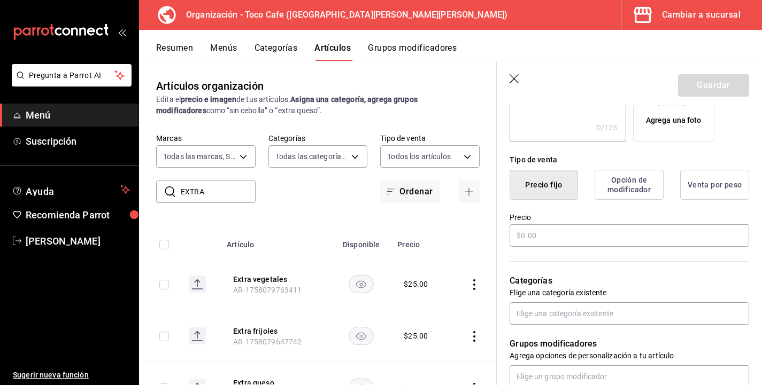
scroll to position [235, 0]
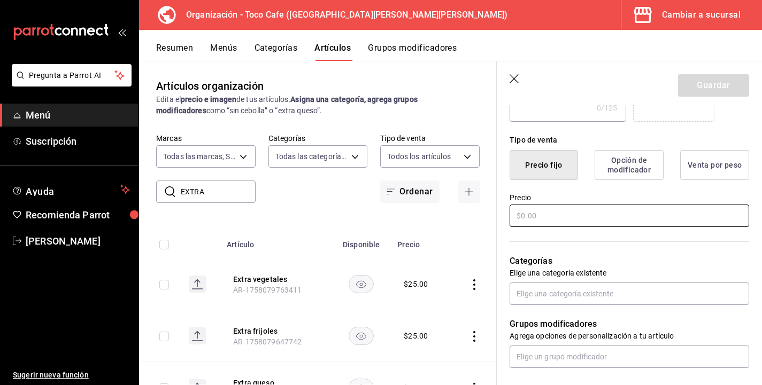
click at [544, 218] on input "text" at bounding box center [628, 216] width 239 height 22
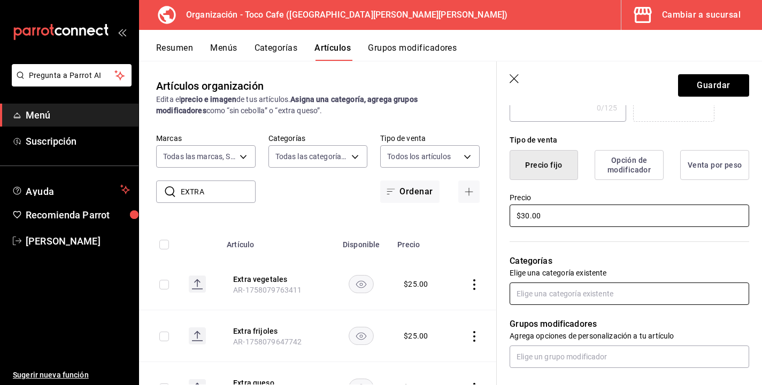
type input "$30.00"
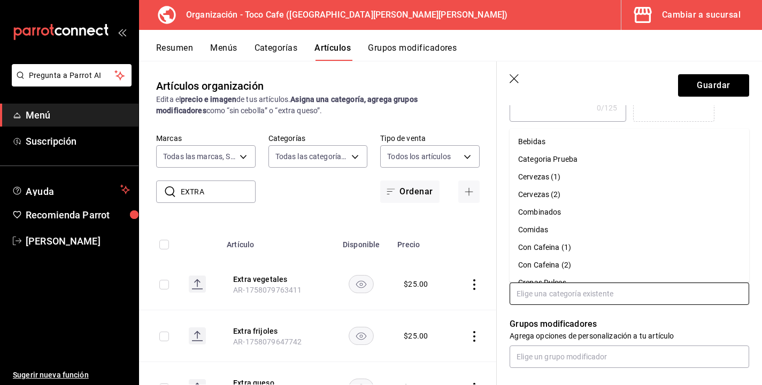
click at [550, 298] on input "text" at bounding box center [628, 294] width 239 height 22
click at [537, 229] on li "Comidas" at bounding box center [628, 230] width 239 height 18
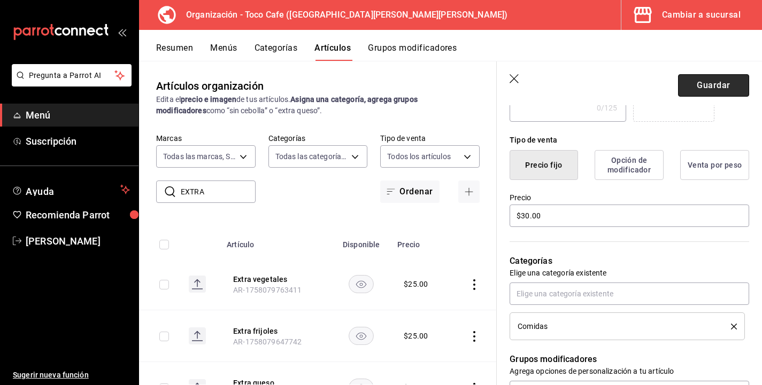
click at [709, 89] on button "Guardar" at bounding box center [713, 85] width 71 height 22
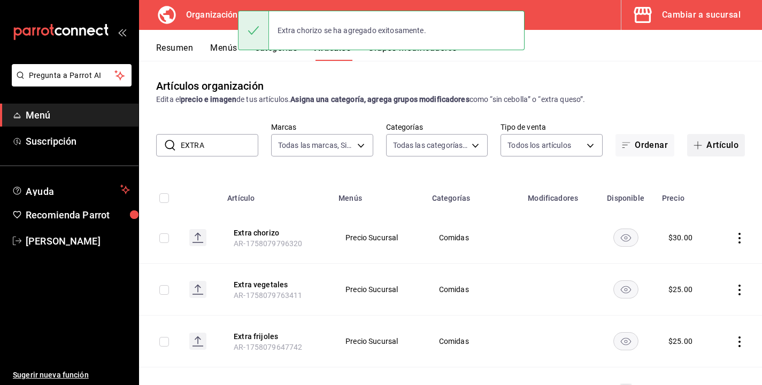
click at [717, 148] on button "Artículo" at bounding box center [716, 145] width 58 height 22
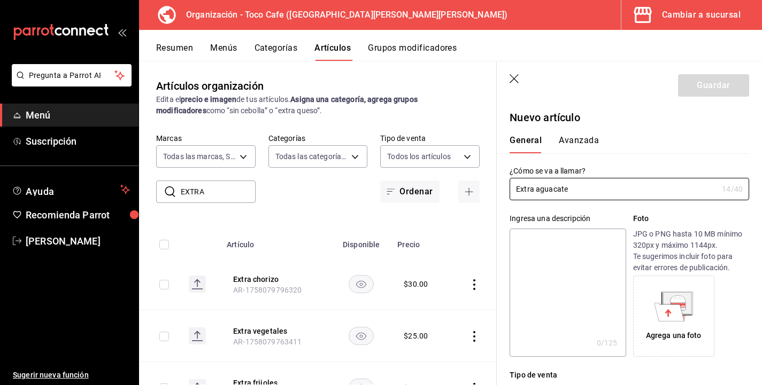
type input "Extra aguacate"
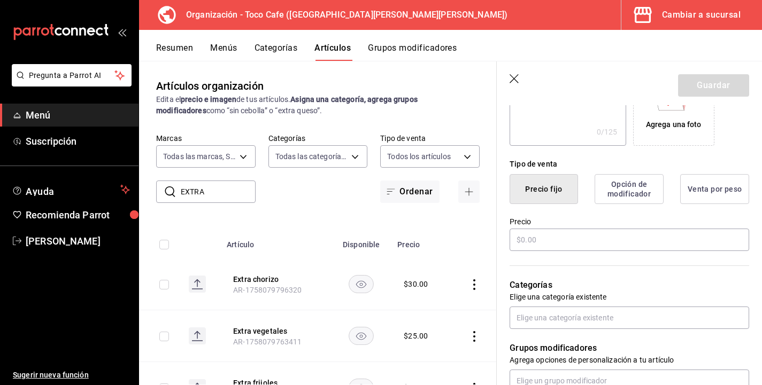
scroll to position [235, 0]
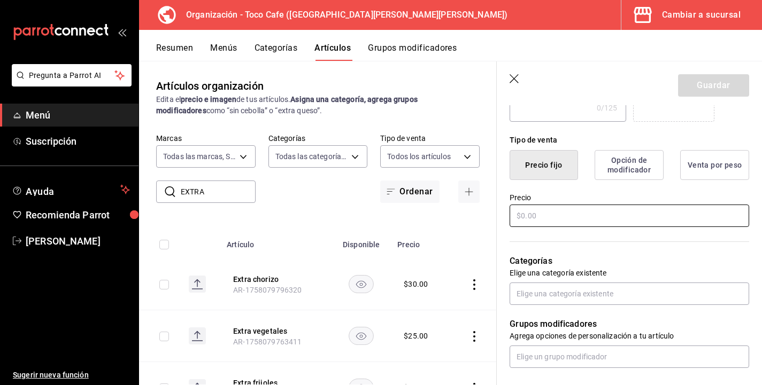
click at [539, 218] on input "text" at bounding box center [628, 216] width 239 height 22
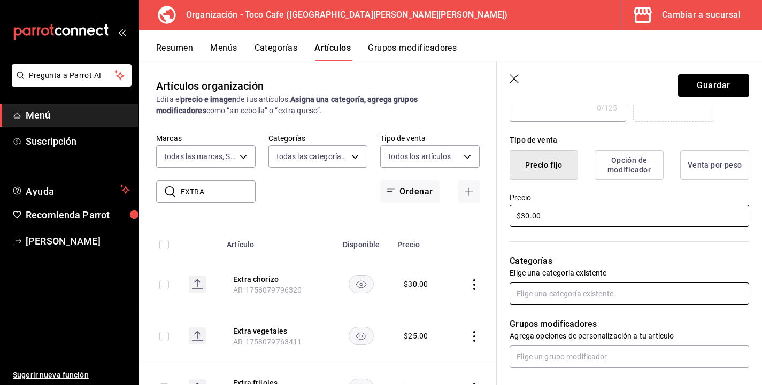
type input "$30.00"
click at [546, 296] on input "text" at bounding box center [628, 294] width 239 height 22
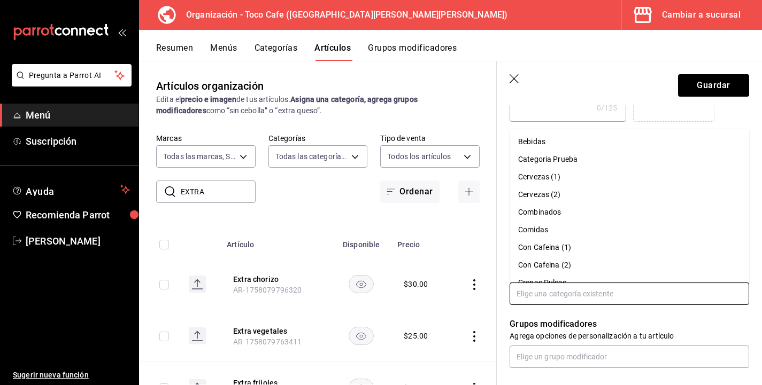
click at [540, 228] on li "Comidas" at bounding box center [628, 230] width 239 height 18
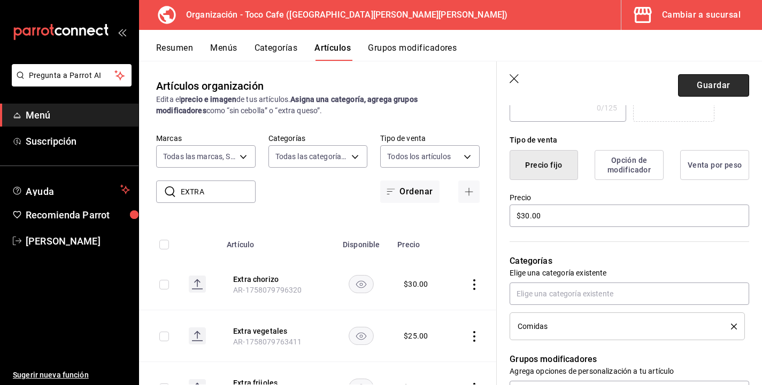
click at [709, 83] on button "Guardar" at bounding box center [713, 85] width 71 height 22
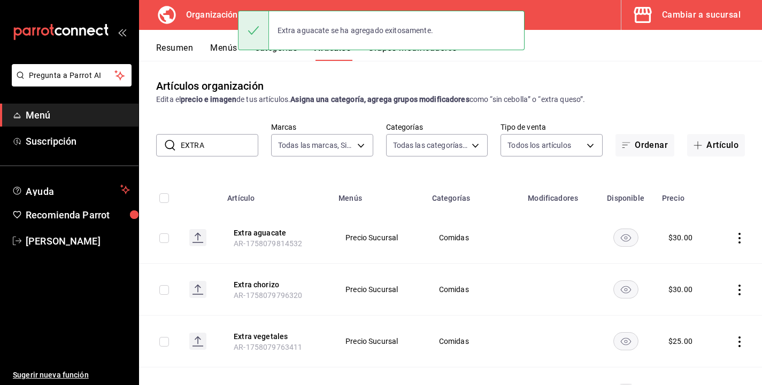
click at [725, 107] on div "Artículos organización Edita el precio e imagen de tus artículos. Asigna una ca…" at bounding box center [450, 223] width 623 height 324
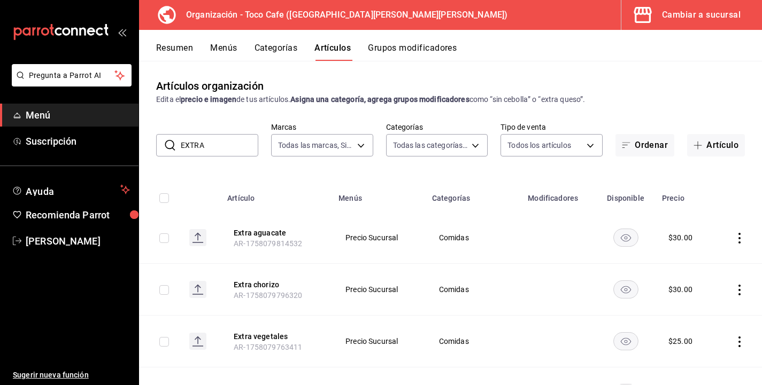
drag, startPoint x: 209, startPoint y: 144, endPoint x: 176, endPoint y: 143, distance: 33.1
click at [176, 143] on div "​ EXTRA ​" at bounding box center [207, 145] width 102 height 22
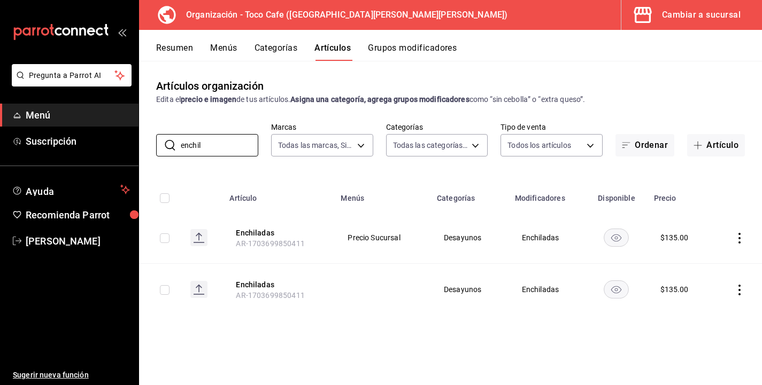
type input "enchil"
click at [739, 240] on icon "actions" at bounding box center [739, 238] width 11 height 11
click at [710, 261] on span "Editar" at bounding box center [707, 262] width 28 height 11
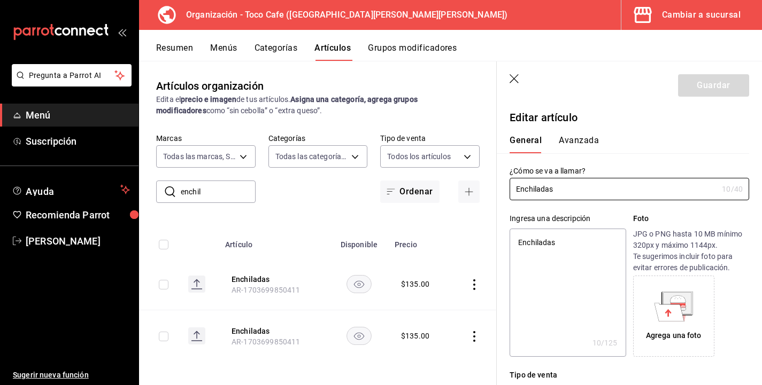
click at [731, 318] on div "Agrega una foto" at bounding box center [691, 316] width 116 height 81
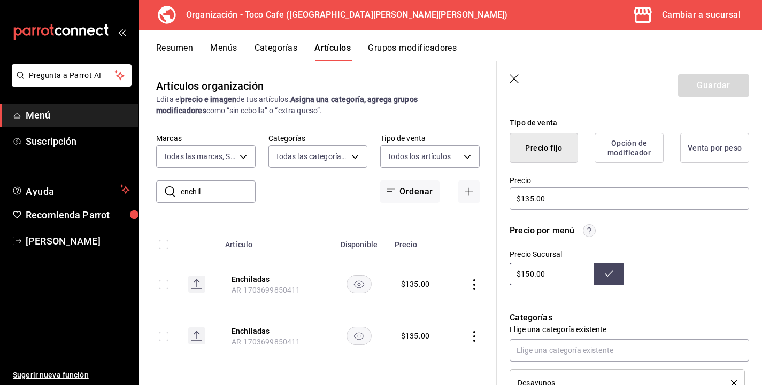
scroll to position [257, 0]
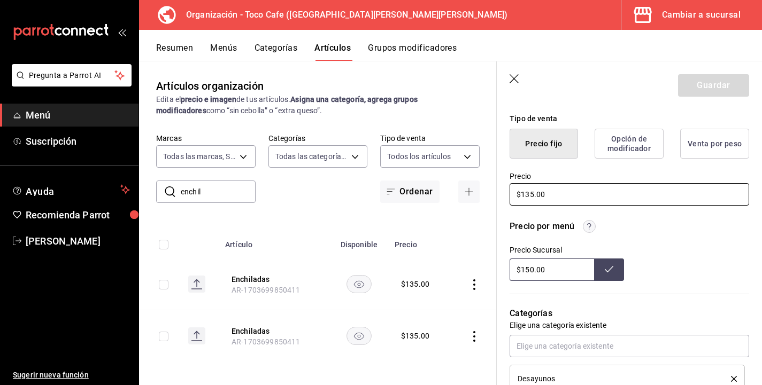
click at [530, 195] on input "$135.00" at bounding box center [628, 194] width 239 height 22
type textarea "x"
type input "$15.00"
type textarea "x"
type input "$165.00"
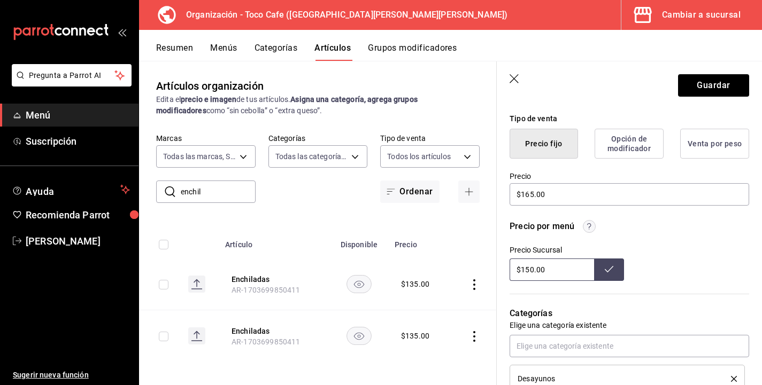
click at [534, 269] on input "$150.00" at bounding box center [551, 270] width 84 height 22
type input "$165.00"
click at [718, 82] on button "Guardar" at bounding box center [713, 85] width 71 height 22
type textarea "x"
type input "$150.00"
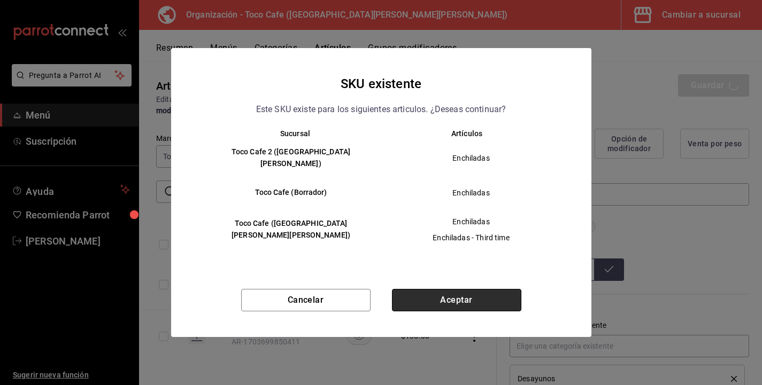
click at [467, 296] on button "Aceptar" at bounding box center [456, 300] width 129 height 22
type textarea "x"
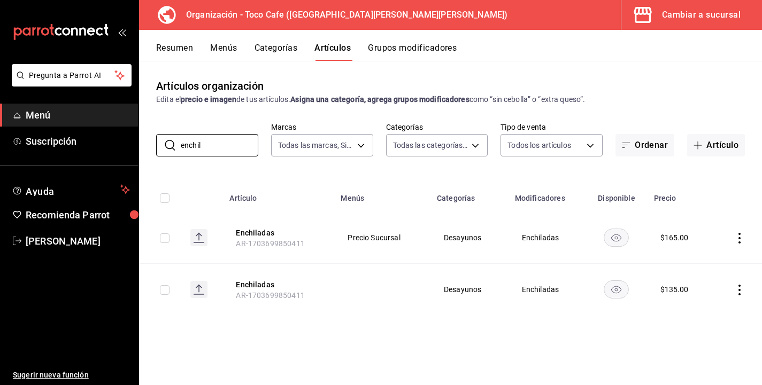
drag, startPoint x: 219, startPoint y: 144, endPoint x: 148, endPoint y: 143, distance: 71.1
click at [148, 143] on div "​ enchil ​ Marcas Todas las marcas, Sin marca 9bab9303-7a11-48d0-a9c6-e3452a30b…" at bounding box center [450, 139] width 623 height 34
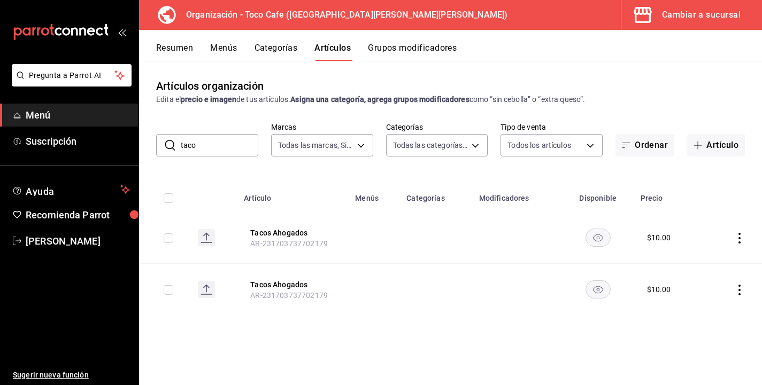
drag, startPoint x: 196, startPoint y: 142, endPoint x: 179, endPoint y: 142, distance: 17.6
click at [179, 142] on div "​ taco ​" at bounding box center [207, 145] width 102 height 22
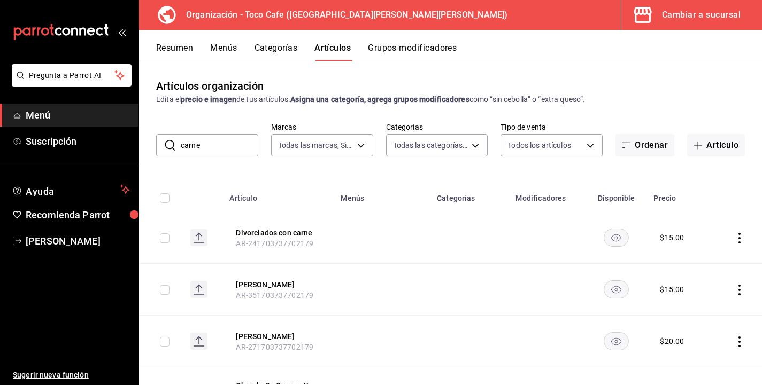
click at [746, 167] on div "Artículos organización Edita el precio e imagen de tus artículos. Asigna una ca…" at bounding box center [450, 223] width 623 height 324
drag, startPoint x: 208, startPoint y: 144, endPoint x: 172, endPoint y: 144, distance: 35.8
click at [172, 144] on div "​ carne ​" at bounding box center [207, 145] width 102 height 22
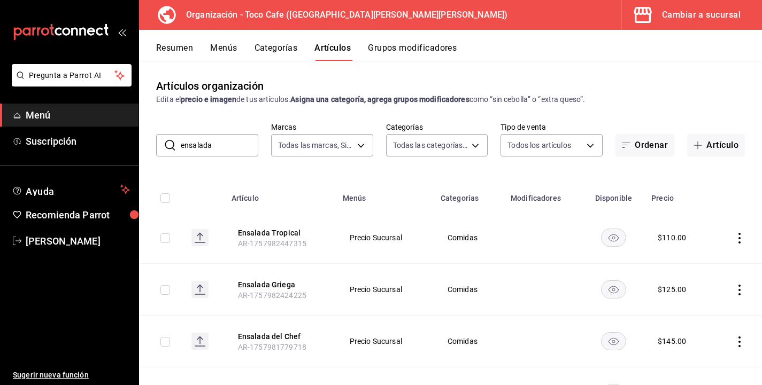
drag, startPoint x: 209, startPoint y: 151, endPoint x: 182, endPoint y: 138, distance: 30.1
click at [182, 138] on input "ensalada" at bounding box center [219, 145] width 77 height 21
click at [224, 153] on input "ensalada" at bounding box center [219, 145] width 77 height 21
click at [232, 153] on input "ensalada" at bounding box center [219, 145] width 77 height 21
click at [329, 168] on div "Artículos organización Edita el precio e imagen de tus artículos. Asigna una ca…" at bounding box center [450, 223] width 623 height 324
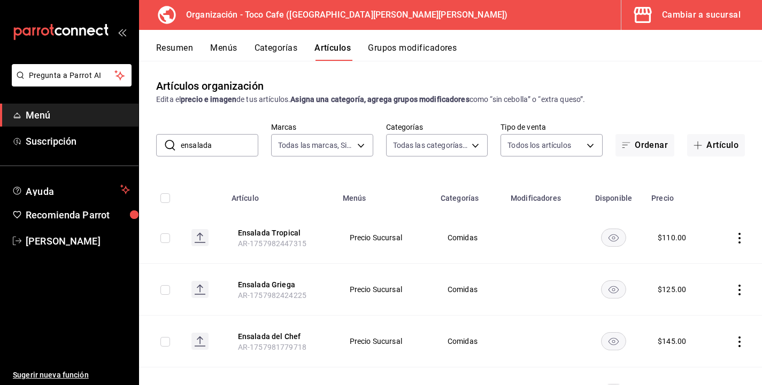
drag, startPoint x: 212, startPoint y: 145, endPoint x: 176, endPoint y: 144, distance: 35.8
click at [176, 144] on div "​ ensalada ​" at bounding box center [207, 145] width 102 height 22
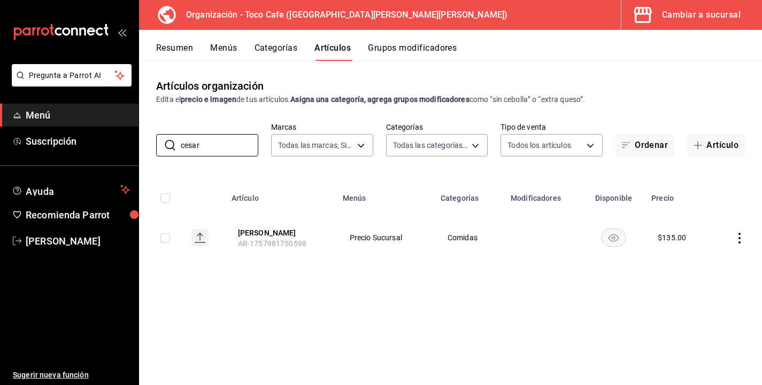
type input "cesar"
click at [695, 78] on div "Artículos organización Edita el precio e imagen de tus artículos. Asigna una ca…" at bounding box center [450, 91] width 623 height 27
drag, startPoint x: 223, startPoint y: 152, endPoint x: 176, endPoint y: 146, distance: 46.8
click at [176, 146] on div "​ cesar ​" at bounding box center [207, 145] width 102 height 22
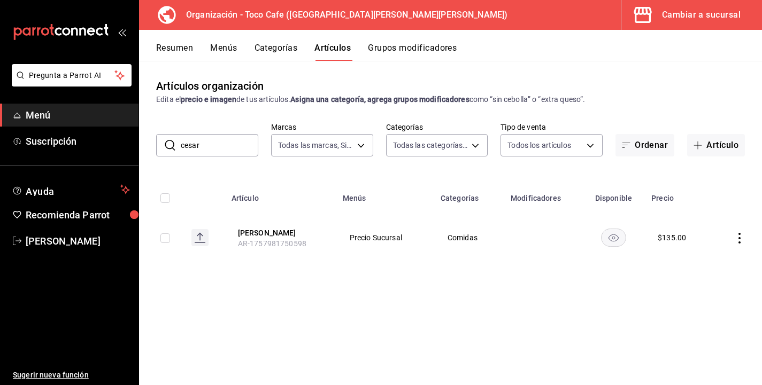
click at [177, 146] on div "​ cesar ​" at bounding box center [207, 145] width 102 height 22
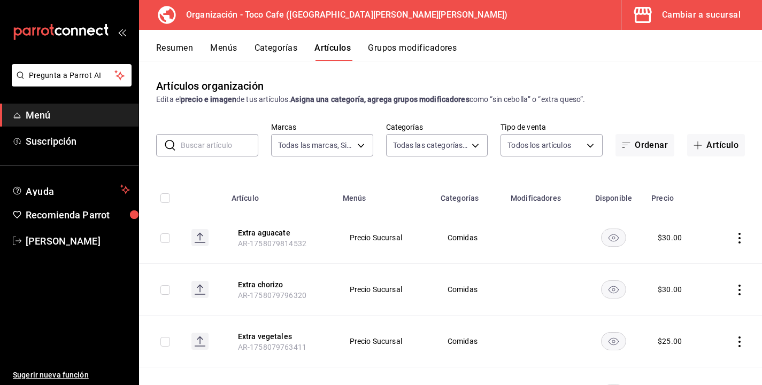
click at [647, 77] on div "Artículos organización Edita el precio e imagen de tus artículos. Asigna una ca…" at bounding box center [450, 223] width 623 height 324
click at [653, 110] on div "Artículos organización Edita el precio e imagen de tus artículos. Asigna una ca…" at bounding box center [450, 223] width 623 height 324
click at [651, 145] on button "Ordenar" at bounding box center [644, 145] width 59 height 22
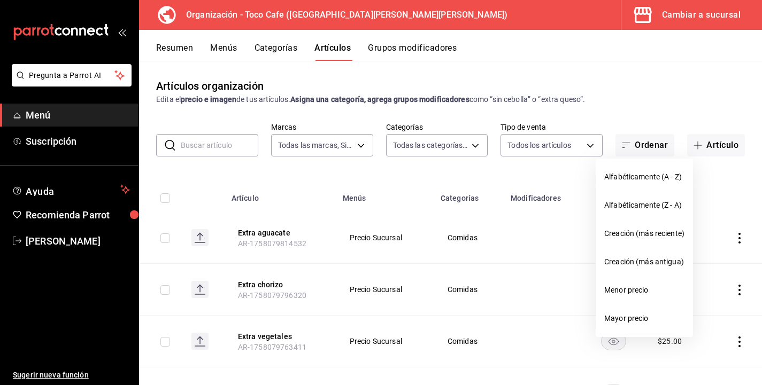
click at [646, 107] on div at bounding box center [381, 192] width 762 height 385
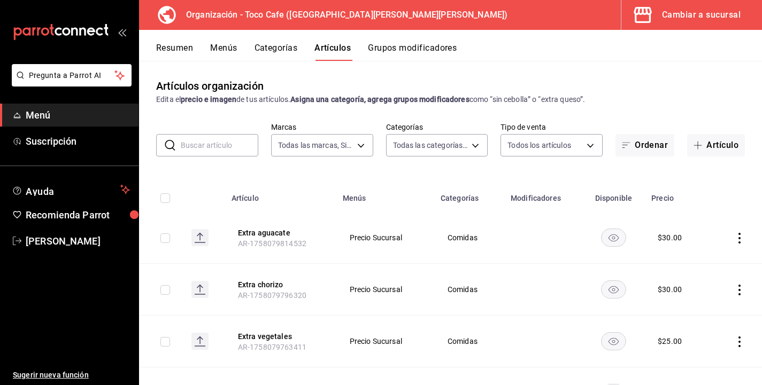
click at [700, 102] on div "Edita el precio e imagen de tus artículos. Asigna una categoría, agrega grupos …" at bounding box center [450, 99] width 588 height 11
click at [224, 49] on button "Menús" at bounding box center [223, 52] width 27 height 18
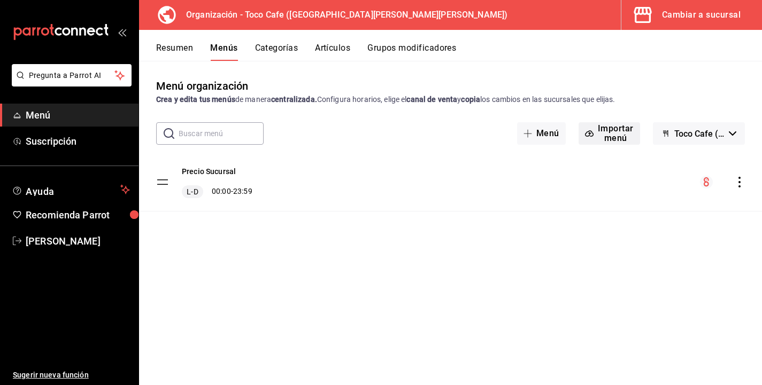
click at [618, 131] on button "Importar menú" at bounding box center [608, 133] width 61 height 22
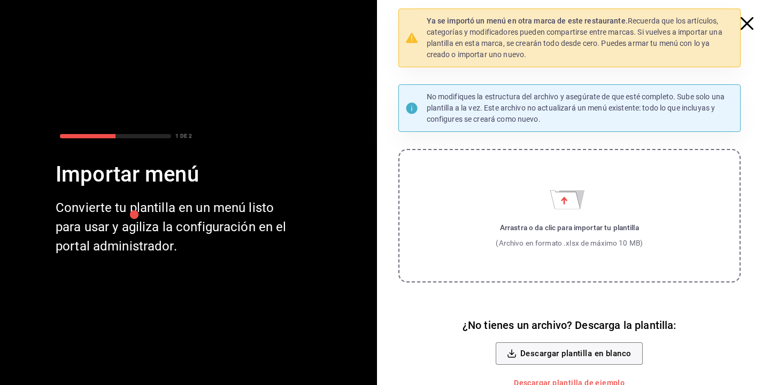
click at [744, 19] on icon "button" at bounding box center [746, 23] width 13 height 13
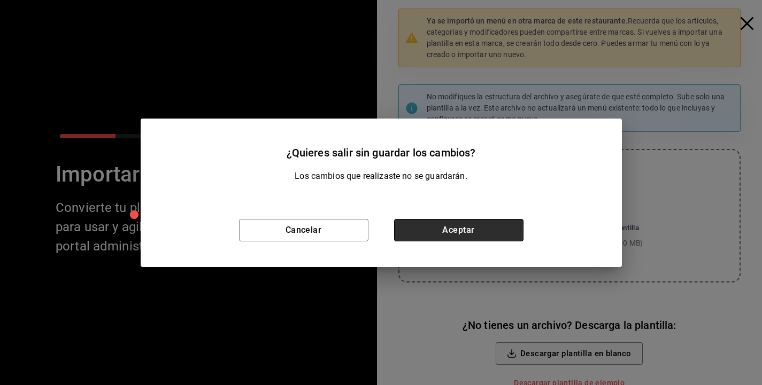
click at [410, 231] on button "Aceptar" at bounding box center [458, 230] width 129 height 22
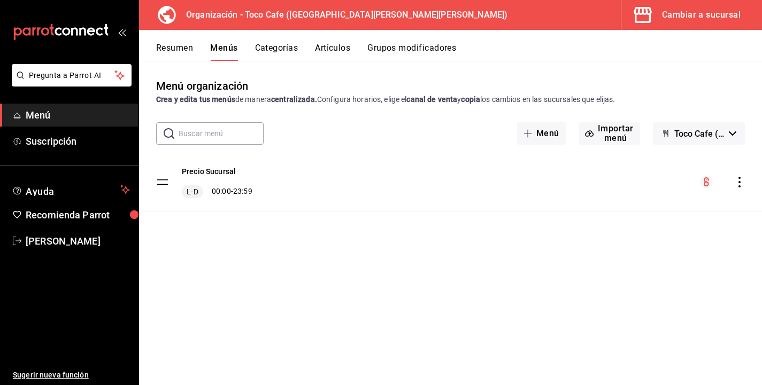
click at [335, 48] on button "Artículos" at bounding box center [332, 52] width 35 height 18
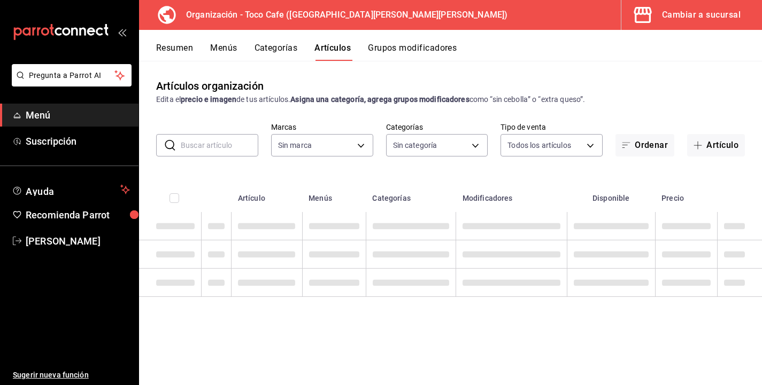
type input "9bab9303-7a11-48d0-a9c6-e3452a30b588"
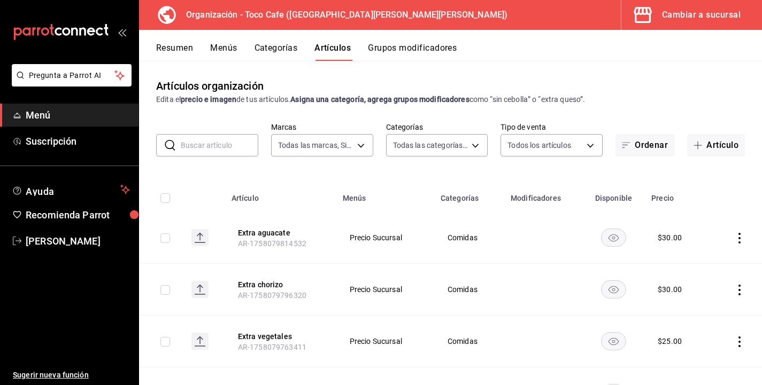
type input "ba28a4c8-a250-4a18-9f3e-246c711fcfa6,1c4dfcba-276c-4e9a-98c8-082876912c54,e6b4d…"
click at [228, 145] on input "text" at bounding box center [219, 145] width 77 height 21
click at [747, 208] on th at bounding box center [736, 195] width 50 height 34
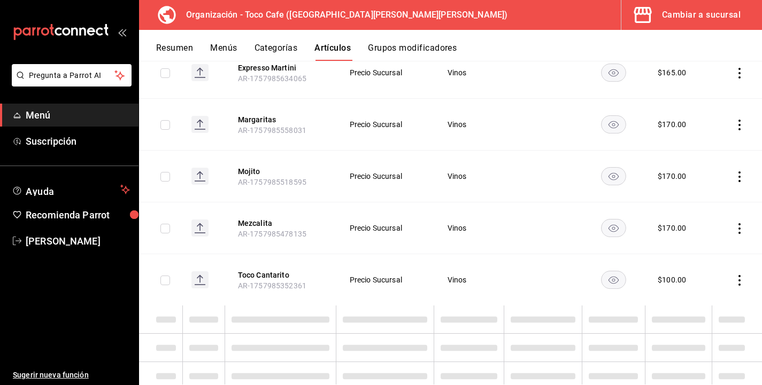
scroll to position [953, 0]
